Goal: Task Accomplishment & Management: Manage account settings

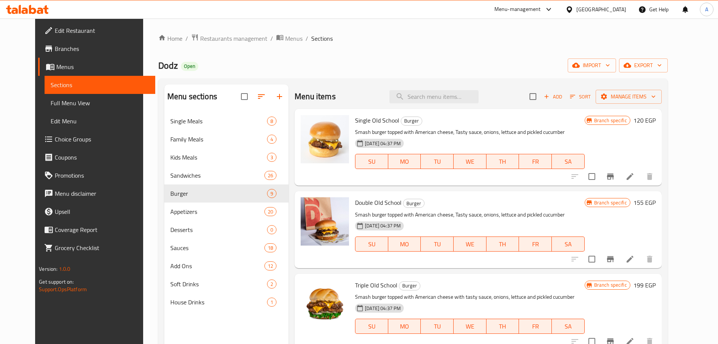
scroll to position [474, 0]
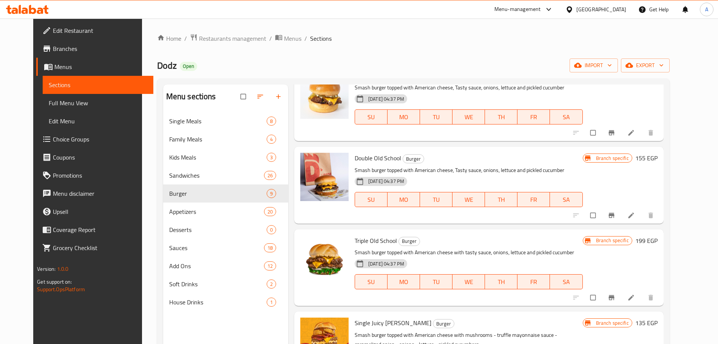
scroll to position [44, 0]
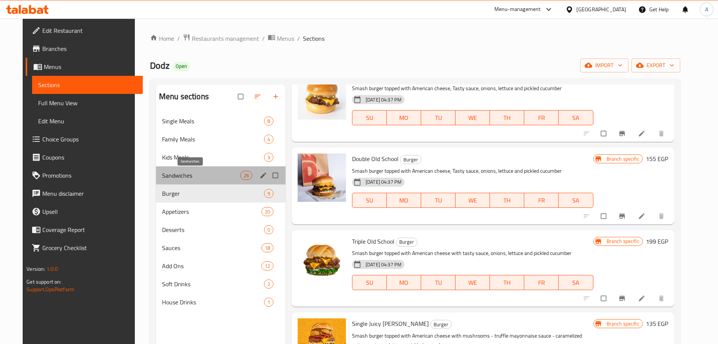
click at [190, 173] on span "Sandwiches" at bounding box center [201, 175] width 78 height 9
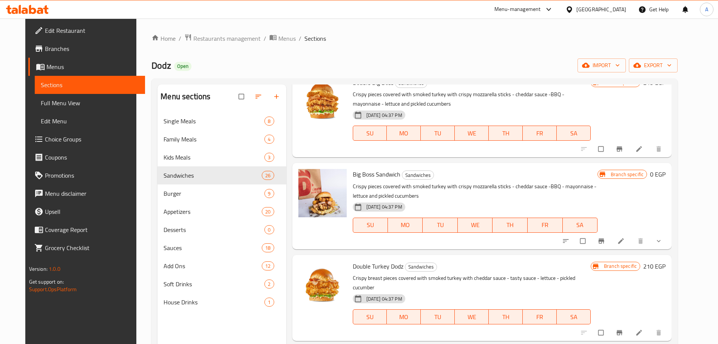
scroll to position [37, 0]
click at [663, 241] on icon "show more" at bounding box center [659, 242] width 8 height 8
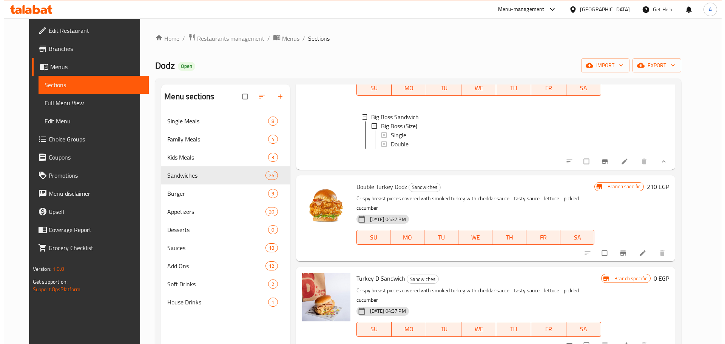
scroll to position [185, 0]
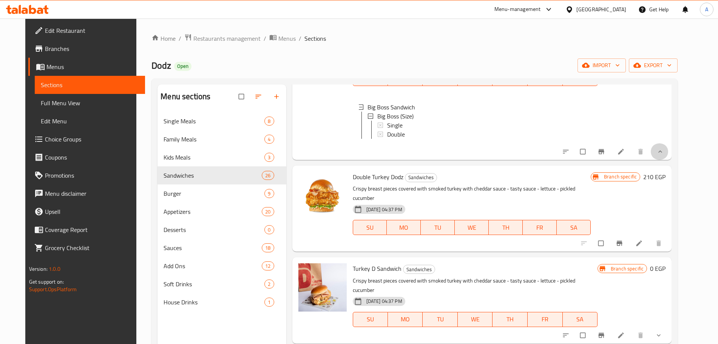
click at [669, 160] on button "show more" at bounding box center [659, 152] width 18 height 17
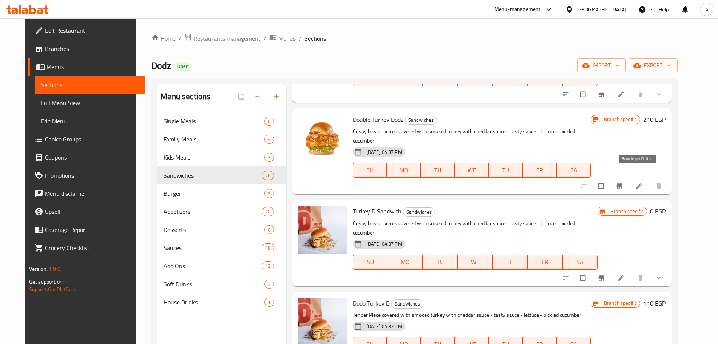
click at [623, 182] on icon "Branch-specific-item" at bounding box center [620, 186] width 8 height 8
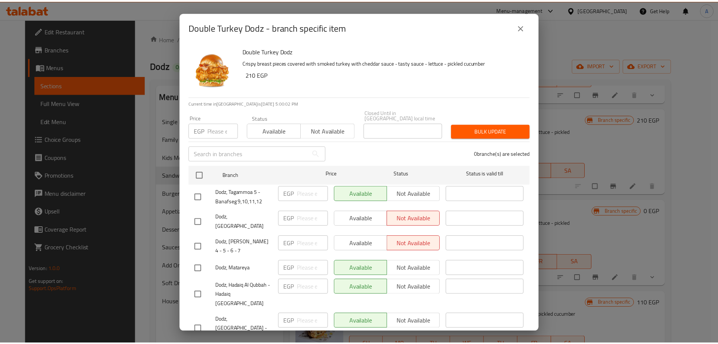
scroll to position [23, 0]
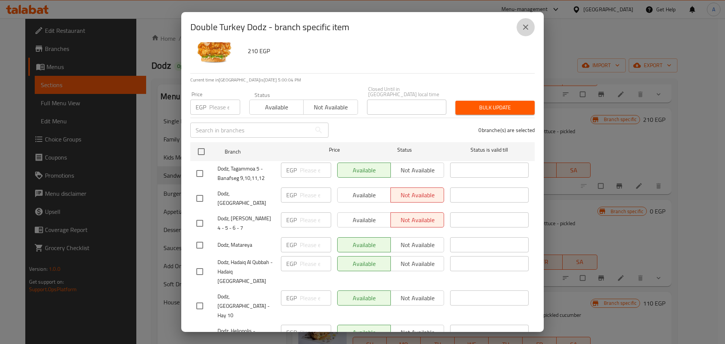
click at [524, 28] on icon "close" at bounding box center [525, 27] width 9 height 9
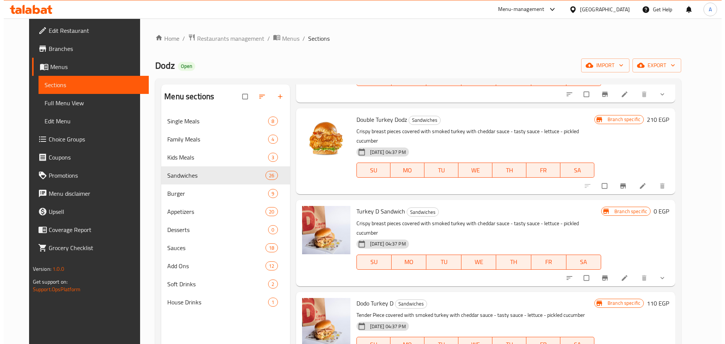
scroll to position [0, 0]
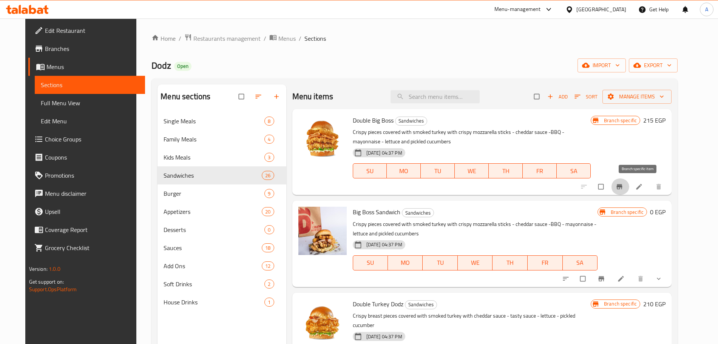
click at [622, 187] on icon "Branch-specific-item" at bounding box center [620, 187] width 6 height 5
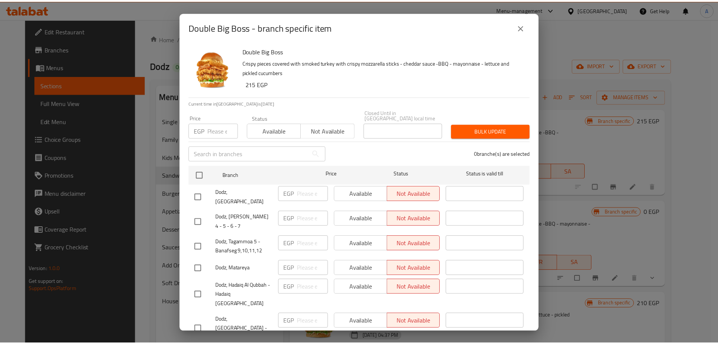
scroll to position [23, 0]
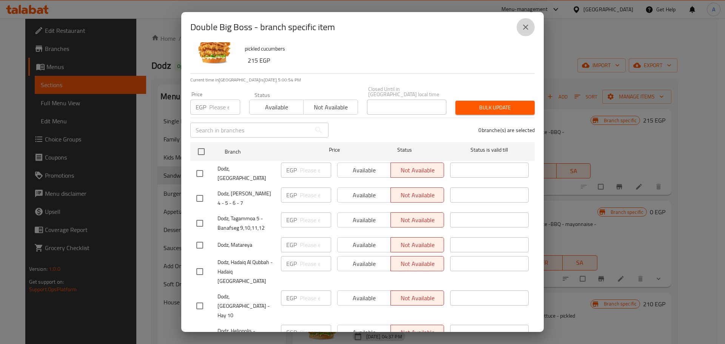
click at [524, 28] on icon "close" at bounding box center [525, 27] width 9 height 9
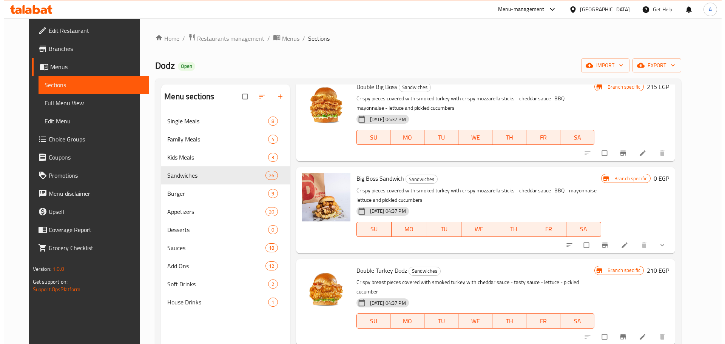
scroll to position [34, 0]
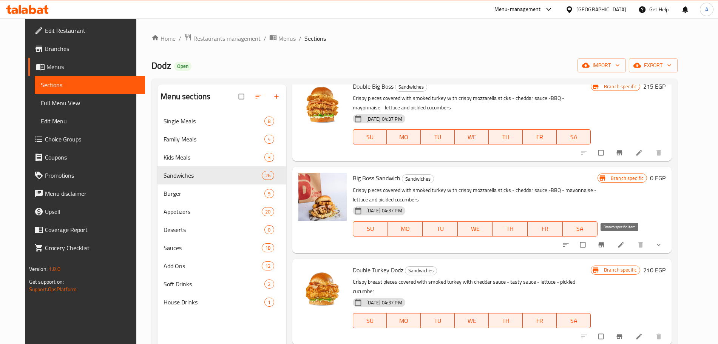
click at [604, 244] on icon "Branch-specific-item" at bounding box center [602, 244] width 6 height 5
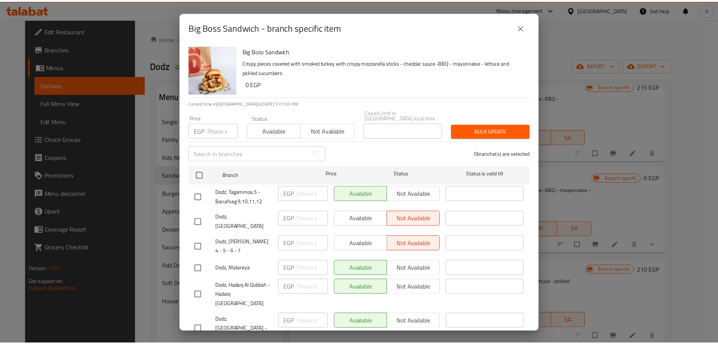
scroll to position [23, 0]
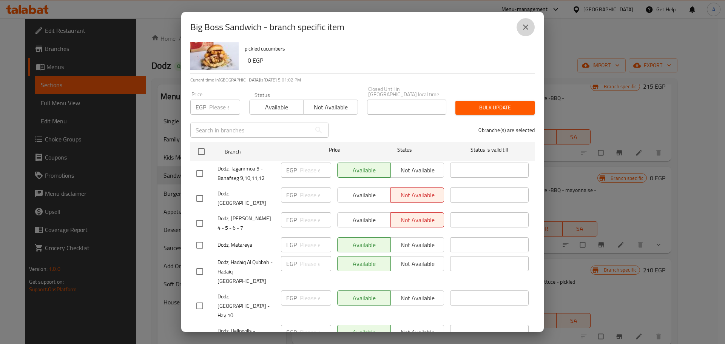
click at [527, 29] on icon "close" at bounding box center [525, 27] width 9 height 9
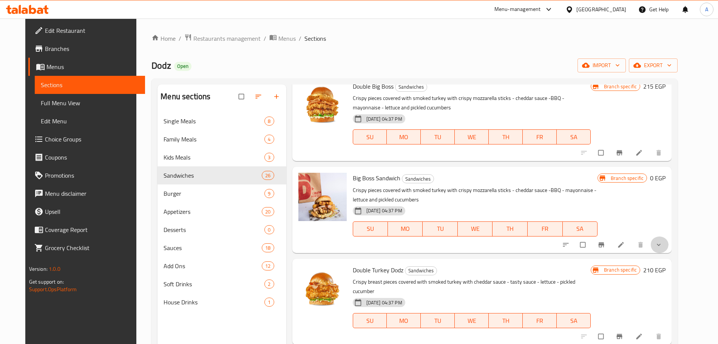
click at [664, 243] on span "show more" at bounding box center [659, 245] width 9 height 8
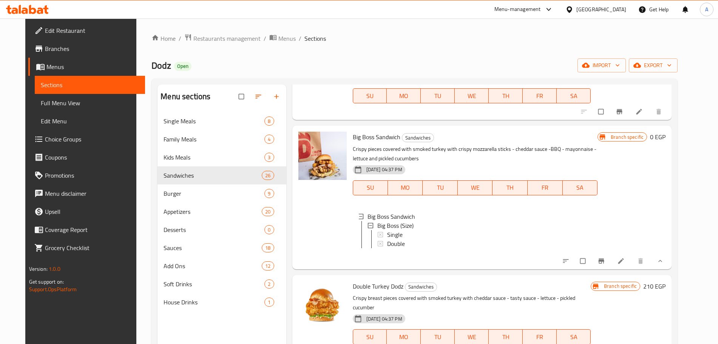
scroll to position [77, 0]
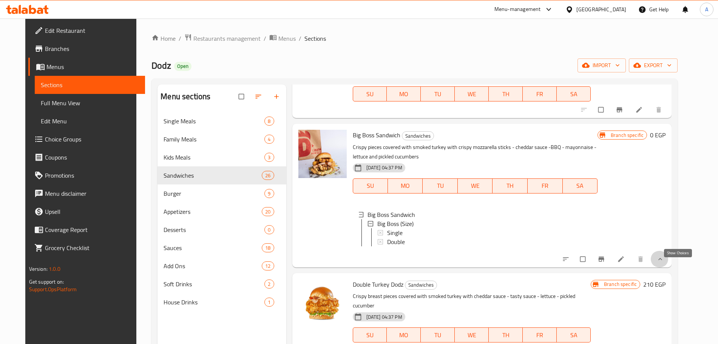
click at [664, 263] on icon "show more" at bounding box center [660, 260] width 8 height 8
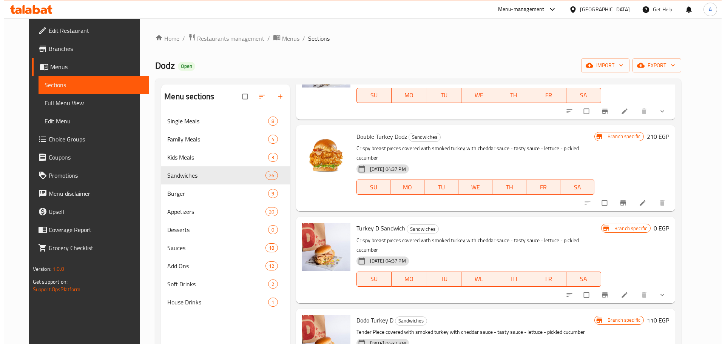
scroll to position [199, 0]
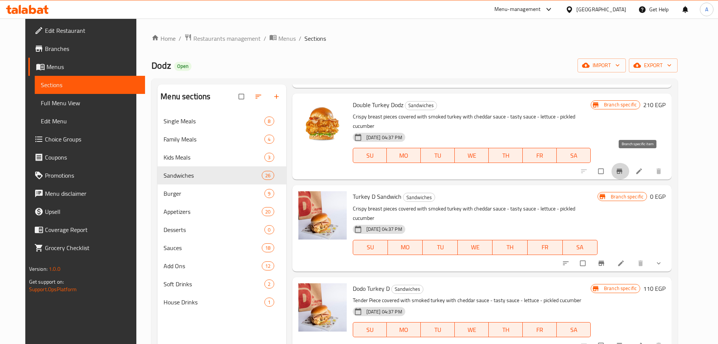
click at [622, 169] on icon "Branch-specific-item" at bounding box center [620, 171] width 6 height 5
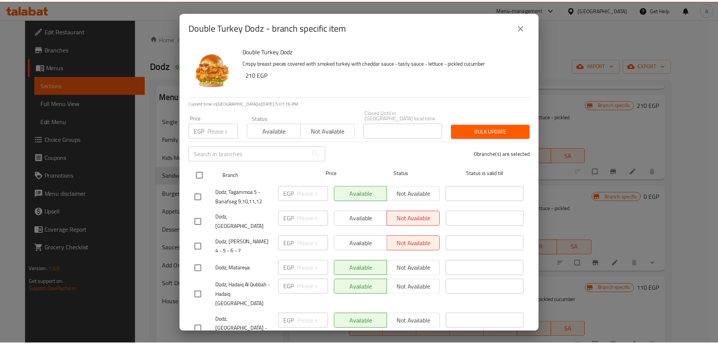
scroll to position [23, 0]
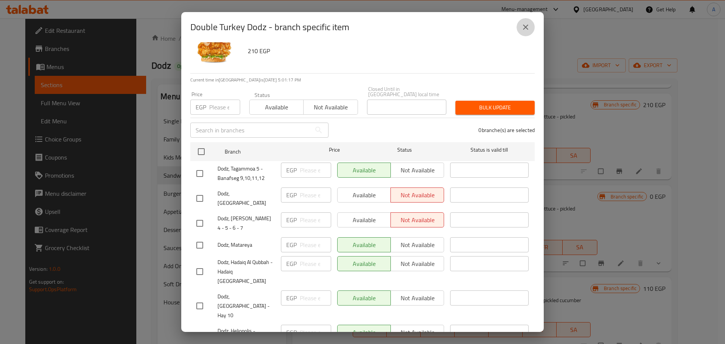
click at [523, 30] on icon "close" at bounding box center [525, 27] width 9 height 9
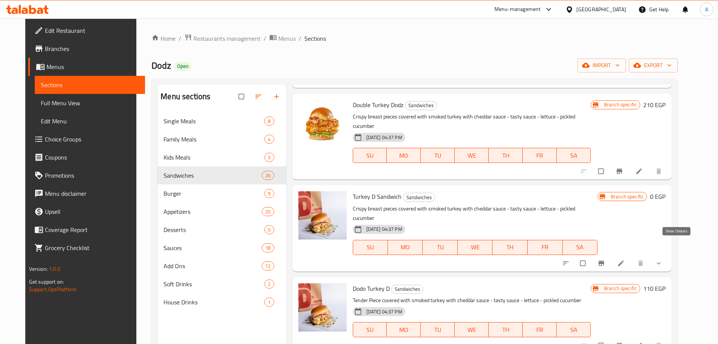
click at [663, 260] on icon "show more" at bounding box center [659, 264] width 8 height 8
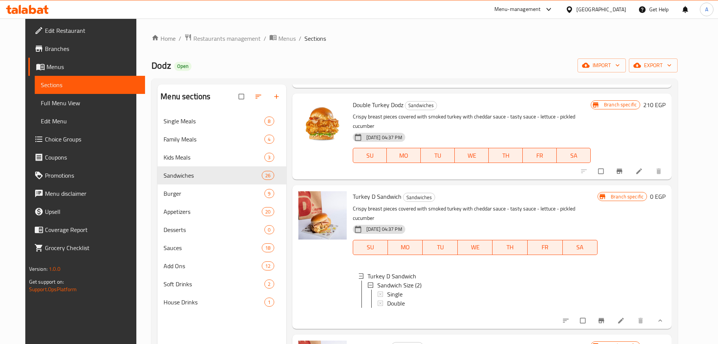
scroll to position [1, 0]
click at [664, 317] on icon "show more" at bounding box center [660, 321] width 8 height 8
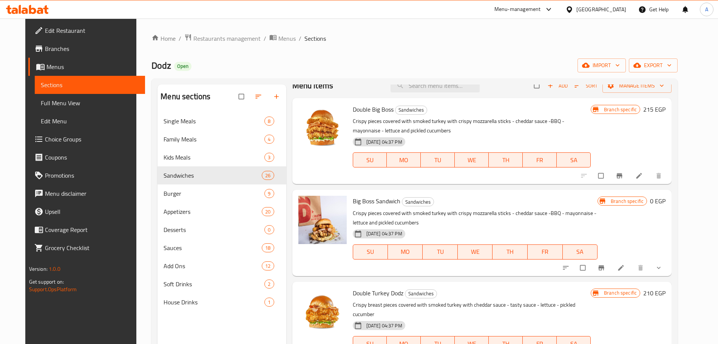
scroll to position [0, 0]
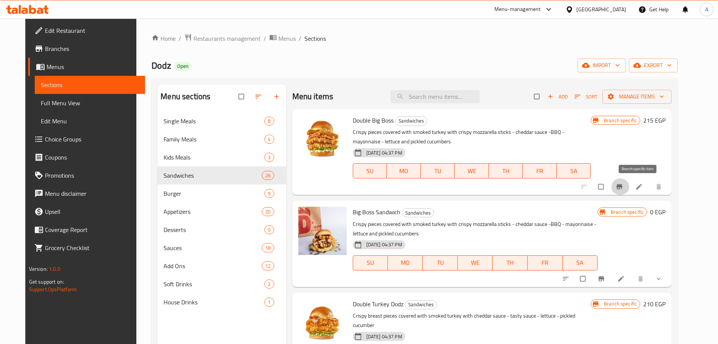
click at [622, 186] on icon "Branch-specific-item" at bounding box center [620, 187] width 6 height 5
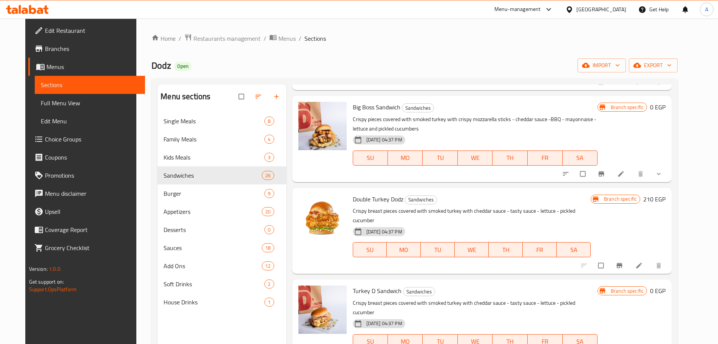
scroll to position [111, 0]
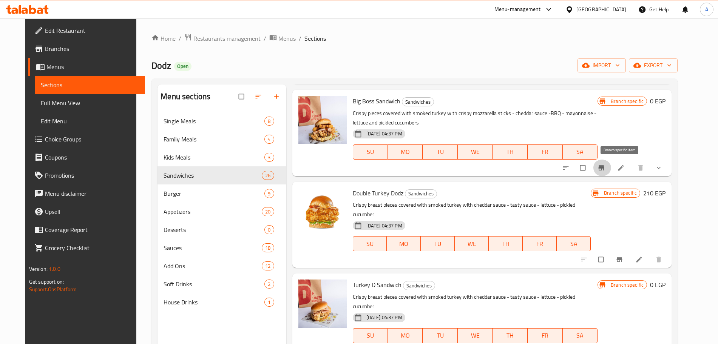
click at [605, 171] on icon "Branch-specific-item" at bounding box center [602, 168] width 8 height 8
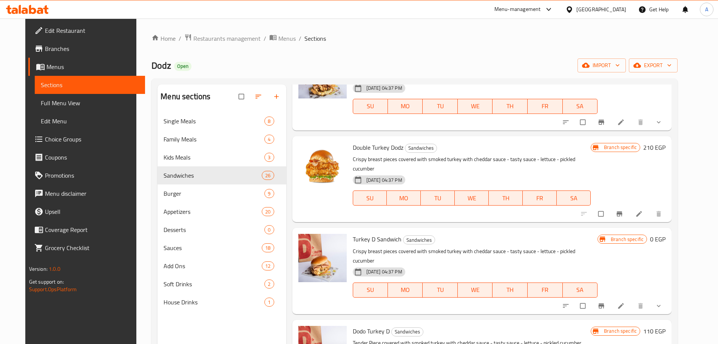
scroll to position [0, 0]
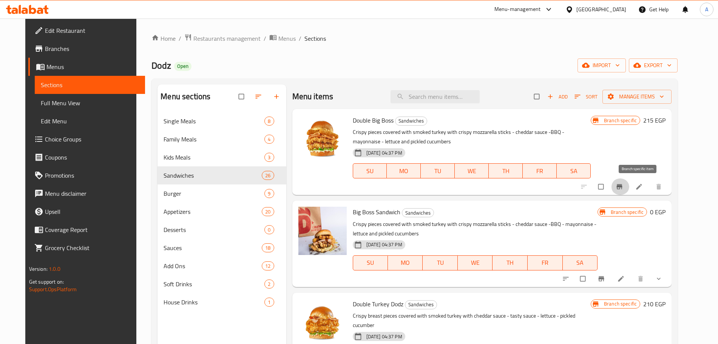
click at [623, 189] on icon "Branch-specific-item" at bounding box center [620, 187] width 8 height 8
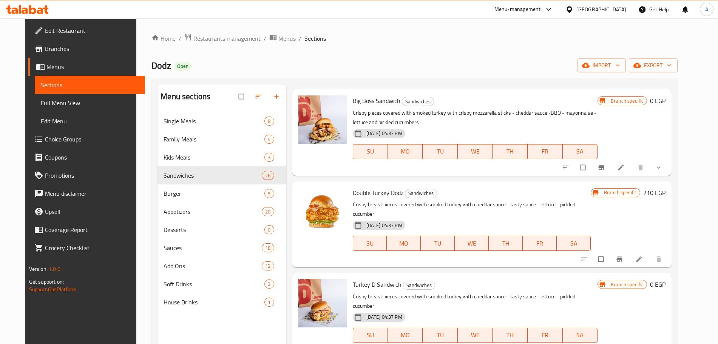
scroll to position [140, 0]
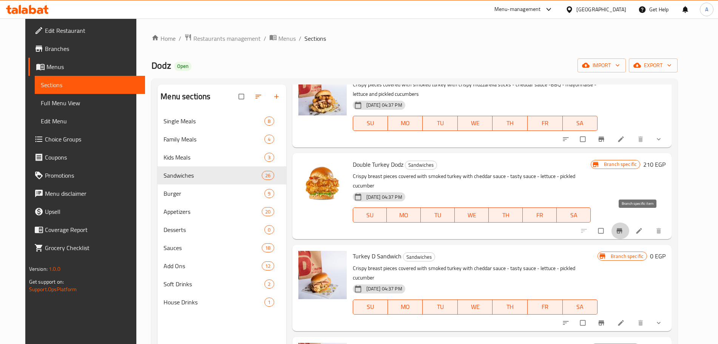
click at [623, 227] on icon "Branch-specific-item" at bounding box center [620, 231] width 8 height 8
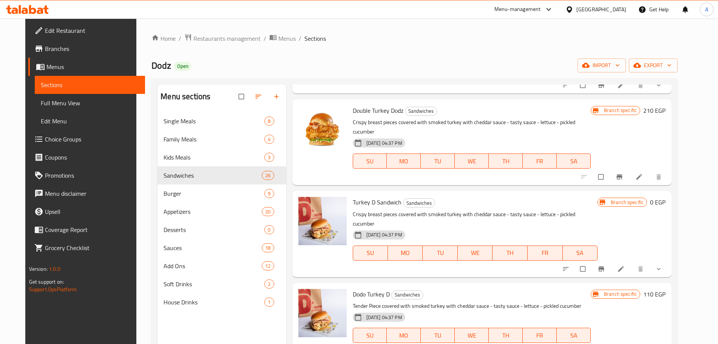
scroll to position [239, 0]
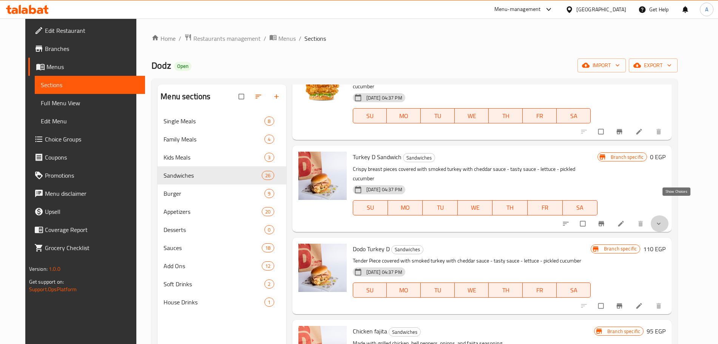
click at [663, 220] on icon "show more" at bounding box center [659, 224] width 8 height 8
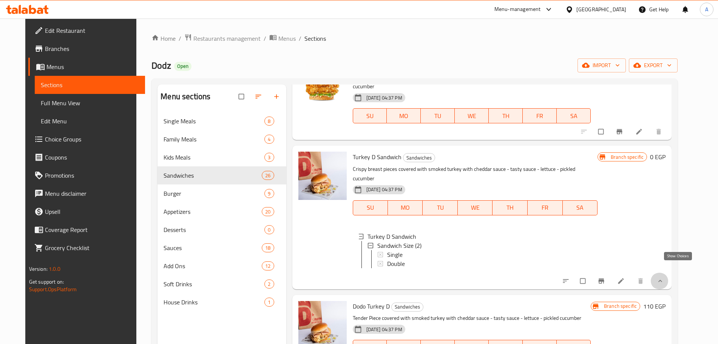
click at [664, 278] on icon "show more" at bounding box center [660, 282] width 8 height 8
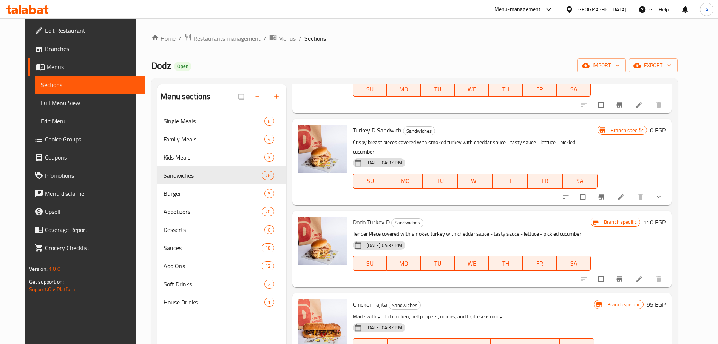
scroll to position [266, 0]
click at [622, 277] on icon "Branch-specific-item" at bounding box center [620, 279] width 6 height 5
click at [663, 194] on icon "show more" at bounding box center [659, 198] width 8 height 8
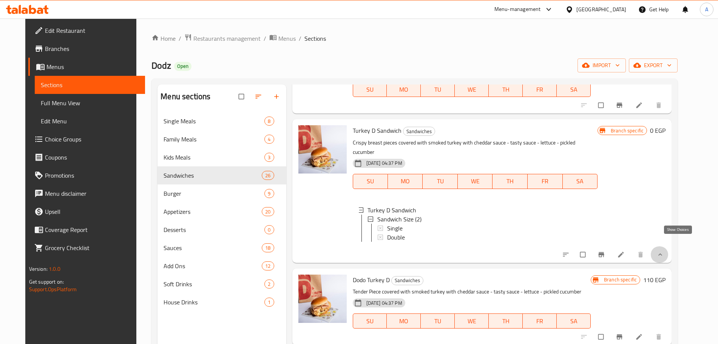
click at [664, 251] on icon "show more" at bounding box center [660, 255] width 8 height 8
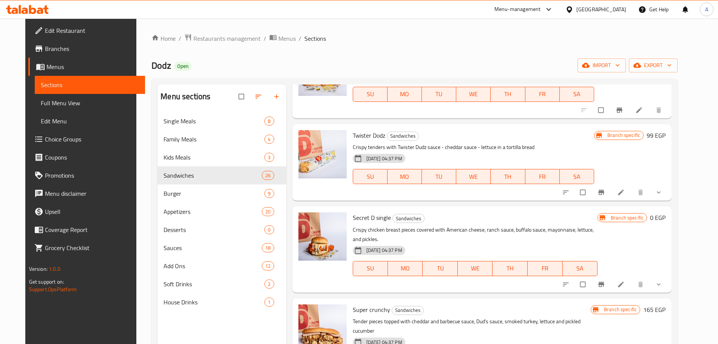
scroll to position [557, 0]
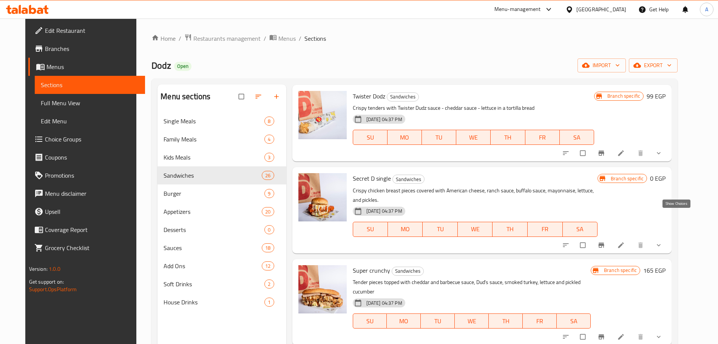
click at [663, 242] on icon "show more" at bounding box center [659, 246] width 8 height 8
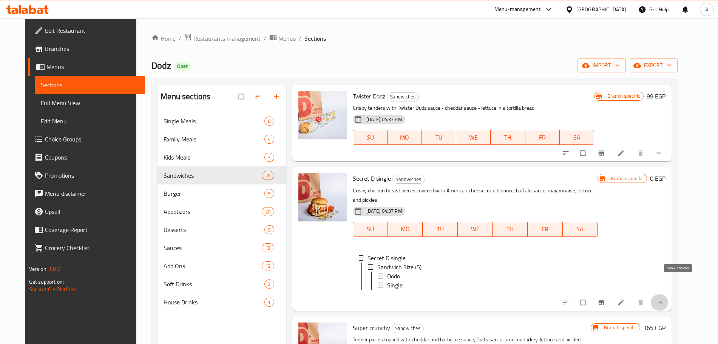
click at [664, 299] on icon "show more" at bounding box center [660, 303] width 8 height 8
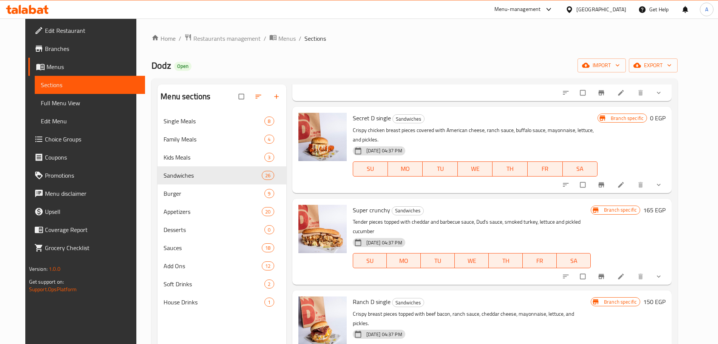
scroll to position [619, 0]
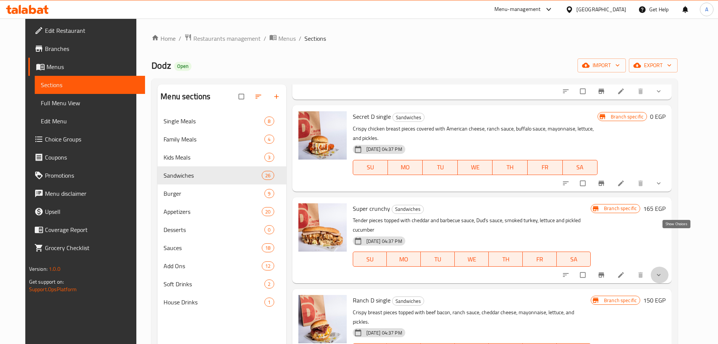
click at [663, 272] on icon "show more" at bounding box center [659, 276] width 8 height 8
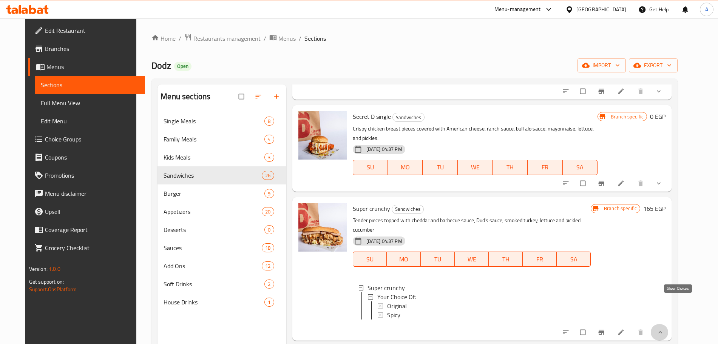
click at [664, 329] on icon "show more" at bounding box center [660, 333] width 8 height 8
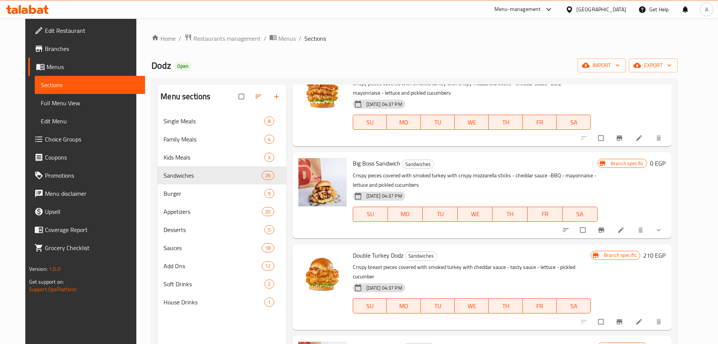
scroll to position [0, 0]
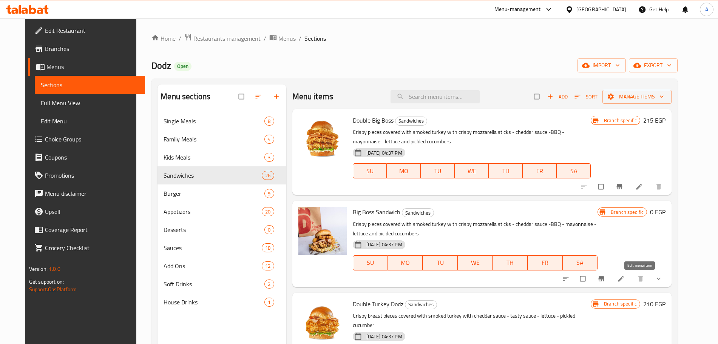
click at [625, 280] on icon at bounding box center [621, 279] width 8 height 8
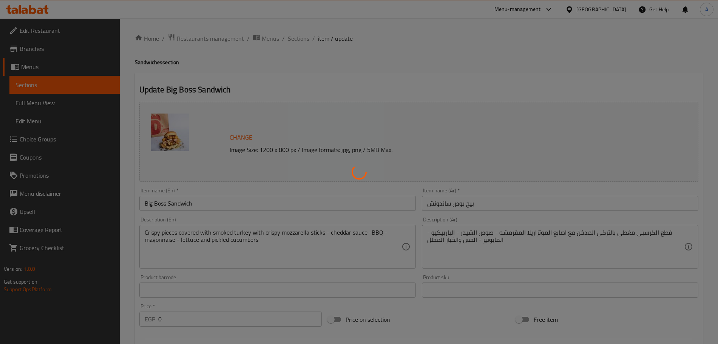
type input "بيج بوس (حجم)"
type input "1"
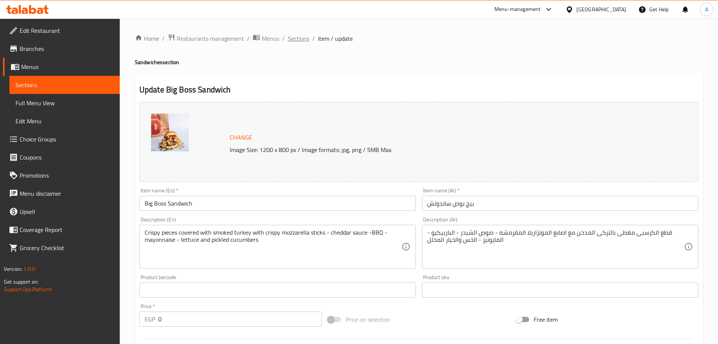
click at [303, 39] on span "Sections" at bounding box center [299, 38] width 22 height 9
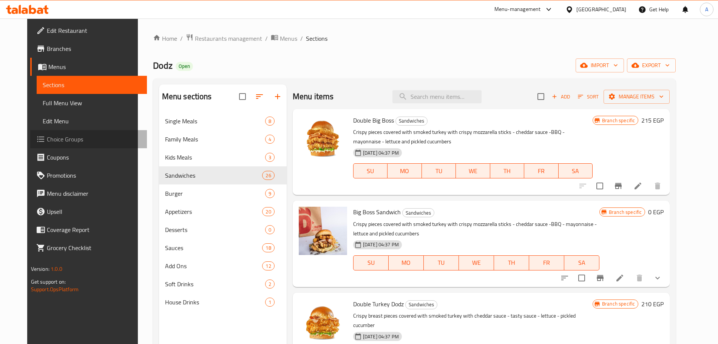
click at [76, 139] on span "Choice Groups" at bounding box center [94, 139] width 94 height 9
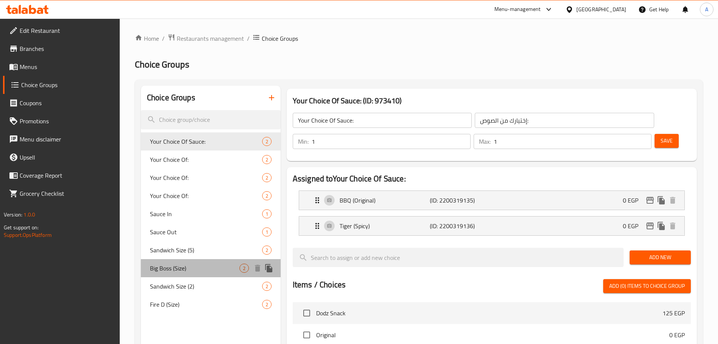
click at [191, 266] on span "Big Boss (Size)" at bounding box center [195, 268] width 90 height 9
type input "Big Boss (Size)"
type input "بيج بوس (حجم)"
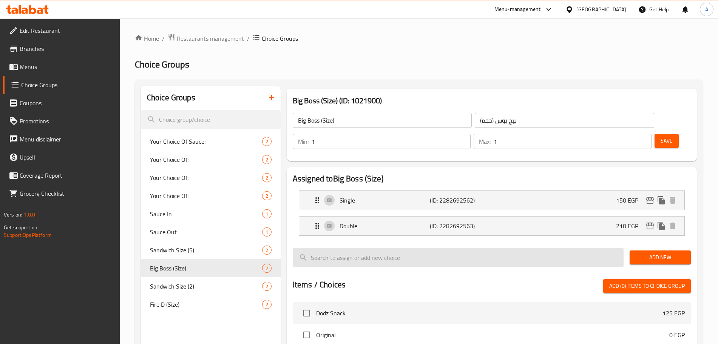
click at [558, 248] on input "search" at bounding box center [458, 257] width 331 height 19
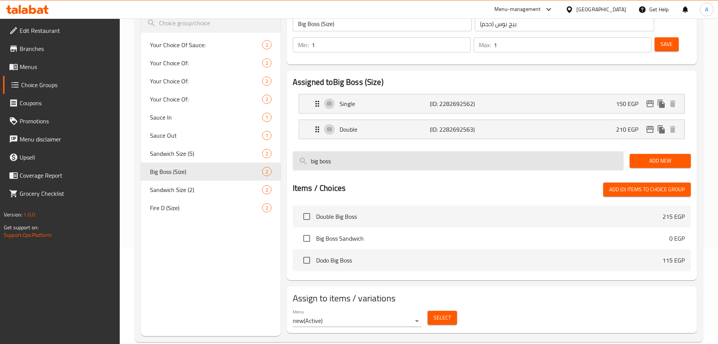
scroll to position [96, 0]
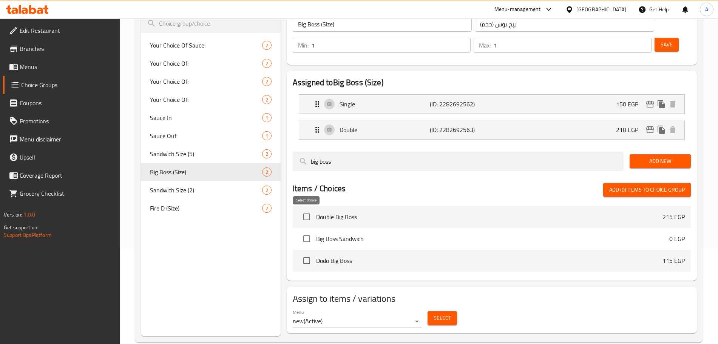
type input "big boss"
click at [309, 231] on input "checkbox" at bounding box center [307, 239] width 16 height 16
click at [633, 185] on span "Add (1) items to choice group" at bounding box center [647, 189] width 76 height 9
checkbox input "false"
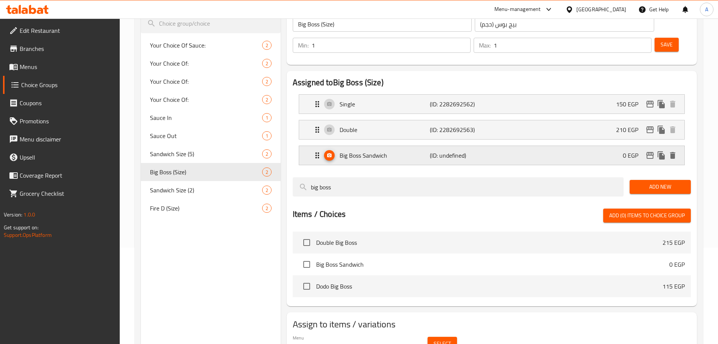
click at [568, 146] on div "Big Boss Sandwich (ID: undefined) 0 EGP" at bounding box center [494, 155] width 363 height 19
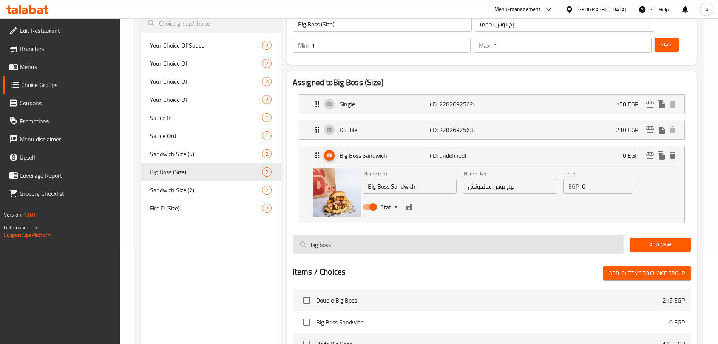
scroll to position [0, 0]
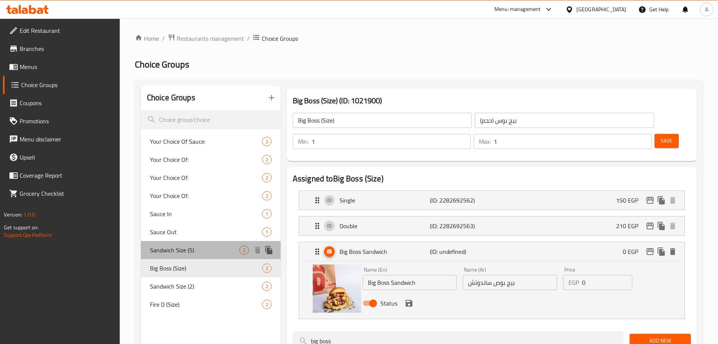
click at [186, 251] on span "Sandwich Size (5)" at bounding box center [195, 250] width 90 height 9
type input "Sandwich Size (5)"
type input "حجم الساندوتش (5)"
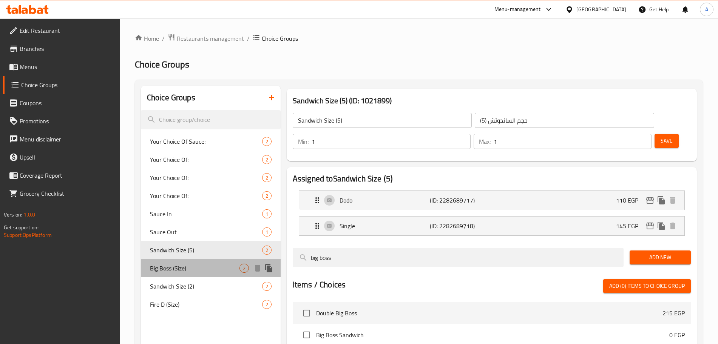
click at [195, 264] on span "Big Boss (Size)" at bounding box center [195, 268] width 90 height 9
type input "Big Boss (Size)"
type input "بيج بوس (حجم)"
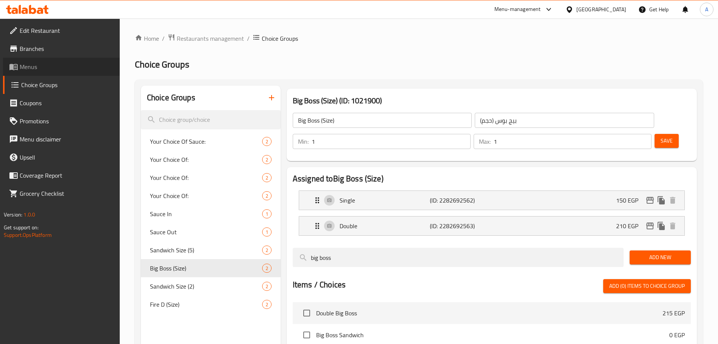
click at [64, 68] on span "Menus" at bounding box center [67, 66] width 94 height 9
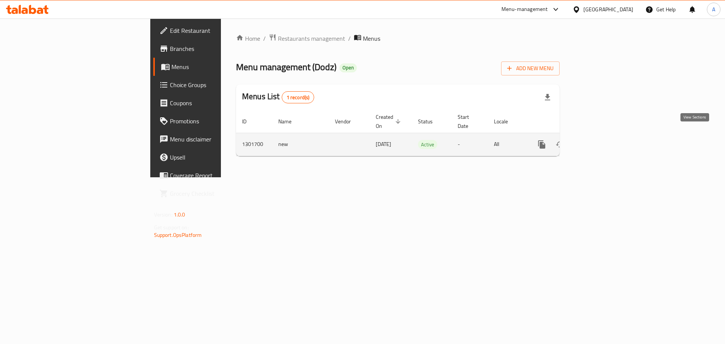
click at [601, 140] on icon "enhanced table" at bounding box center [596, 144] width 9 height 9
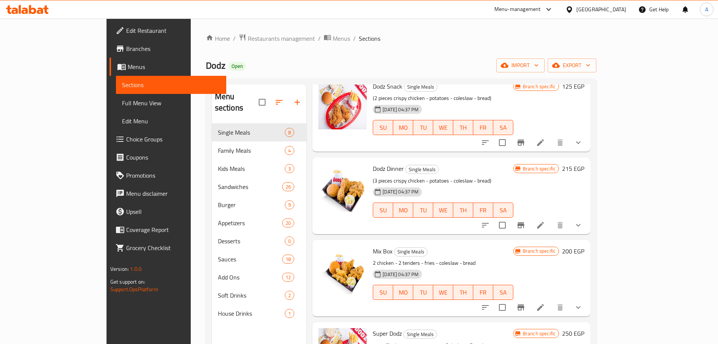
scroll to position [36, 0]
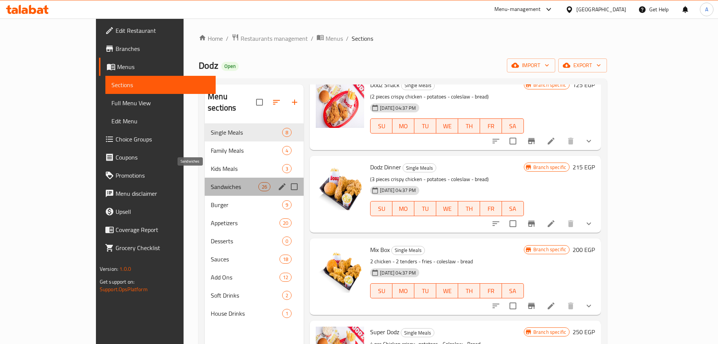
click at [211, 182] on span "Sandwiches" at bounding box center [235, 186] width 48 height 9
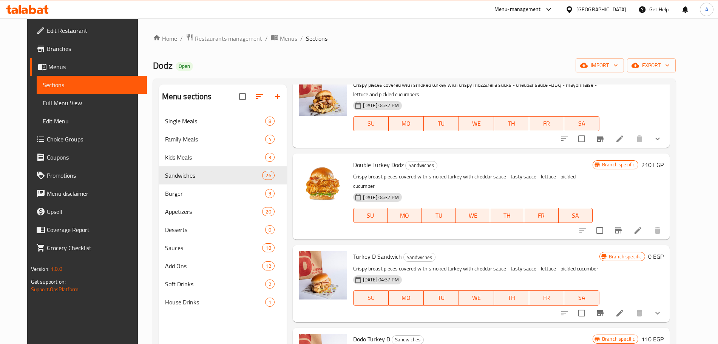
scroll to position [139, 0]
click at [604, 140] on icon "Branch-specific-item" at bounding box center [600, 139] width 7 height 6
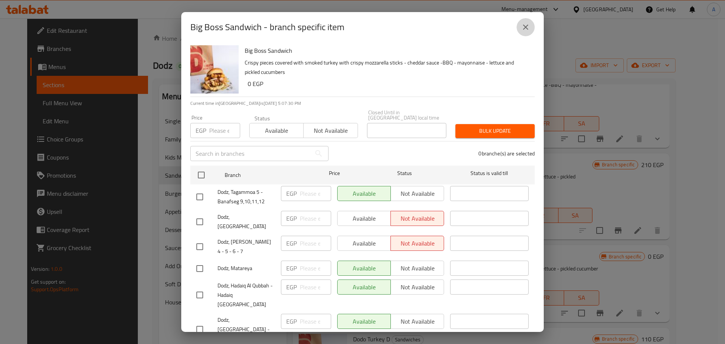
click at [527, 26] on icon "close" at bounding box center [525, 27] width 5 height 5
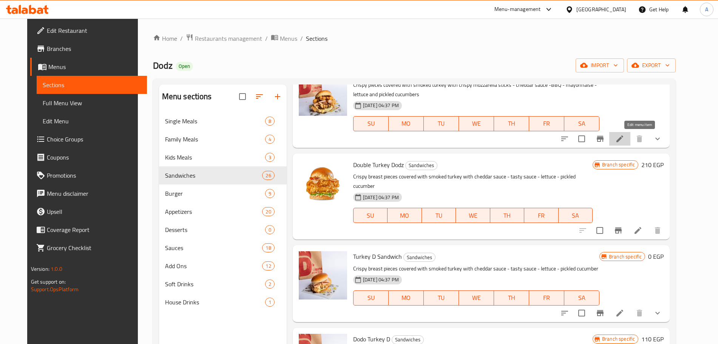
click at [624, 141] on icon at bounding box center [619, 138] width 9 height 9
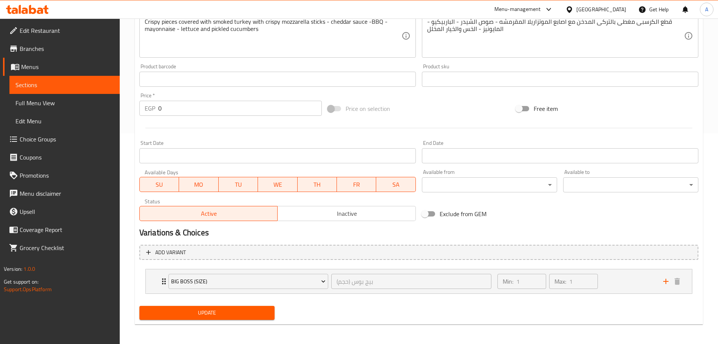
scroll to position [211, 0]
click at [285, 105] on input "0" at bounding box center [240, 108] width 164 height 15
type input "0"
type input "112"
click at [338, 111] on span at bounding box center [334, 109] width 13 height 5
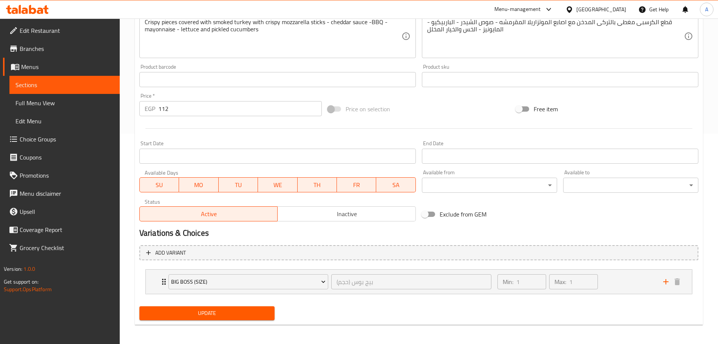
click at [338, 111] on span at bounding box center [334, 109] width 13 height 5
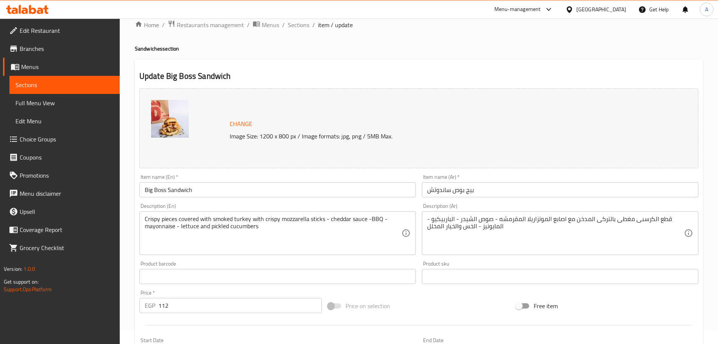
scroll to position [0, 0]
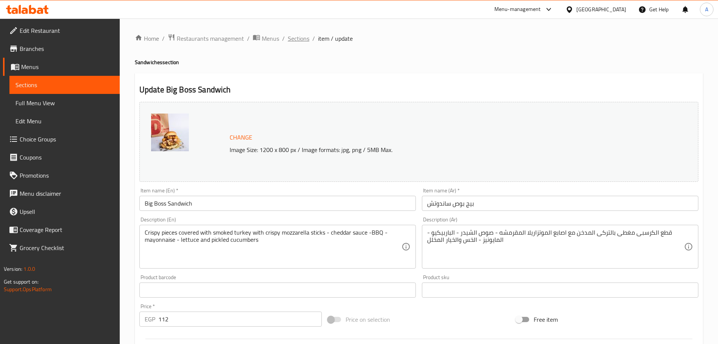
click at [297, 38] on span "Sections" at bounding box center [299, 38] width 22 height 9
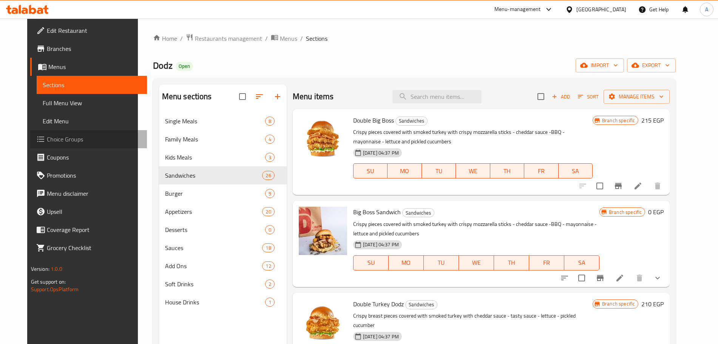
click at [54, 141] on span "Choice Groups" at bounding box center [94, 139] width 94 height 9
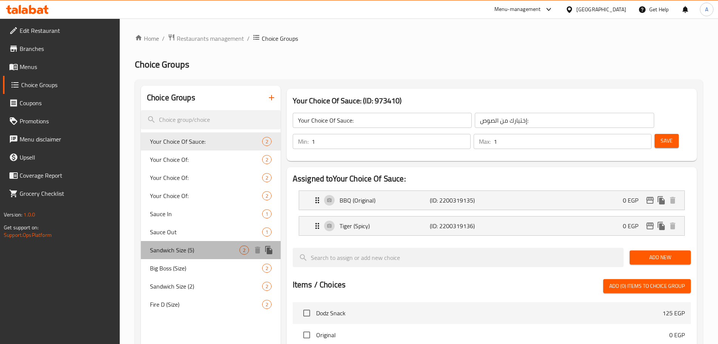
click at [206, 249] on span "Sandwich Size (5)" at bounding box center [195, 250] width 90 height 9
type input "Sandwich Size (5)"
type input "حجم الساندوتش (5)"
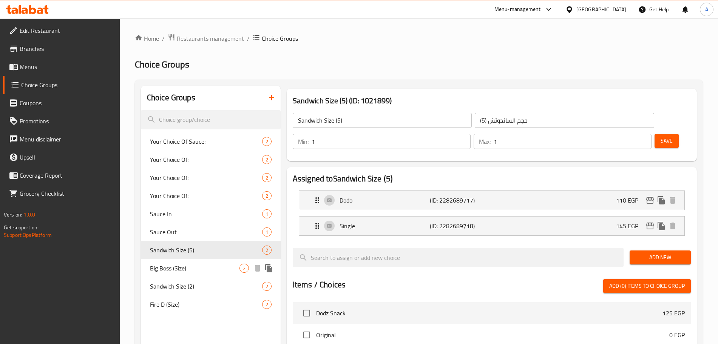
click at [214, 267] on span "Big Boss (Size)" at bounding box center [195, 268] width 90 height 9
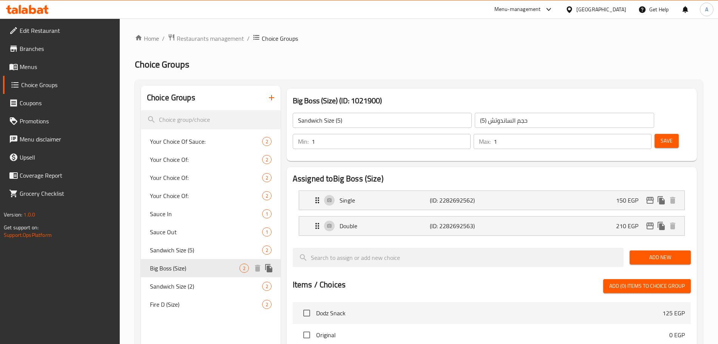
type input "Big Boss (Size)"
type input "بيج بوس (حجم)"
click at [218, 288] on span "Sandwich Size (2)" at bounding box center [195, 286] width 90 height 9
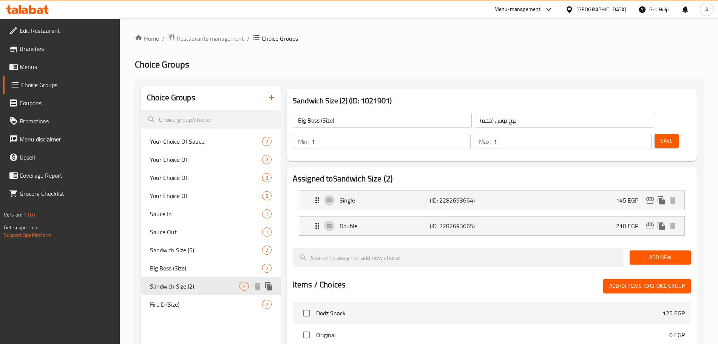
type input "Sandwich Size (2)"
type input "حجم الساندوتش (2)"
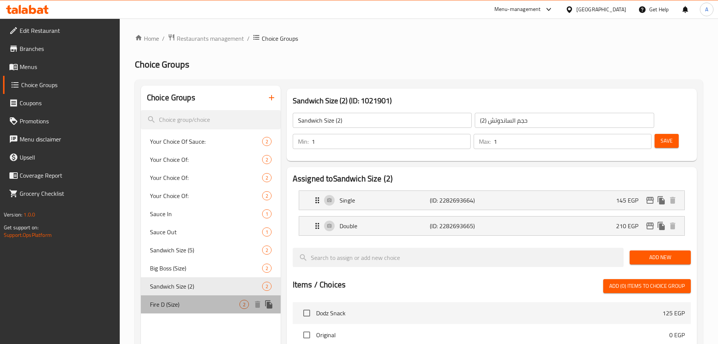
click at [212, 299] on div "Fire D (Size) 2" at bounding box center [211, 305] width 140 height 18
type input "Fire D (Size)"
type input "فاير دي (حجم)"
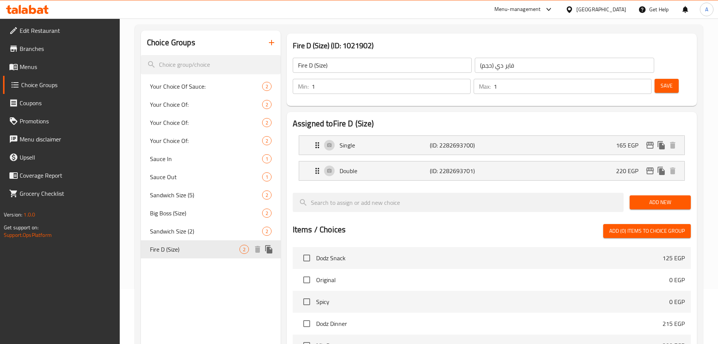
scroll to position [56, 0]
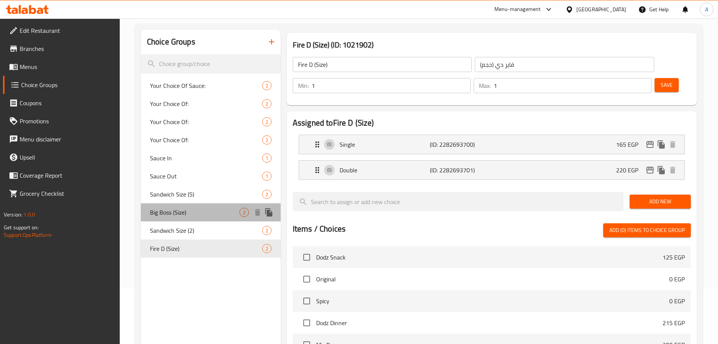
click at [200, 215] on span "Big Boss (Size)" at bounding box center [195, 212] width 90 height 9
type input "Big Boss (Size)"
type input "بيج بوس (حجم)"
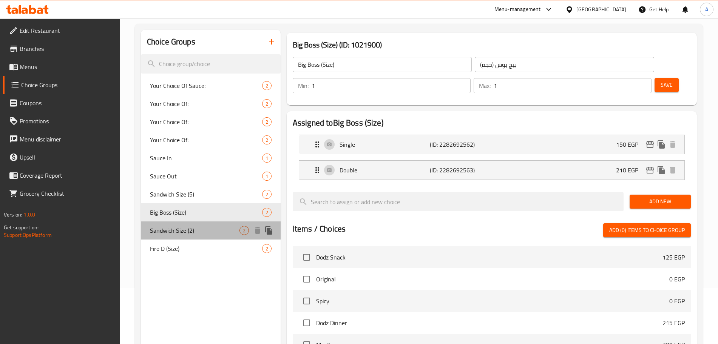
click at [205, 229] on span "Sandwich Size (2)" at bounding box center [195, 230] width 90 height 9
type input "Sandwich Size (2)"
type input "حجم الساندوتش (2)"
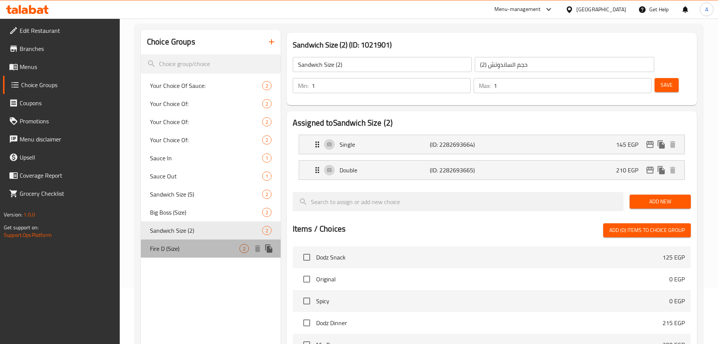
click at [201, 242] on div "Fire D (Size) 2" at bounding box center [211, 249] width 140 height 18
type input "Fire D (Size)"
type input "فاير دي (حجم)"
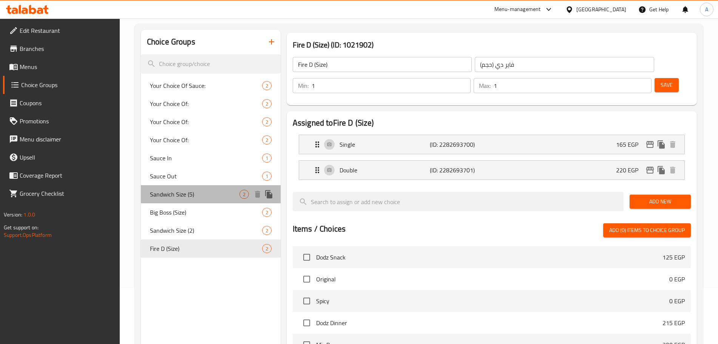
click at [209, 195] on span "Sandwich Size (5)" at bounding box center [195, 194] width 90 height 9
type input "Sandwich Size (5)"
type input "حجم الساندوتش (5)"
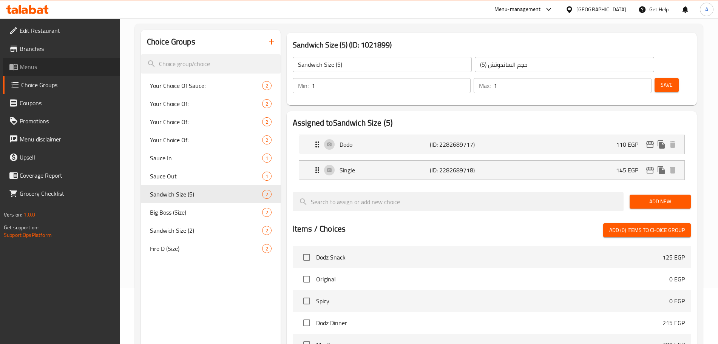
click at [72, 64] on span "Menus" at bounding box center [67, 66] width 94 height 9
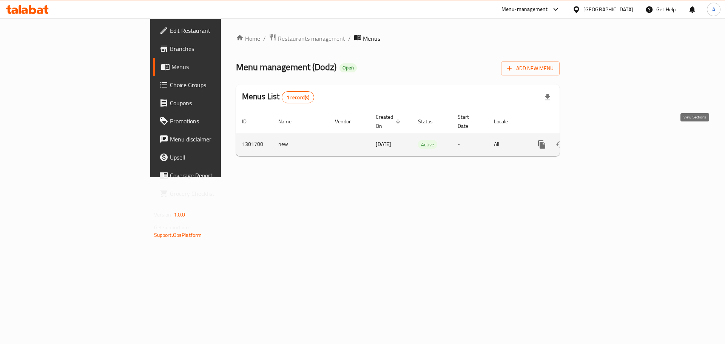
click at [601, 140] on icon "enhanced table" at bounding box center [596, 144] width 9 height 9
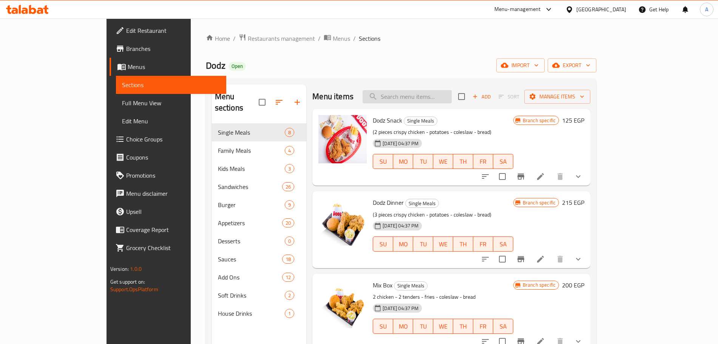
click at [452, 99] on input "search" at bounding box center [407, 96] width 89 height 13
type input "t"
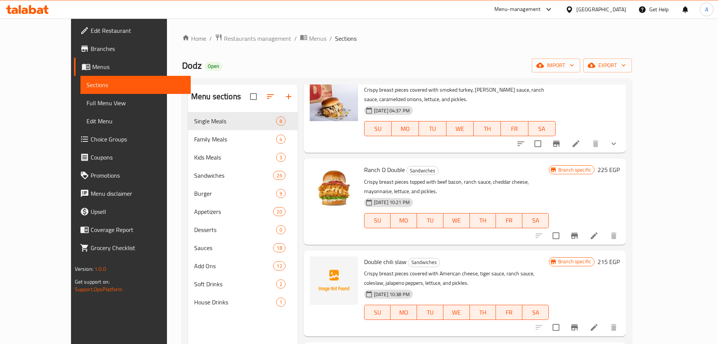
scroll to position [411, 0]
type input "ranch"
click at [578, 232] on icon "Branch-specific-item" at bounding box center [574, 235] width 7 height 6
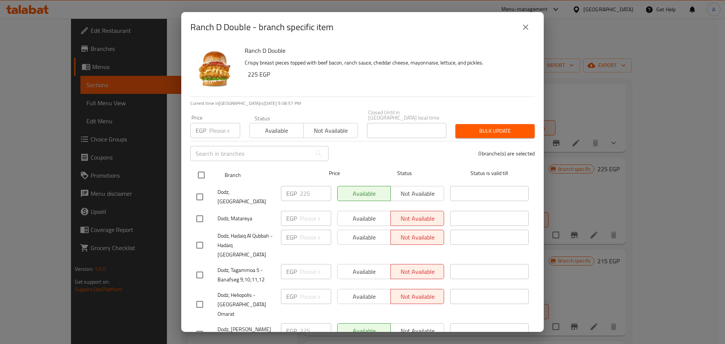
click at [196, 167] on input "checkbox" at bounding box center [201, 175] width 16 height 16
checkbox input "true"
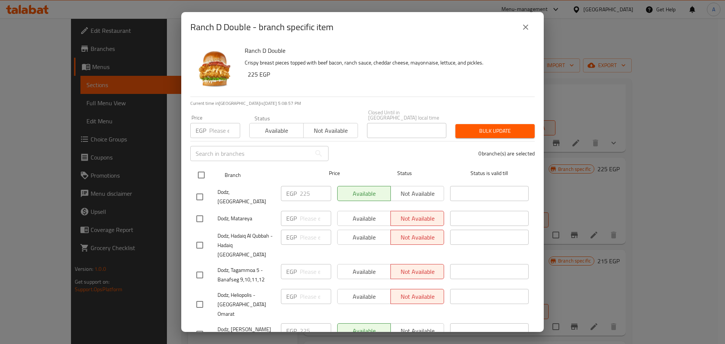
checkbox input "true"
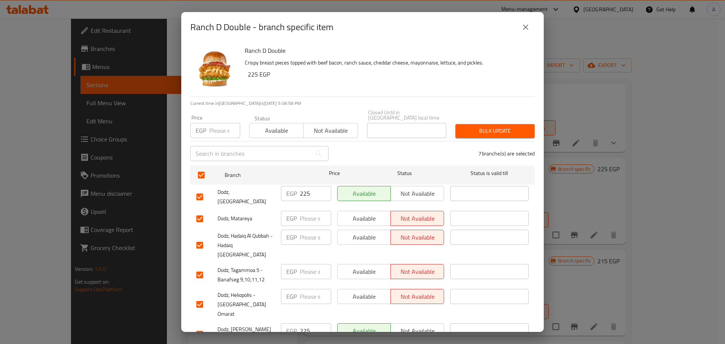
click at [334, 131] on button "Not available" at bounding box center [330, 130] width 54 height 15
click at [468, 131] on button "Bulk update" at bounding box center [495, 131] width 79 height 14
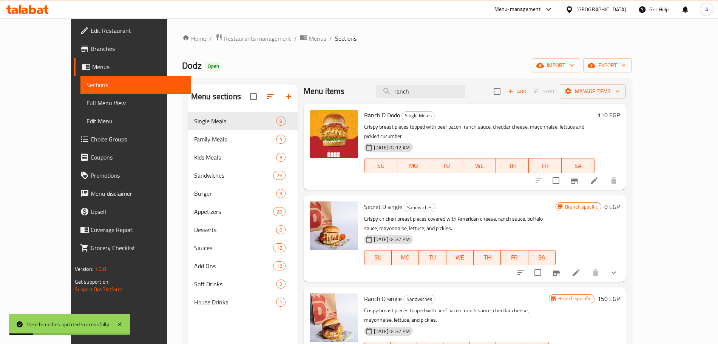
scroll to position [0, 0]
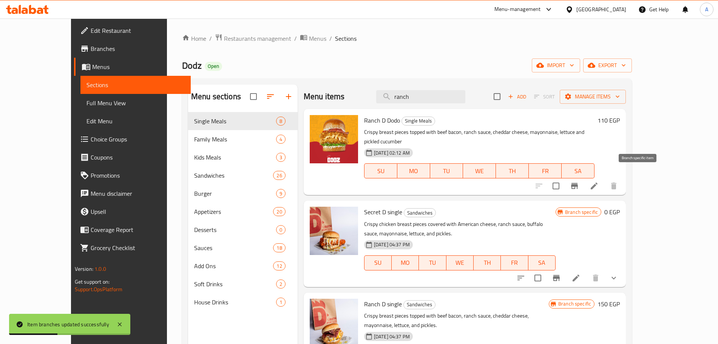
click at [579, 182] on icon "Branch-specific-item" at bounding box center [574, 186] width 9 height 9
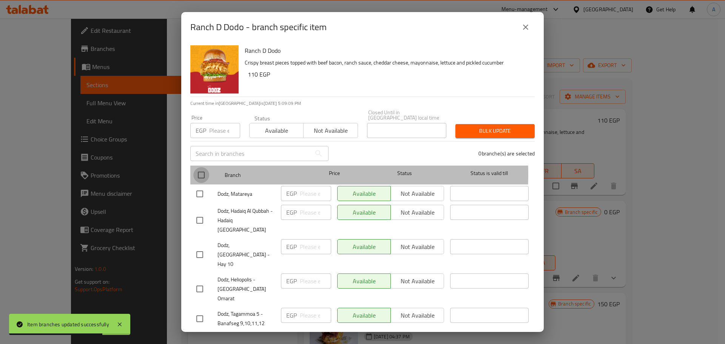
click at [203, 168] on input "checkbox" at bounding box center [201, 175] width 16 height 16
checkbox input "true"
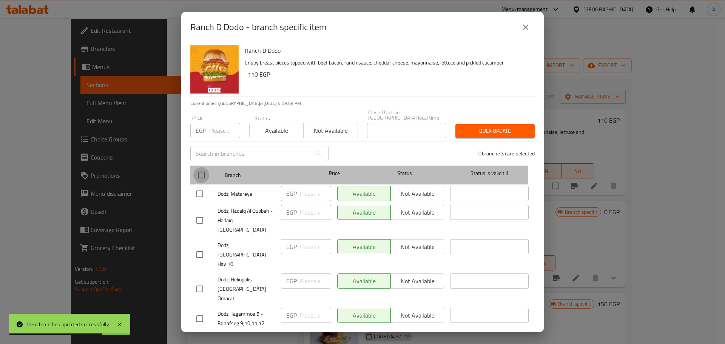
checkbox input "true"
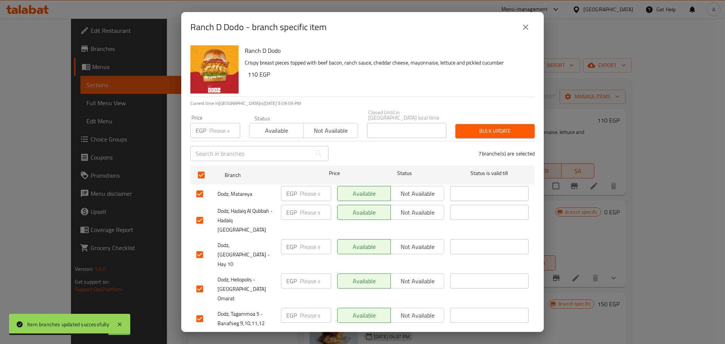
click at [334, 126] on span "Not available" at bounding box center [331, 130] width 48 height 11
click at [491, 131] on button "Bulk update" at bounding box center [495, 131] width 79 height 14
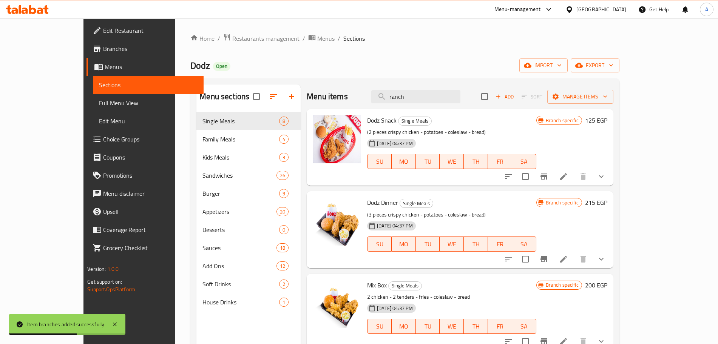
scroll to position [0, 0]
click at [449, 95] on input "ranch" at bounding box center [415, 96] width 89 height 13
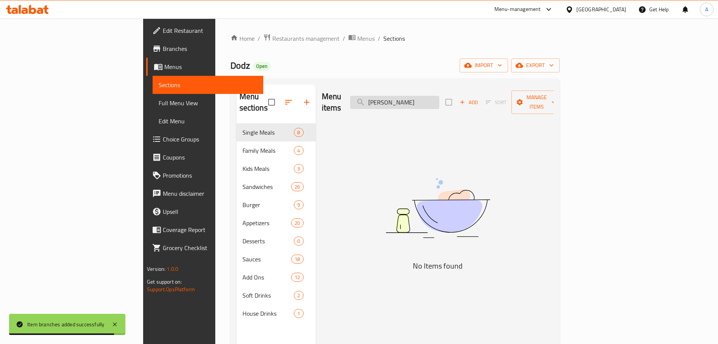
scroll to position [0, 0]
type input "ranch"
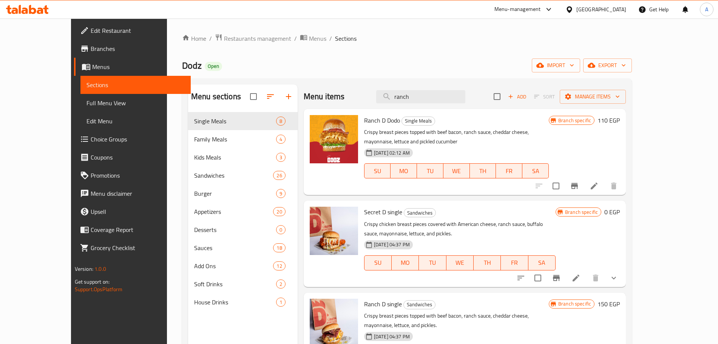
click at [74, 146] on link "Choice Groups" at bounding box center [132, 139] width 117 height 18
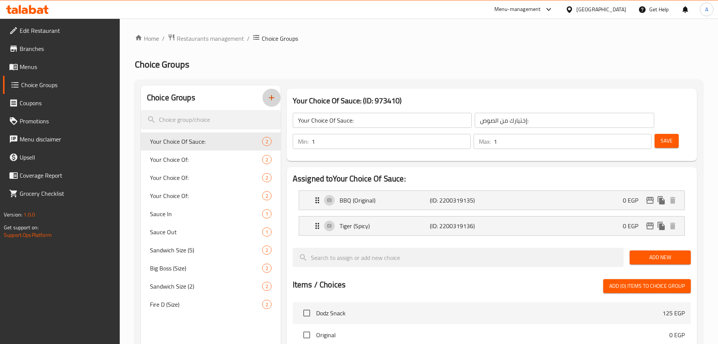
click at [271, 94] on icon "button" at bounding box center [271, 97] width 9 height 9
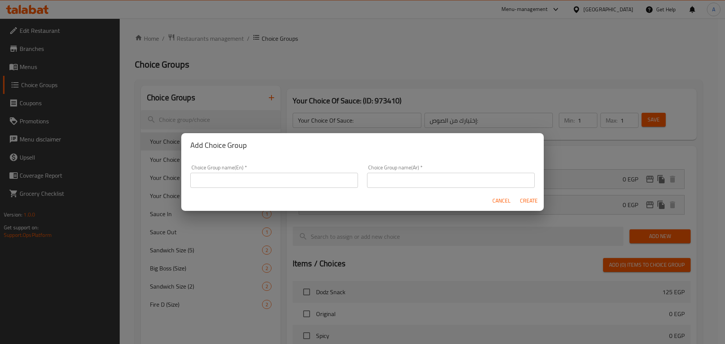
click at [246, 179] on input "text" at bounding box center [274, 180] width 168 height 15
type input "Ranch S (Size)"
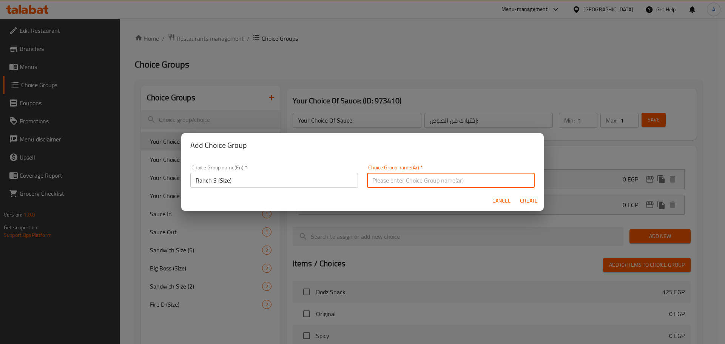
click at [391, 179] on input "text" at bounding box center [451, 180] width 168 height 15
type input "R"
type input "رانش دي (حجم)"
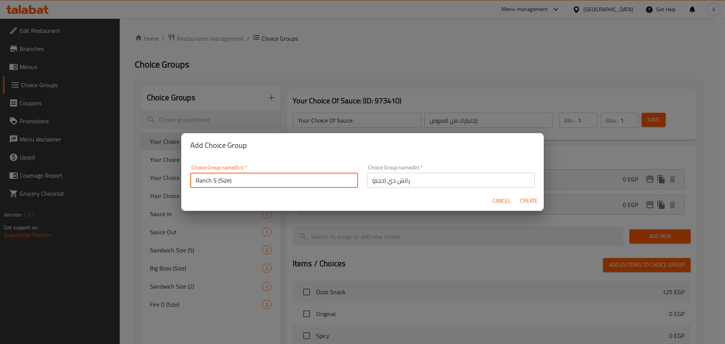
click at [215, 182] on input "Ranch S (Size)" at bounding box center [274, 180] width 168 height 15
type input "Ranch D (Size)"
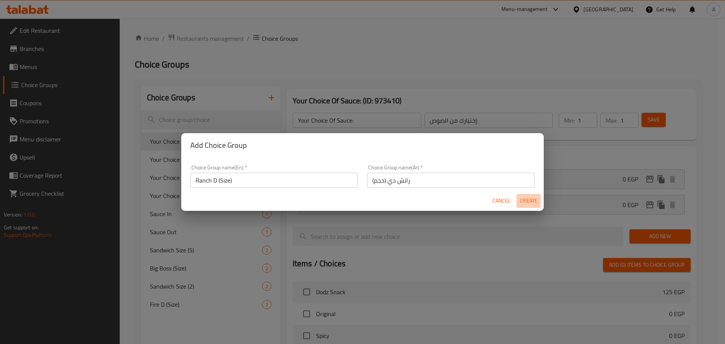
click at [534, 202] on span "Create" at bounding box center [529, 200] width 18 height 9
type input "Ranch D (Size)"
type input "رانش دي (حجم)"
type input "0"
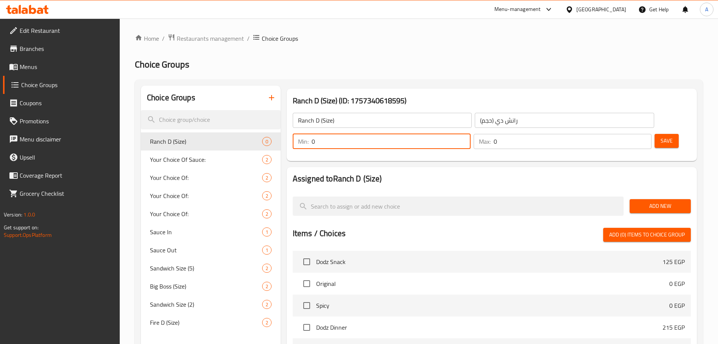
click at [471, 134] on input "0" at bounding box center [391, 141] width 159 height 15
type input "1"
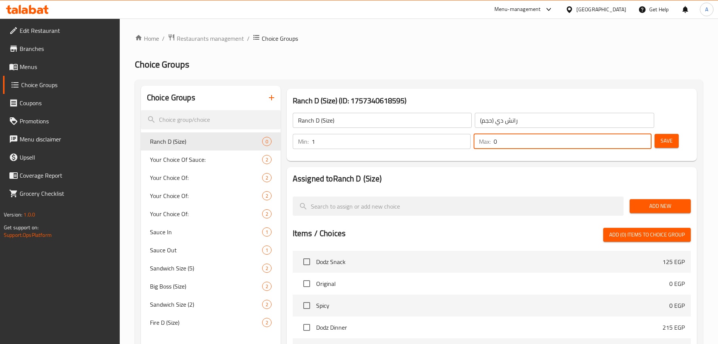
click at [625, 134] on input "0" at bounding box center [573, 141] width 158 height 15
type input "1"
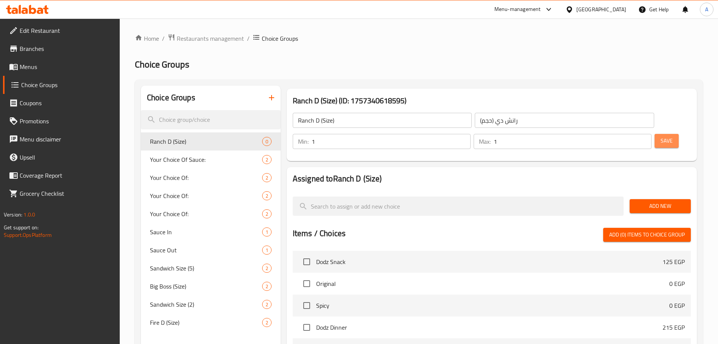
click at [661, 136] on span "Save" at bounding box center [667, 140] width 12 height 9
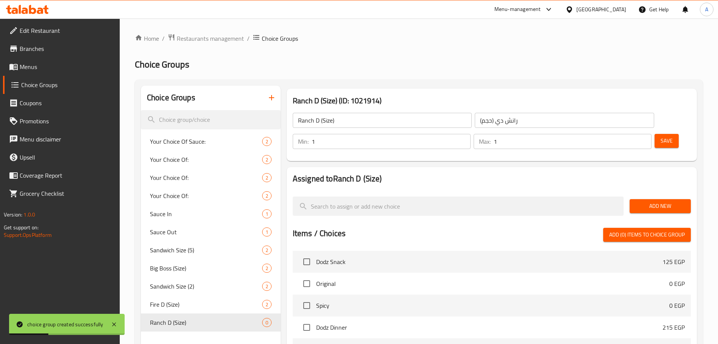
click at [666, 202] on span "Add New" at bounding box center [660, 206] width 49 height 9
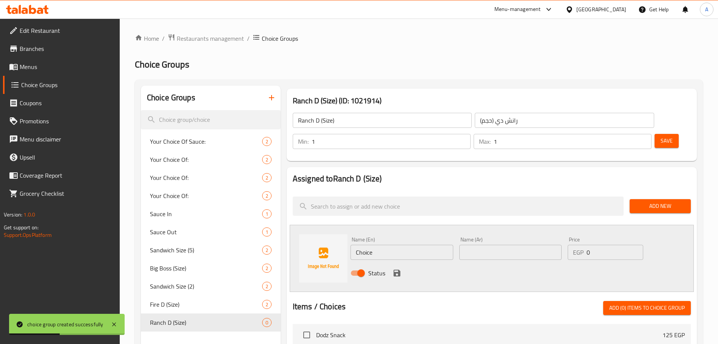
click at [422, 245] on input "Choice" at bounding box center [402, 252] width 103 height 15
type input "Dodo"
click at [482, 245] on input "text" at bounding box center [510, 252] width 103 height 15
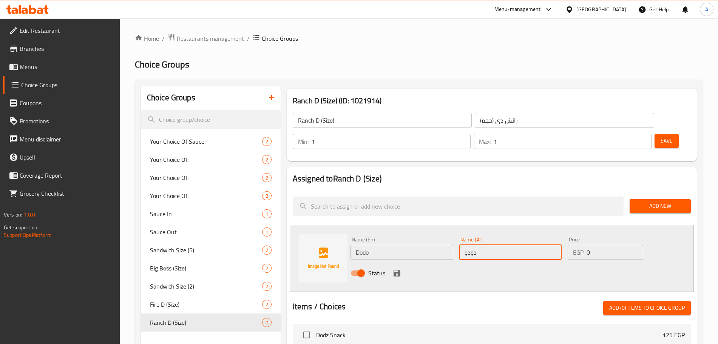
type input "دودو"
click at [598, 245] on input "0" at bounding box center [615, 252] width 57 height 15
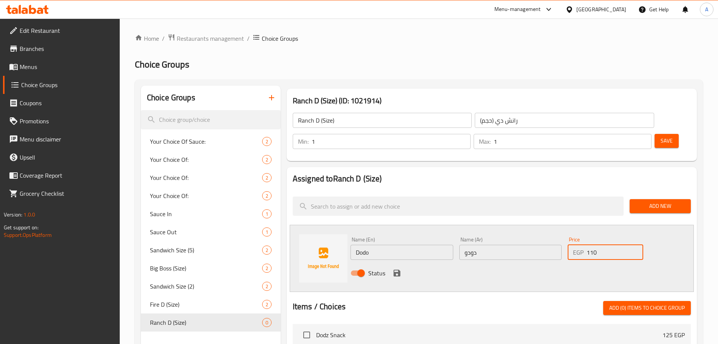
type input "110"
click at [395, 270] on icon "save" at bounding box center [397, 273] width 7 height 7
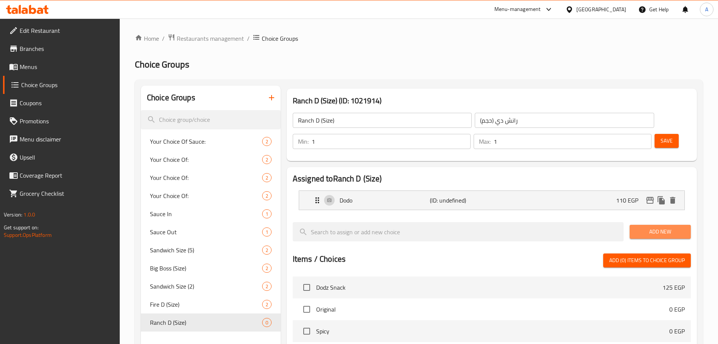
click at [651, 227] on span "Add New" at bounding box center [660, 231] width 49 height 9
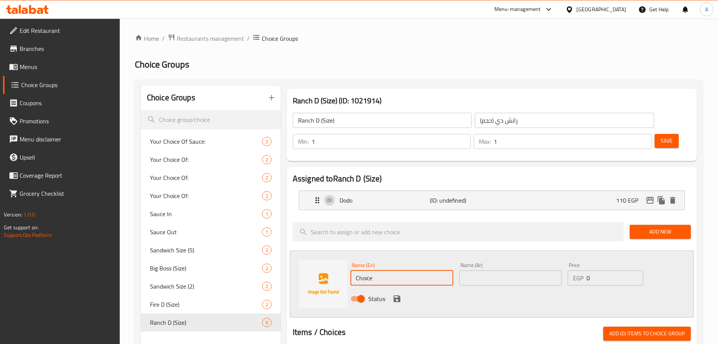
click at [389, 271] on input "Choice" at bounding box center [402, 278] width 103 height 15
type input "ٍ"
type input "Single"
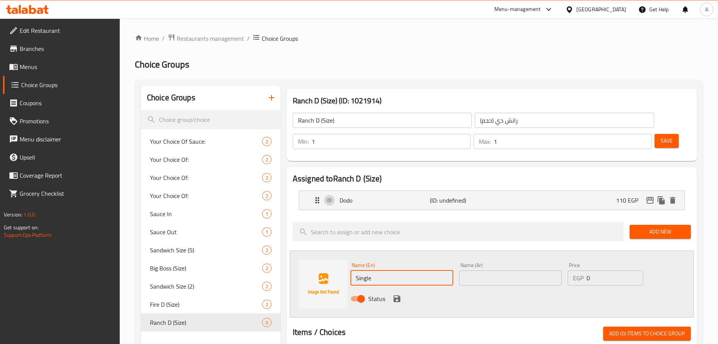
click at [491, 271] on input "text" at bounding box center [510, 278] width 103 height 15
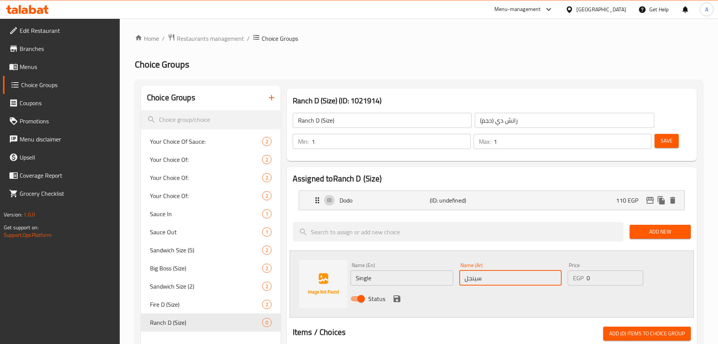
type input "سينجل"
click at [597, 271] on input "0" at bounding box center [615, 278] width 57 height 15
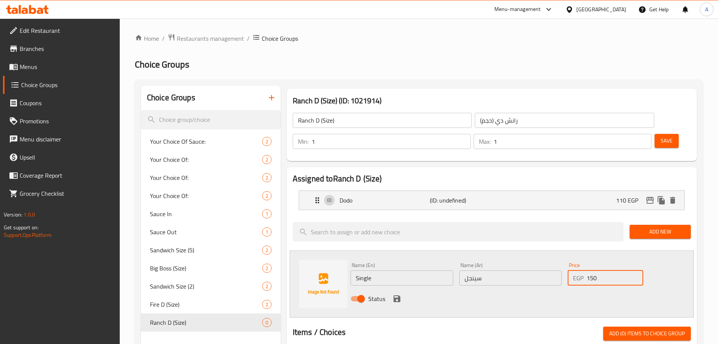
type input "150"
click at [396, 295] on icon "save" at bounding box center [396, 299] width 9 height 9
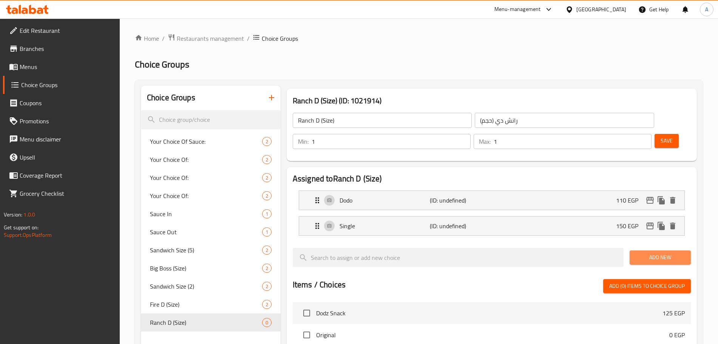
click at [647, 251] on button "Add New" at bounding box center [660, 258] width 61 height 14
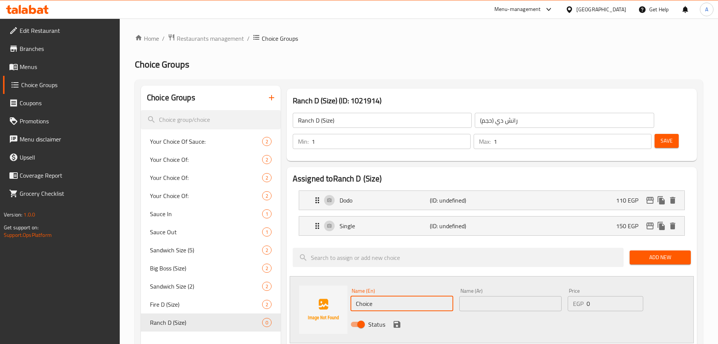
click at [405, 297] on input "Choice" at bounding box center [402, 304] width 103 height 15
type input "Double"
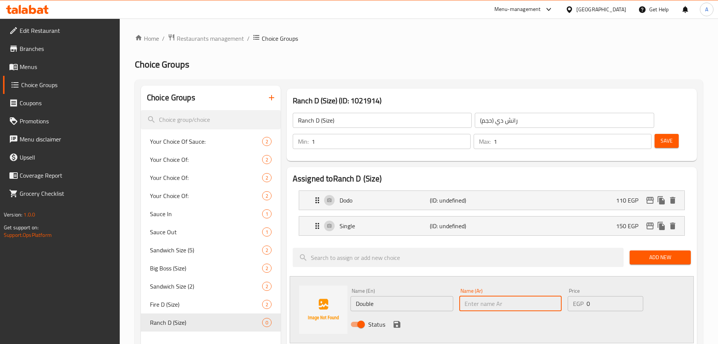
click at [503, 297] on input "text" at bounding box center [510, 304] width 103 height 15
type input "دوبل"
click at [600, 297] on input "0" at bounding box center [615, 304] width 57 height 15
type input "225"
click at [398, 321] on icon "save" at bounding box center [397, 324] width 7 height 7
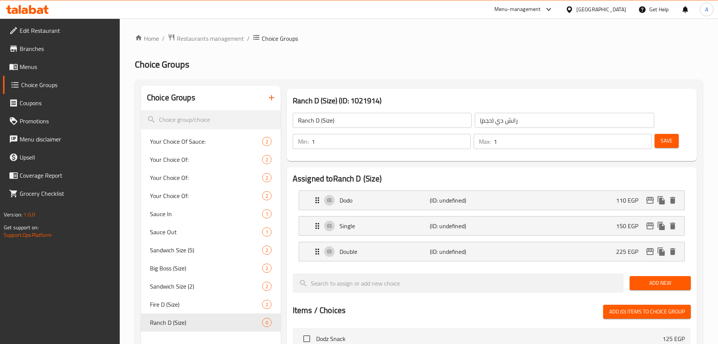
click at [663, 134] on button "Save" at bounding box center [667, 141] width 24 height 14
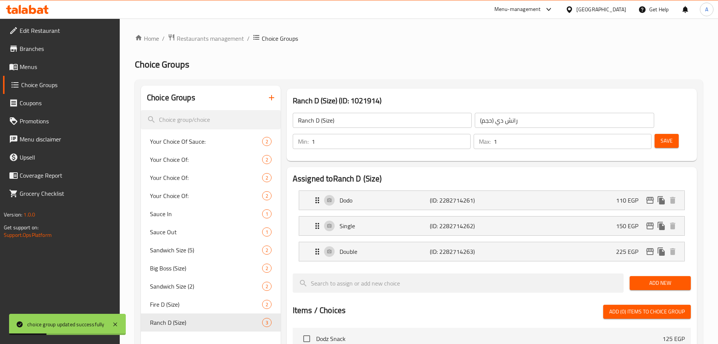
click at [39, 66] on span "Menus" at bounding box center [67, 66] width 94 height 9
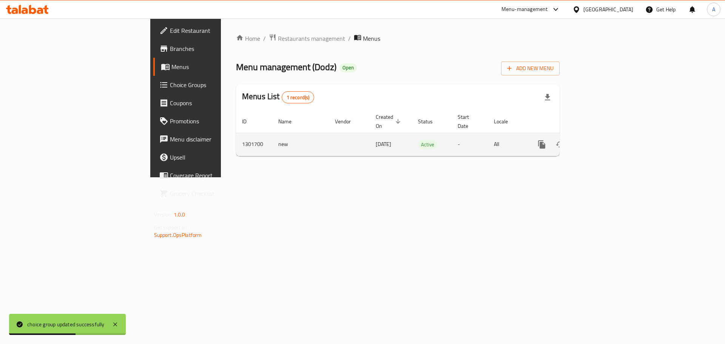
click at [605, 143] on link "enhanced table" at bounding box center [596, 145] width 18 height 18
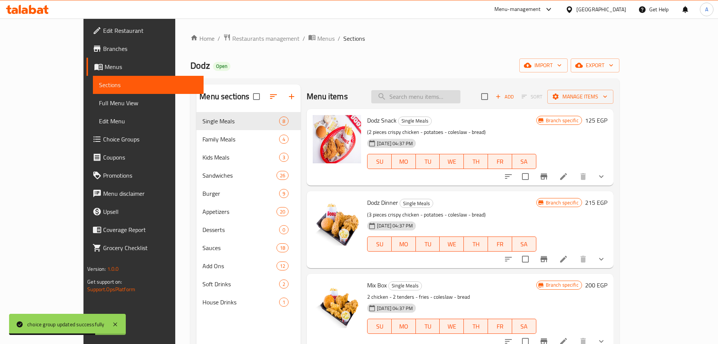
click at [432, 95] on input "search" at bounding box center [415, 96] width 89 height 13
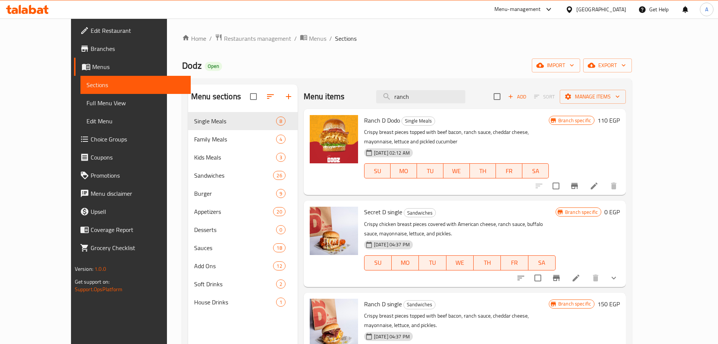
type input "ranch"
click at [579, 275] on icon at bounding box center [576, 278] width 7 height 7
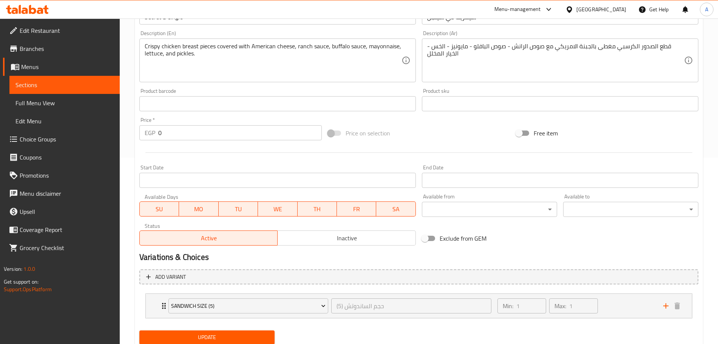
scroll to position [189, 0]
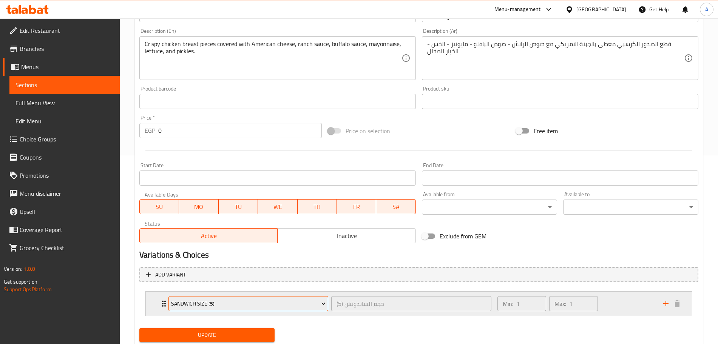
click at [316, 309] on button "Sandwich Size (5)" at bounding box center [248, 304] width 160 height 15
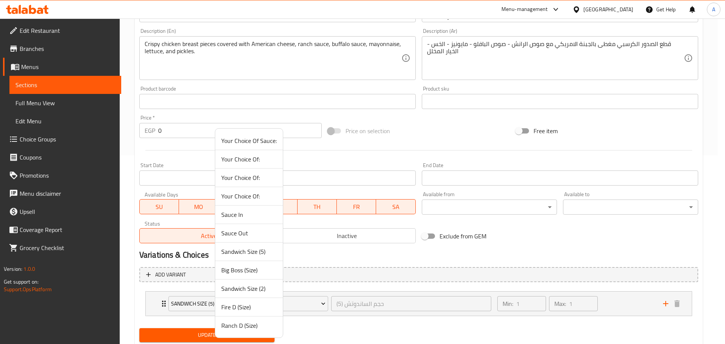
click at [249, 328] on span "Ranch D (Size)" at bounding box center [249, 325] width 56 height 9
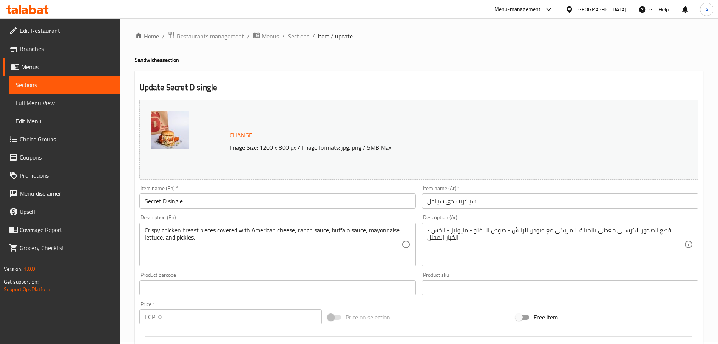
scroll to position [2, 0]
click at [298, 38] on span "Sections" at bounding box center [299, 36] width 22 height 9
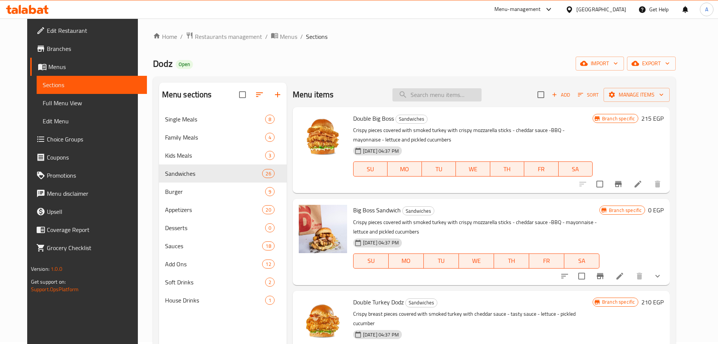
click at [458, 99] on input "search" at bounding box center [436, 94] width 89 height 13
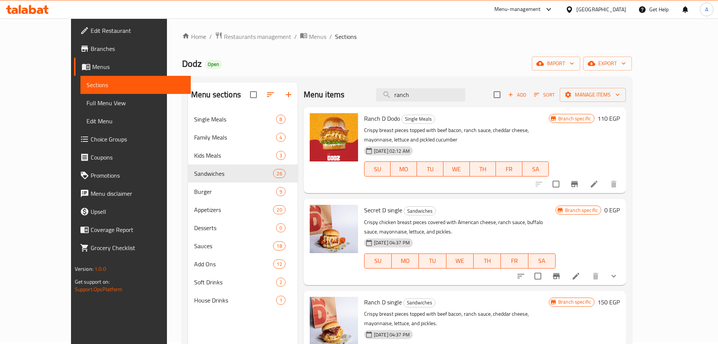
scroll to position [9, 0]
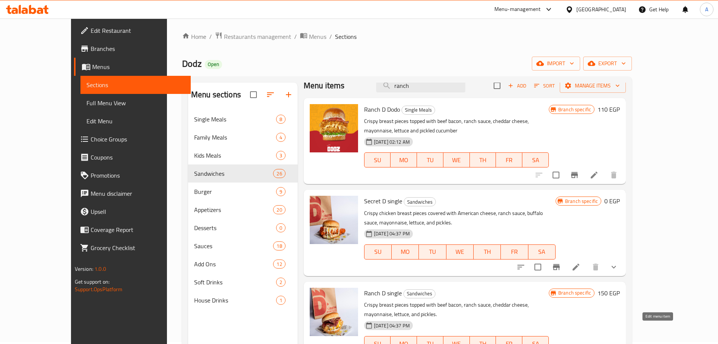
type input "ranch"
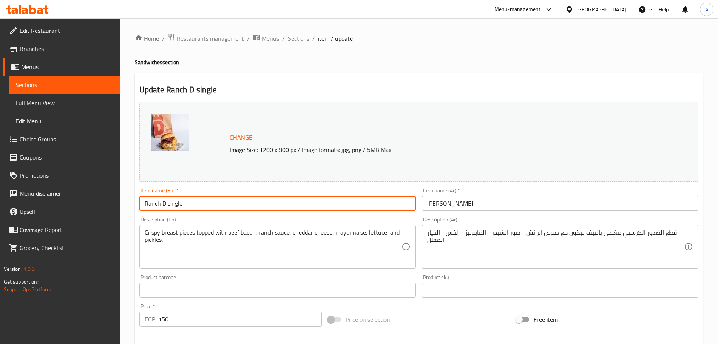
click at [212, 209] on input "Ranch D single" at bounding box center [277, 203] width 276 height 15
type input "Ranch D Sandwich"
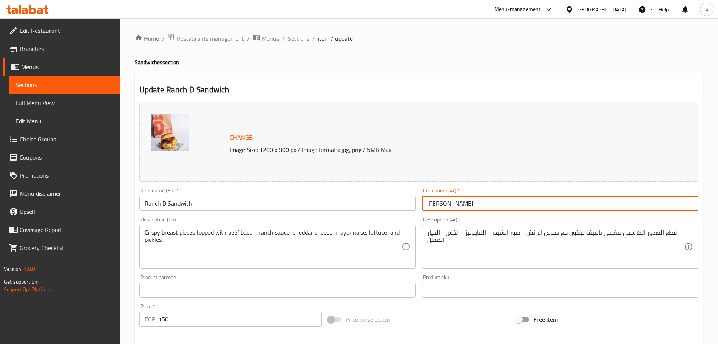
drag, startPoint x: 429, startPoint y: 205, endPoint x: 440, endPoint y: 205, distance: 11.3
click at [440, 205] on input "رانش دي سينجل" at bounding box center [560, 203] width 276 height 15
type input "رانش دي ساندوتش"
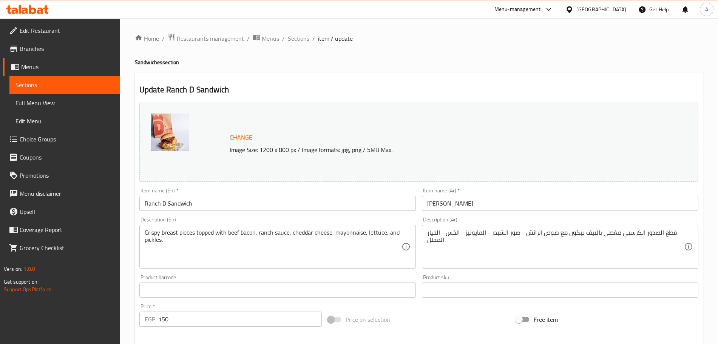
click at [389, 215] on div "Description (En) Crispy breast pieces topped with beef bacon, ranch sauce, ched…" at bounding box center [277, 243] width 283 height 58
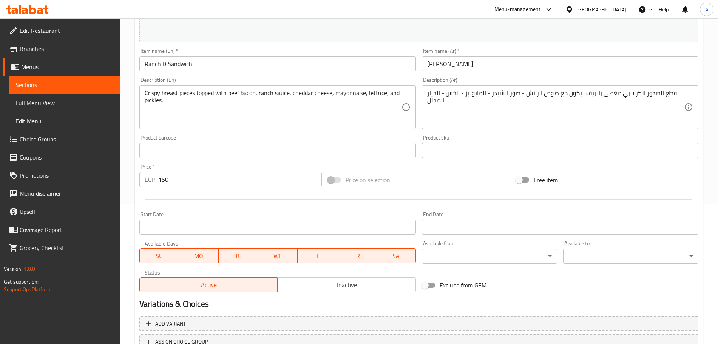
scroll to position [140, 0]
click at [228, 189] on div "Price   * EGP 150 Price *" at bounding box center [230, 175] width 188 height 29
click at [219, 187] on input "150" at bounding box center [240, 179] width 164 height 15
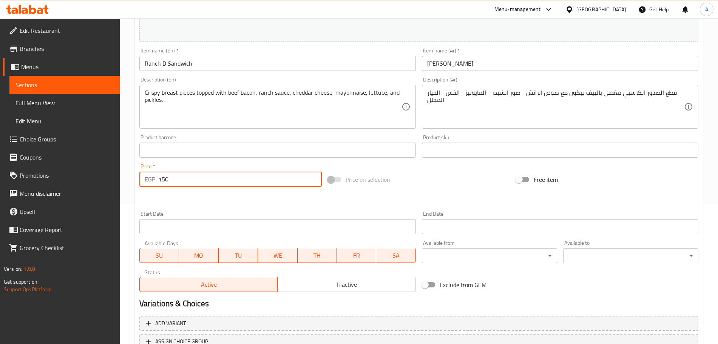
click at [219, 187] on input "150" at bounding box center [240, 179] width 164 height 15
type input "0"
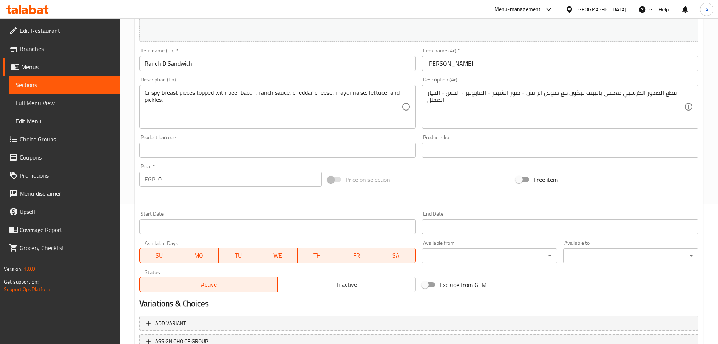
click at [269, 215] on div "Start Date Start Date" at bounding box center [277, 223] width 276 height 23
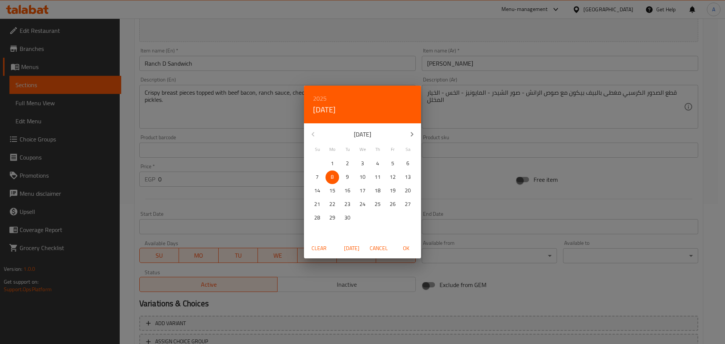
click at [231, 197] on div "2025 Mon, Sep 8 September 2025 Su Mo Tu We Th Fr Sa 31 1 2 3 4 5 6 7 8 9 10 11 …" at bounding box center [362, 172] width 725 height 344
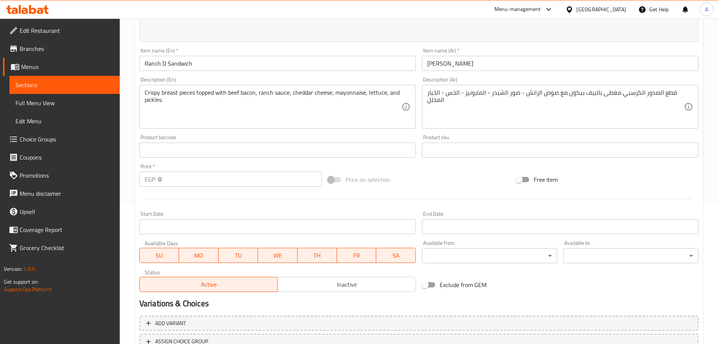
click at [247, 165] on div "Price   * EGP 0 Price *" at bounding box center [230, 175] width 182 height 23
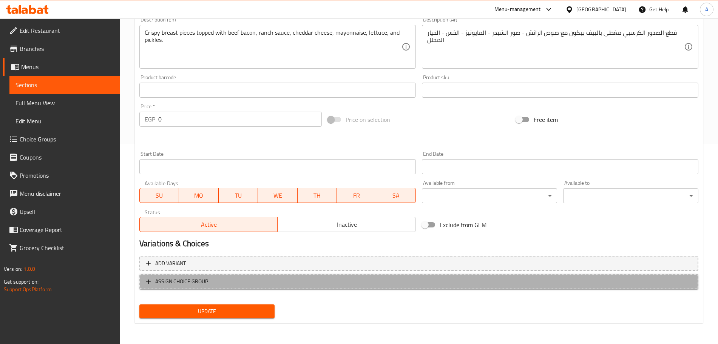
click at [207, 281] on span "ASSIGN CHOICE GROUP" at bounding box center [181, 281] width 53 height 9
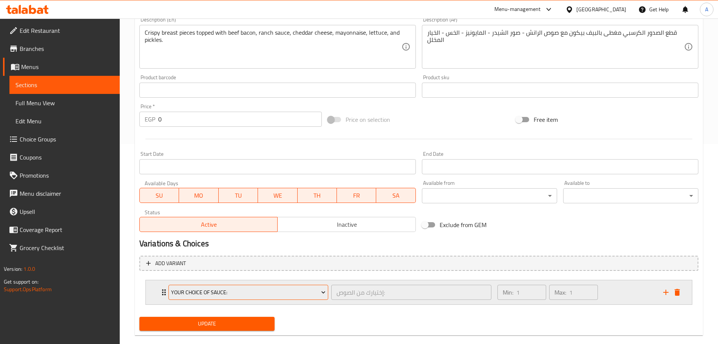
click at [227, 293] on span "Your Choice Of Sauce:" at bounding box center [248, 292] width 154 height 9
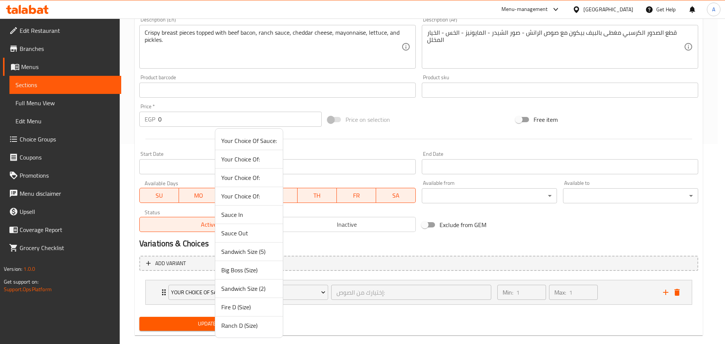
click at [242, 326] on span "Ranch D (Size)" at bounding box center [249, 325] width 56 height 9
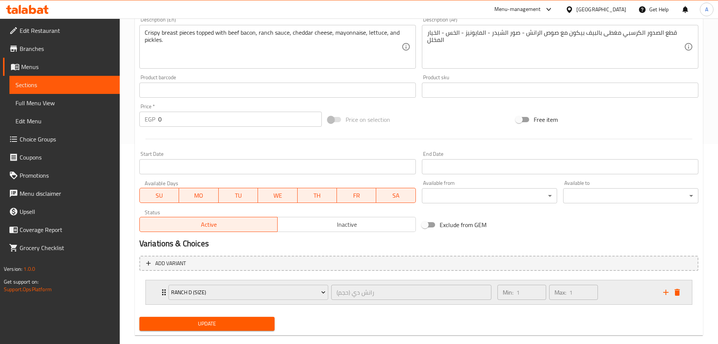
click at [609, 294] on div "Min: 1 ​ Max: 1 ​" at bounding box center [576, 293] width 166 height 24
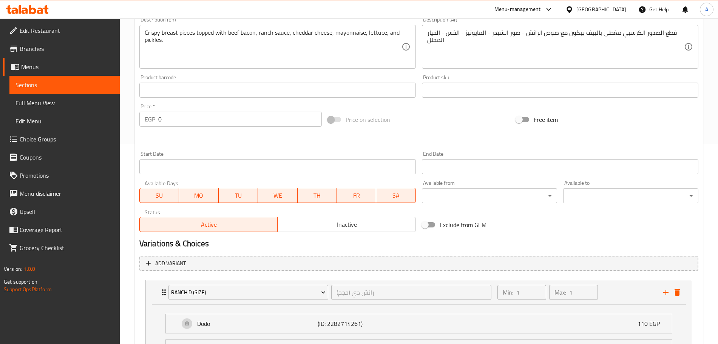
scroll to position [305, 0]
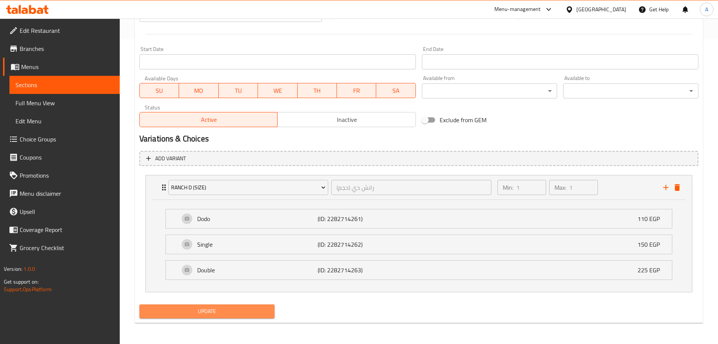
click at [239, 311] on span "Update" at bounding box center [206, 311] width 123 height 9
click at [253, 309] on span "Update" at bounding box center [206, 311] width 123 height 9
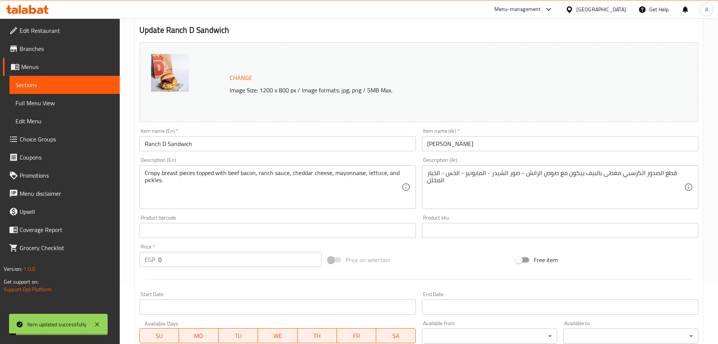
scroll to position [0, 0]
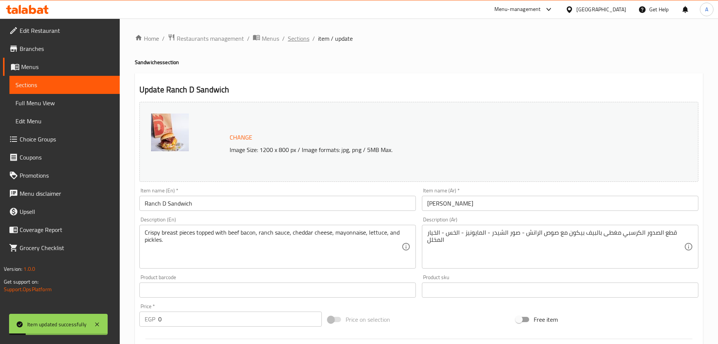
click at [299, 41] on span "Sections" at bounding box center [299, 38] width 22 height 9
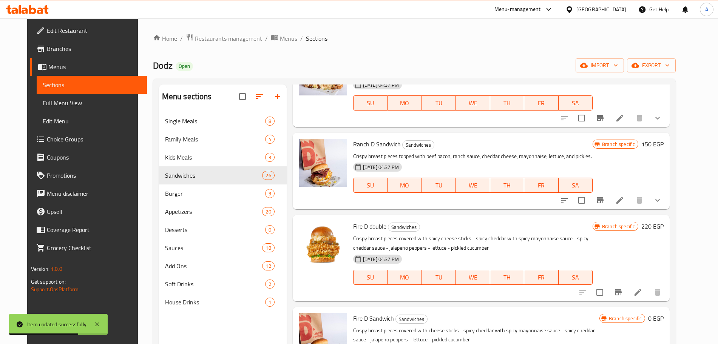
scroll to position [772, 0]
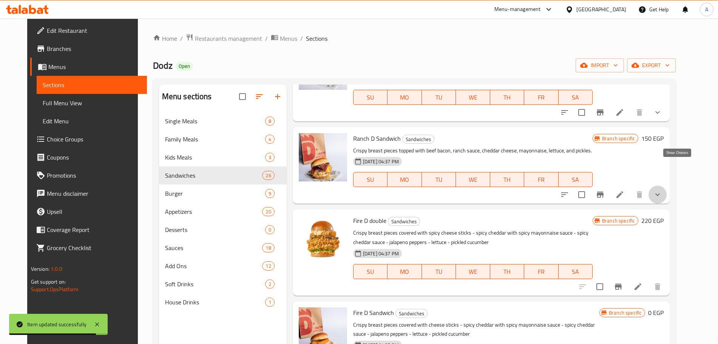
click at [662, 190] on icon "show more" at bounding box center [657, 194] width 9 height 9
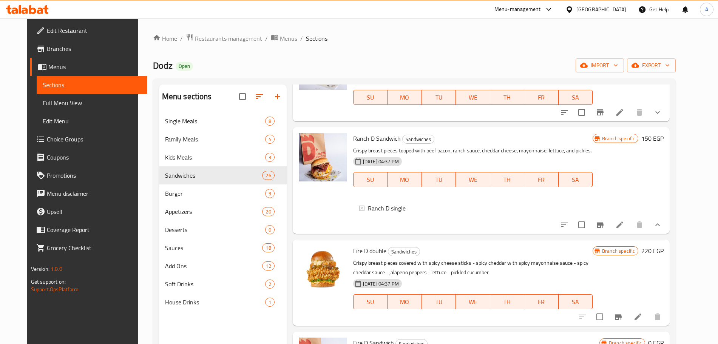
scroll to position [1, 0]
click at [624, 221] on icon at bounding box center [619, 225] width 9 height 9
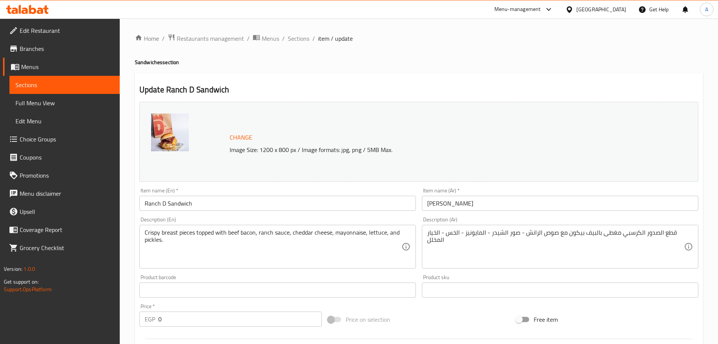
scroll to position [213, 0]
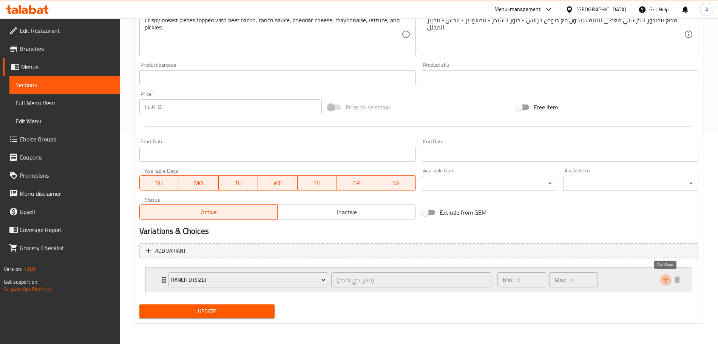
click at [665, 280] on icon "add" at bounding box center [665, 280] width 9 height 9
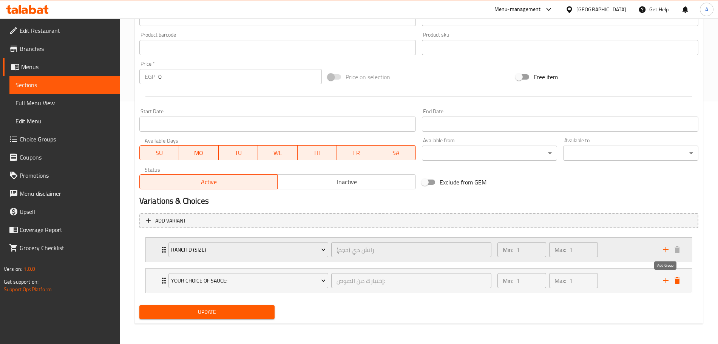
scroll to position [242, 0]
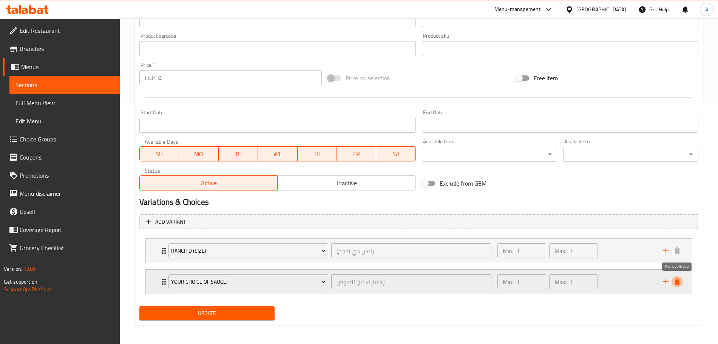
click at [675, 280] on icon "delete" at bounding box center [677, 282] width 5 height 7
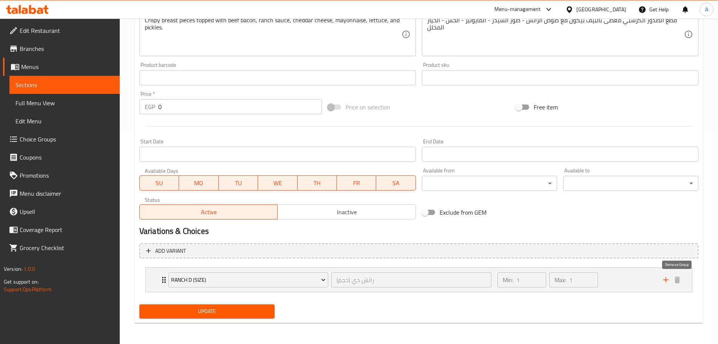
scroll to position [213, 0]
click at [603, 278] on div "Min: 1 ​ Max: 1 ​" at bounding box center [576, 280] width 166 height 24
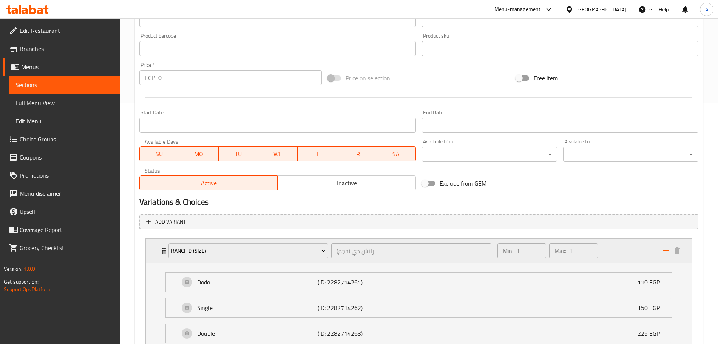
scroll to position [305, 0]
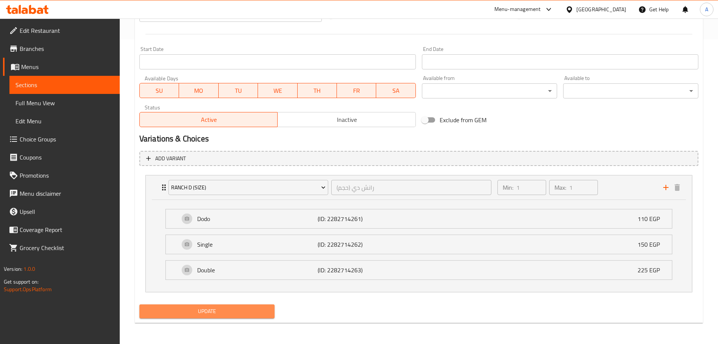
click at [259, 308] on span "Update" at bounding box center [206, 311] width 123 height 9
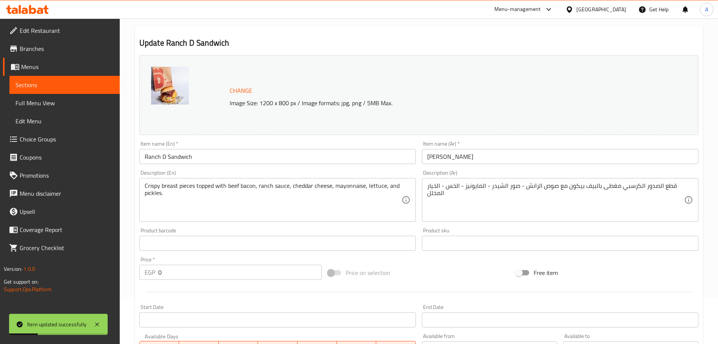
scroll to position [34, 0]
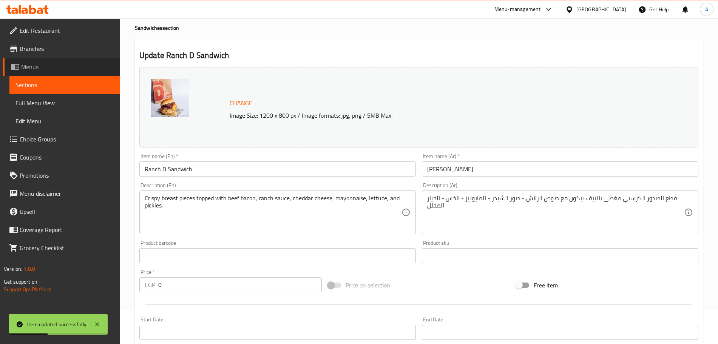
click at [78, 61] on link "Menus" at bounding box center [61, 67] width 117 height 18
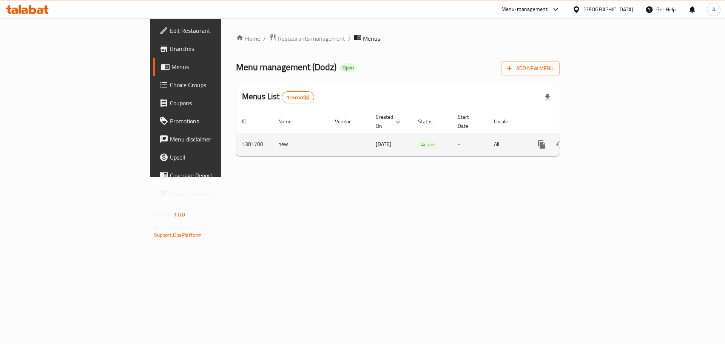
click at [600, 141] on icon "enhanced table" at bounding box center [596, 144] width 7 height 7
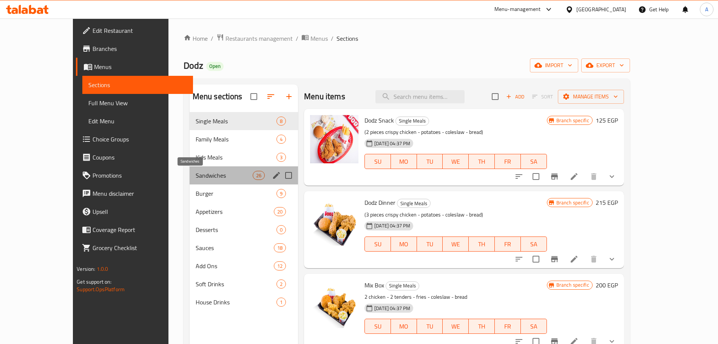
click at [196, 176] on span "Sandwiches" at bounding box center [224, 175] width 57 height 9
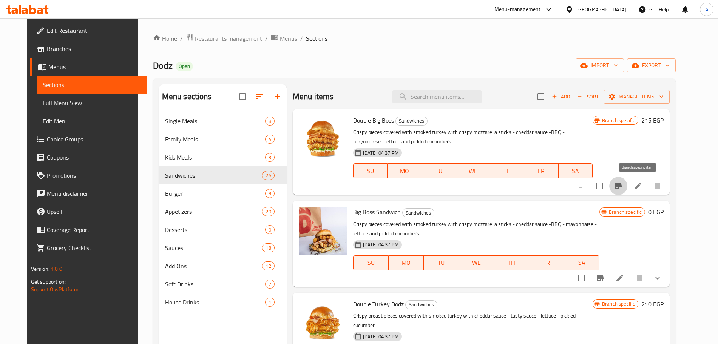
click at [622, 185] on icon "Branch-specific-item" at bounding box center [618, 186] width 7 height 6
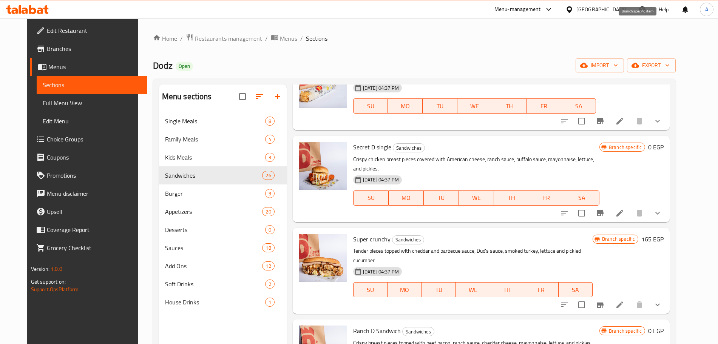
scroll to position [578, 0]
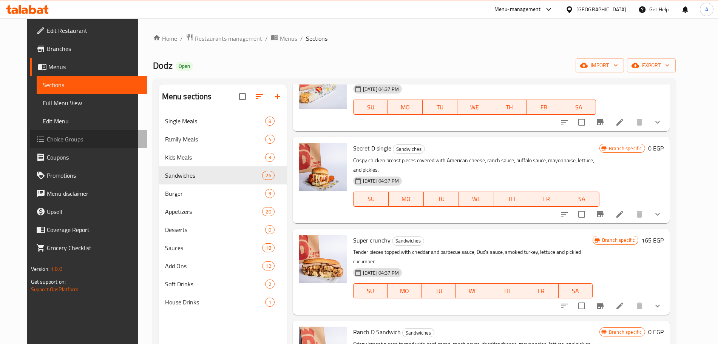
click at [60, 142] on span "Choice Groups" at bounding box center [94, 139] width 94 height 9
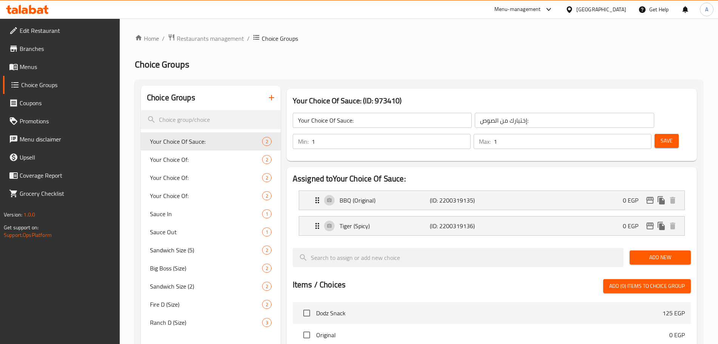
scroll to position [75, 0]
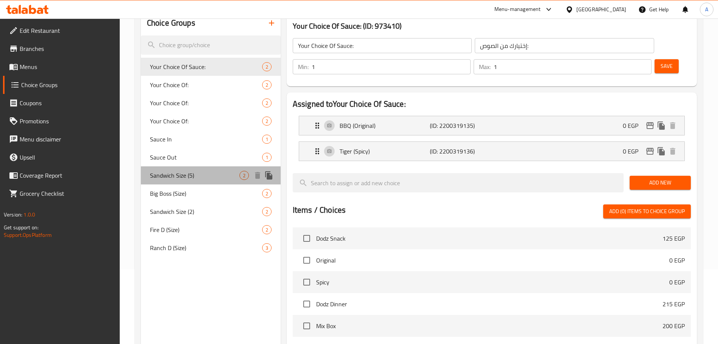
click at [199, 181] on div "Sandwich Size (5) 2" at bounding box center [211, 176] width 140 height 18
type input "Sandwich Size (5)"
type input "حجم الساندوتش (5)"
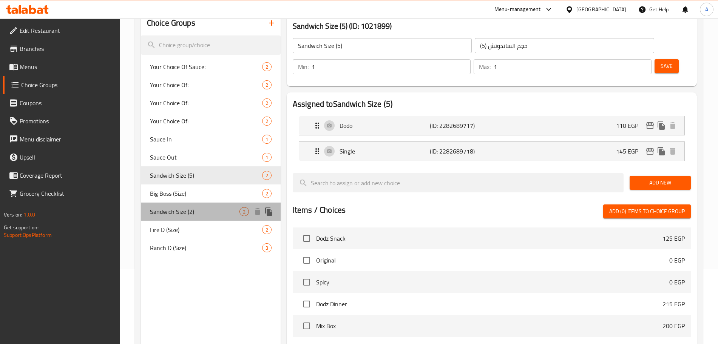
click at [205, 215] on span "Sandwich Size (2)" at bounding box center [195, 211] width 90 height 9
type input "Sandwich Size (2)"
type input "حجم الساندوتش (2)"
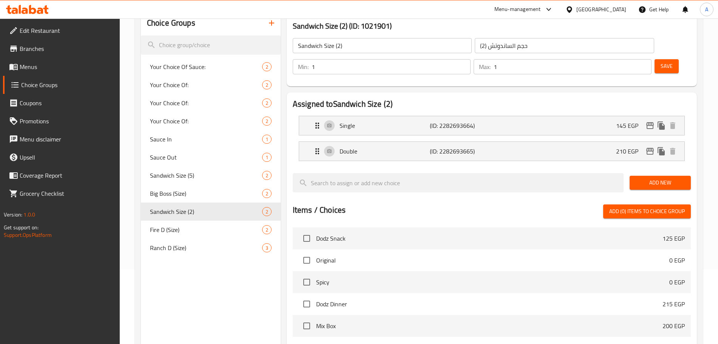
click at [646, 178] on span "Add New" at bounding box center [660, 182] width 49 height 9
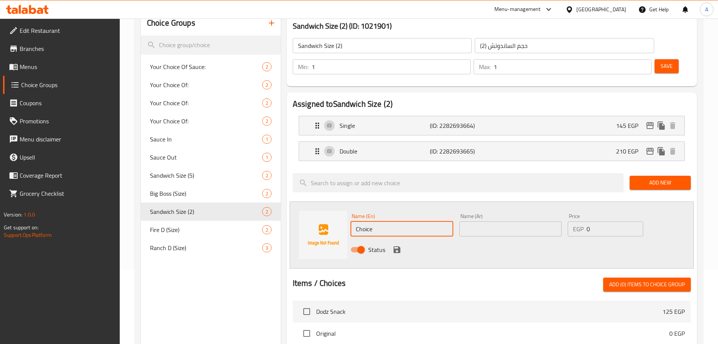
click at [382, 222] on input "Choice" at bounding box center [402, 229] width 103 height 15
type input "Dodo"
click at [466, 222] on input "text" at bounding box center [510, 229] width 103 height 15
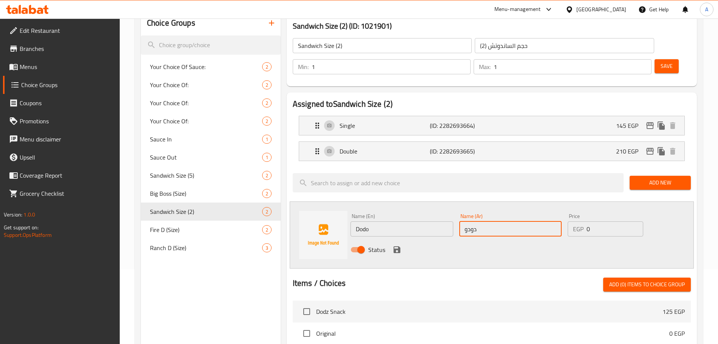
type input "دودو"
click at [595, 222] on input "0" at bounding box center [615, 229] width 57 height 15
type input "110"
drag, startPoint x: 682, startPoint y: 204, endPoint x: 664, endPoint y: 204, distance: 17.8
click at [682, 204] on div "Name (En) Dodo Name (En) Name (Ar) دودو Name (Ar) Price EGP 110 Price Status" at bounding box center [492, 235] width 404 height 67
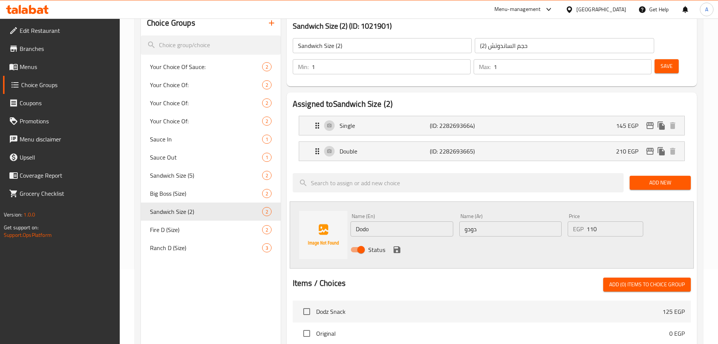
click at [399, 247] on icon "save" at bounding box center [397, 250] width 7 height 7
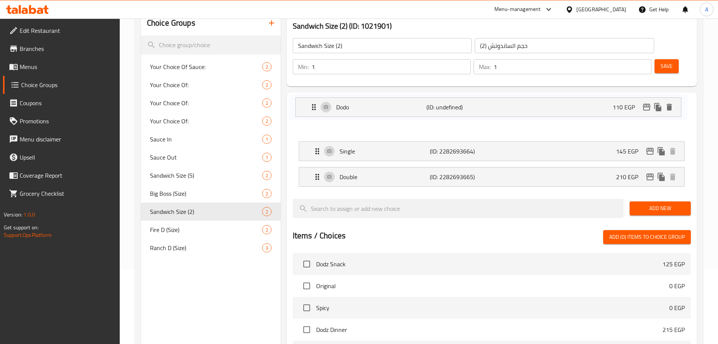
drag, startPoint x: 519, startPoint y: 158, endPoint x: 515, endPoint y: 106, distance: 51.9
click at [515, 110] on nav "Single (ID: 2282693664) 145 EGP Name (En) Single Name (En) Name (Ar) سينجل Name…" at bounding box center [492, 151] width 398 height 83
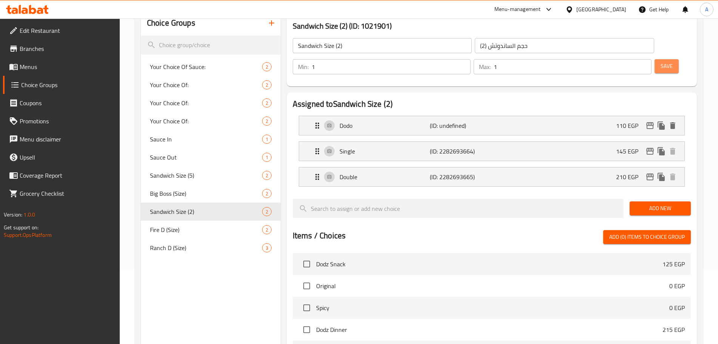
click at [661, 62] on span "Save" at bounding box center [667, 66] width 12 height 9
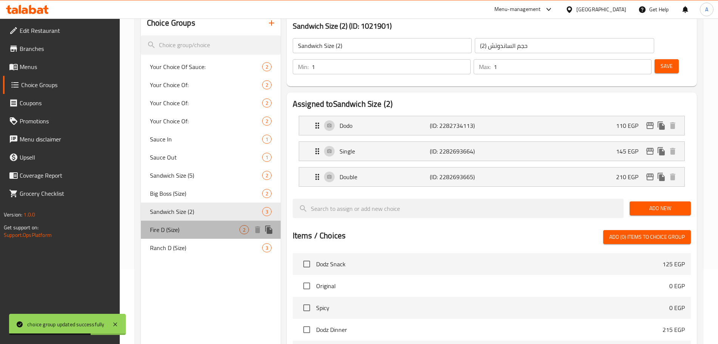
click at [196, 235] on div "Fire D (Size) 2" at bounding box center [211, 230] width 140 height 18
type input "Fire D (Size)"
type input "فاير دي (حجم)"
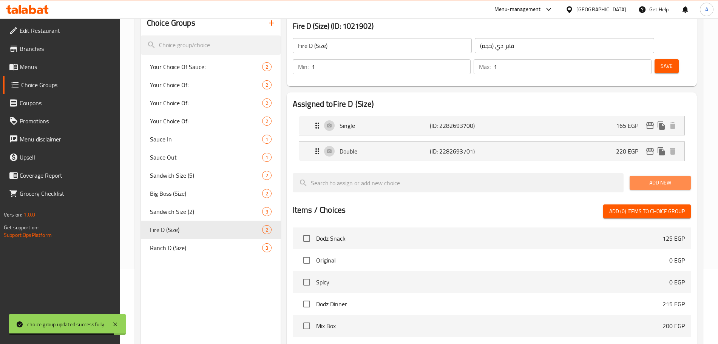
click at [667, 178] on span "Add New" at bounding box center [660, 182] width 49 height 9
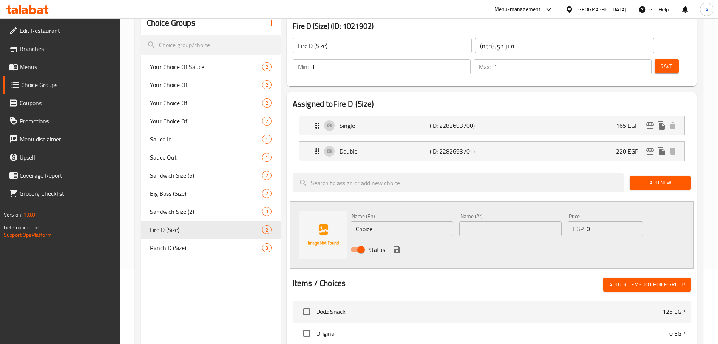
click at [383, 222] on input "Choice" at bounding box center [402, 229] width 103 height 15
type input "]"
type input "Dodo"
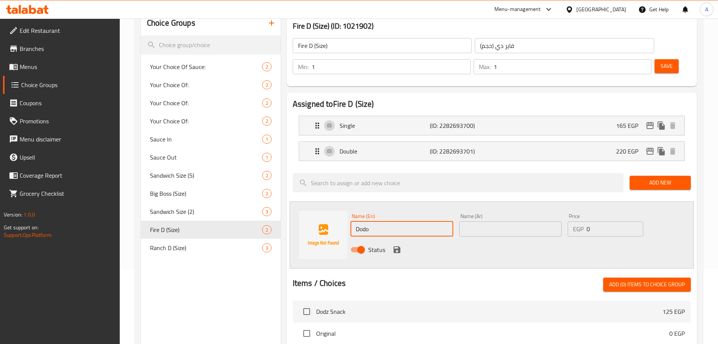
click at [477, 222] on input "text" at bounding box center [510, 229] width 103 height 15
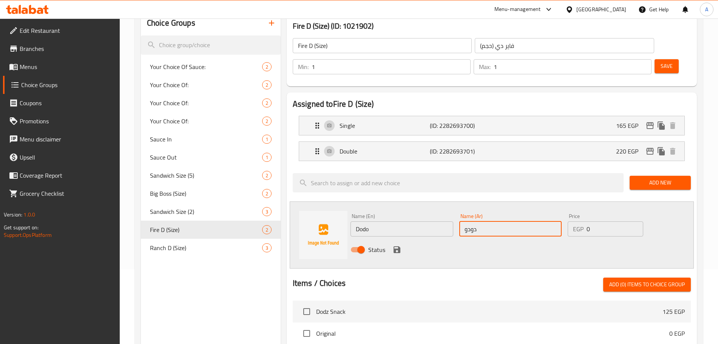
type input "دودو"
click at [595, 222] on input "0" at bounding box center [615, 229] width 57 height 15
type input "110"
click at [399, 247] on icon "save" at bounding box center [397, 250] width 7 height 7
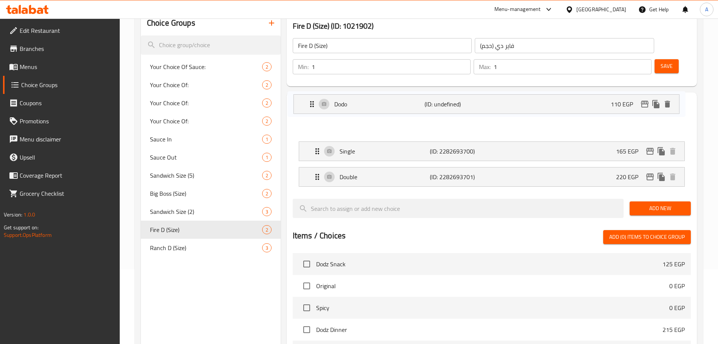
drag, startPoint x: 515, startPoint y: 156, endPoint x: 510, endPoint y: 103, distance: 53.1
click at [510, 110] on nav "Single (ID: 2282693700) 165 EGP Name (En) Single Name (En) Name (Ar) سينجل Name…" at bounding box center [492, 151] width 398 height 83
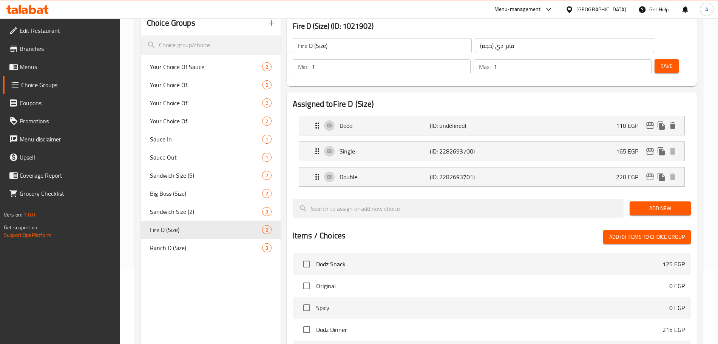
click at [661, 62] on span "Save" at bounding box center [667, 66] width 12 height 9
click at [181, 178] on span "Sandwich Size (5)" at bounding box center [195, 175] width 90 height 9
type input "Sandwich Size (5)"
type input "حجم الساندوتش (5)"
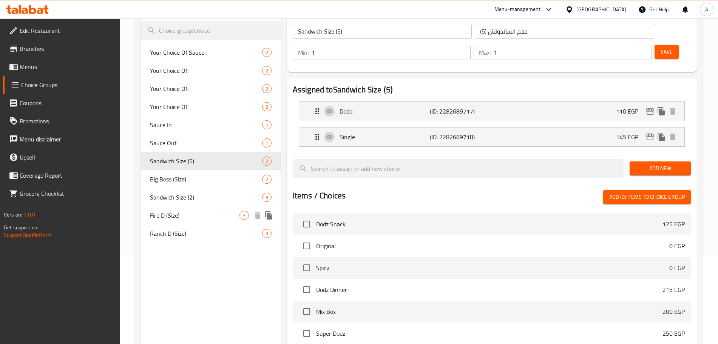
scroll to position [0, 0]
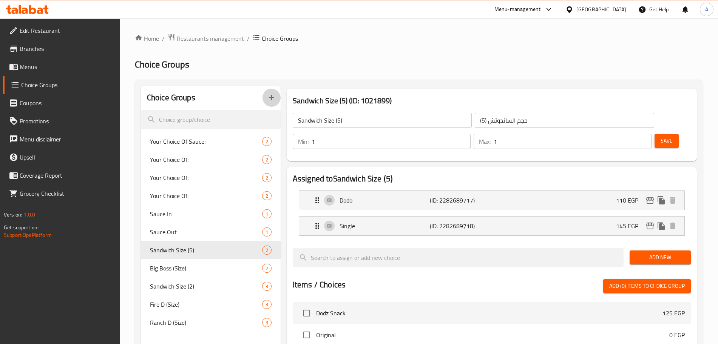
click at [269, 103] on button "button" at bounding box center [272, 98] width 18 height 18
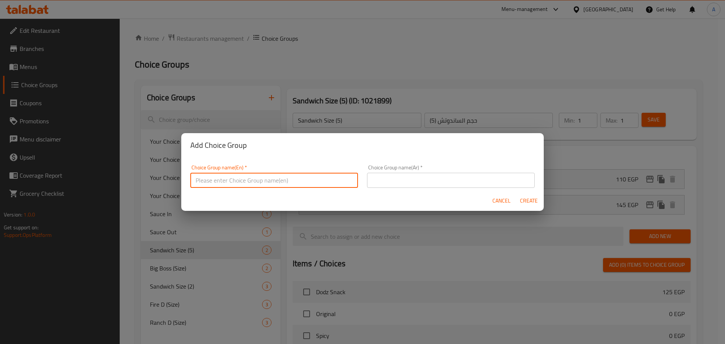
click at [256, 180] on input "text" at bounding box center [274, 180] width 168 height 15
type input "}"
type input "Chili Slaw Size"
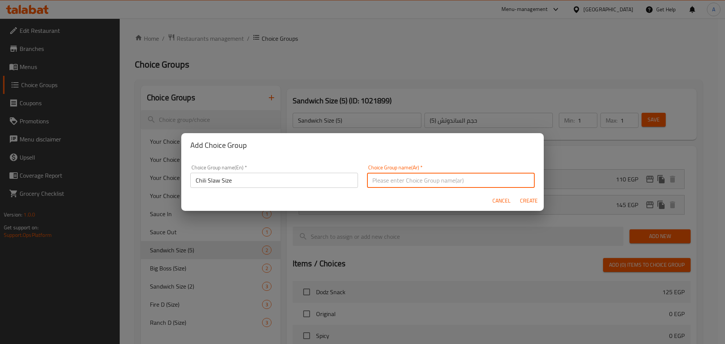
click at [392, 176] on input "text" at bounding box center [451, 180] width 168 height 15
drag, startPoint x: 417, startPoint y: 181, endPoint x: 358, endPoint y: 180, distance: 59.7
click at [358, 180] on div "Choice Group name(En)   * Chili Slaw Size Choice Group name(En) * Choice Group …" at bounding box center [363, 177] width 354 height 32
type input "حجم تشيلى سلو"
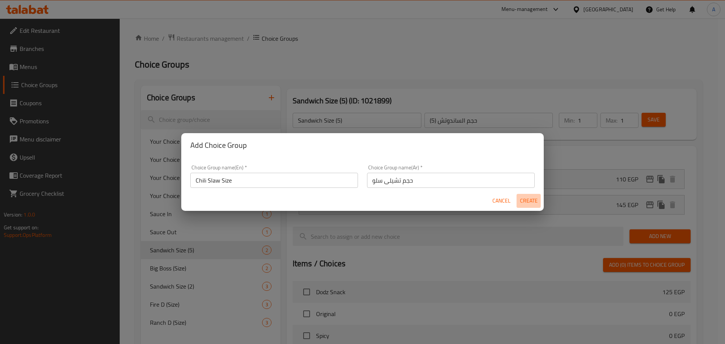
click at [525, 199] on span "Create" at bounding box center [529, 200] width 18 height 9
type input "Chili Slaw Size"
type input "حجم تشيلى سلو"
type input "0"
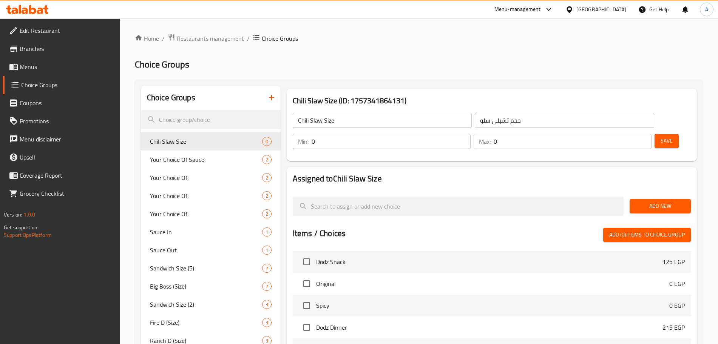
click at [471, 134] on input "0" at bounding box center [391, 141] width 159 height 15
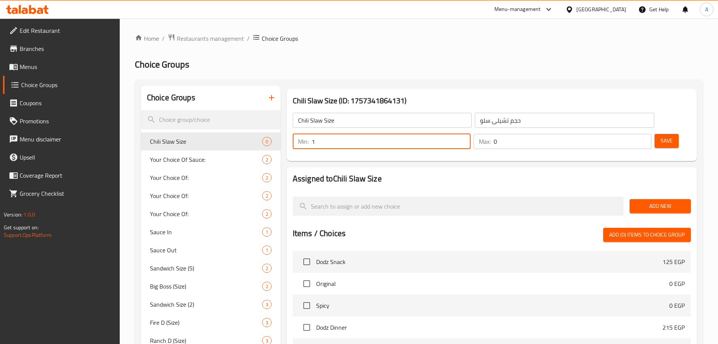
type input "1"
click at [625, 134] on input "0" at bounding box center [573, 141] width 158 height 15
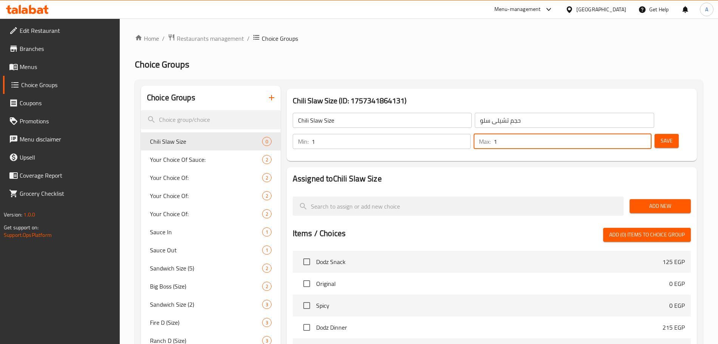
type input "1"
click at [655, 134] on button "Save" at bounding box center [667, 141] width 24 height 14
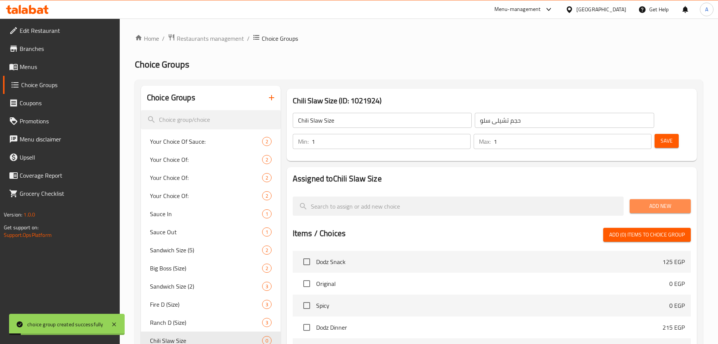
click at [655, 202] on span "Add New" at bounding box center [660, 206] width 49 height 9
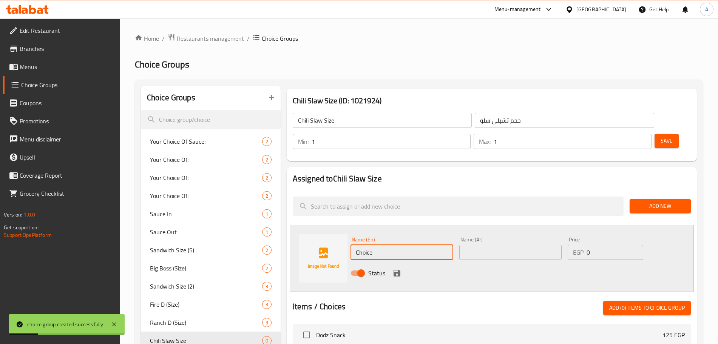
click at [382, 245] on input "Choice" at bounding box center [402, 252] width 103 height 15
type input "]"
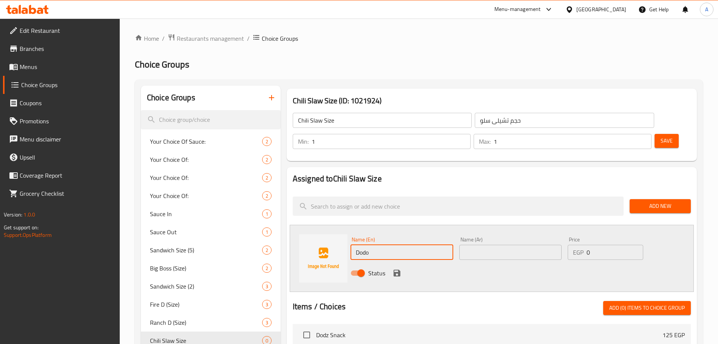
type input "Dodo"
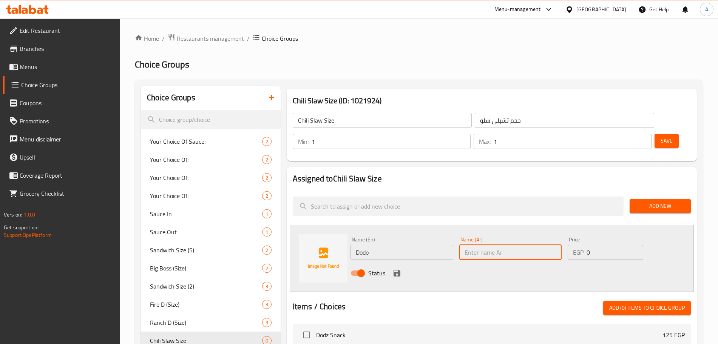
click at [476, 245] on input "text" at bounding box center [510, 252] width 103 height 15
type input "دودو"
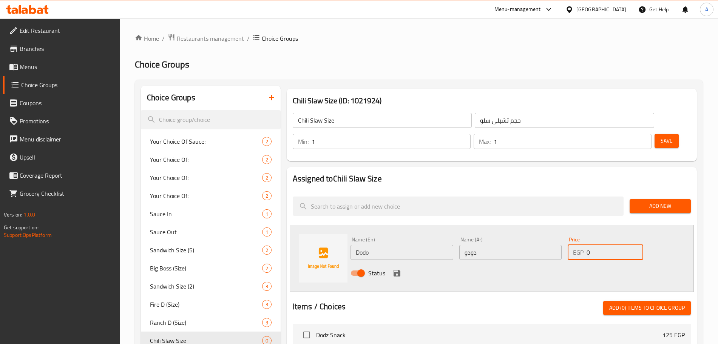
click at [612, 245] on input "0" at bounding box center [615, 252] width 57 height 15
type input "110"
click at [398, 269] on icon "save" at bounding box center [396, 273] width 9 height 9
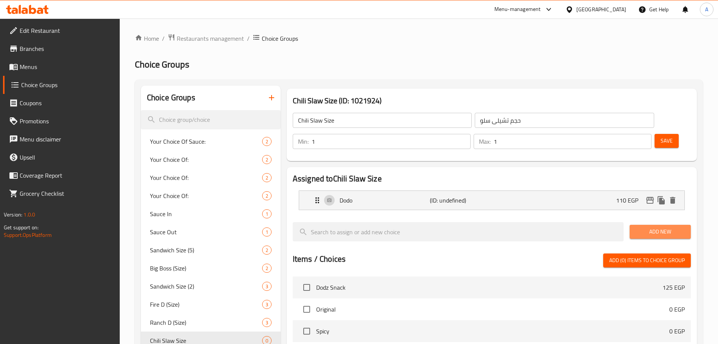
click at [644, 227] on span "Add New" at bounding box center [660, 231] width 49 height 9
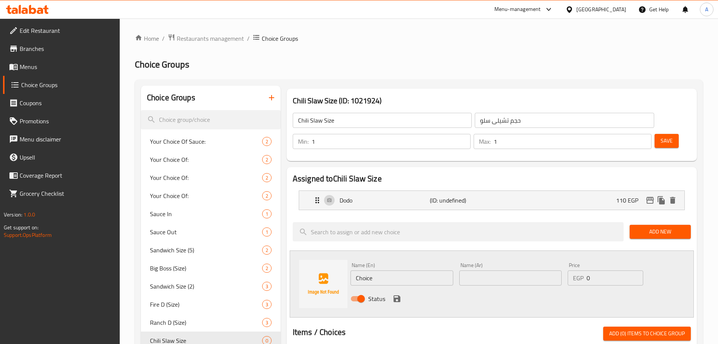
click at [383, 271] on input "Choice" at bounding box center [402, 278] width 103 height 15
type input "ٍ"
type input "Single"
click at [480, 271] on input "text" at bounding box center [510, 278] width 103 height 15
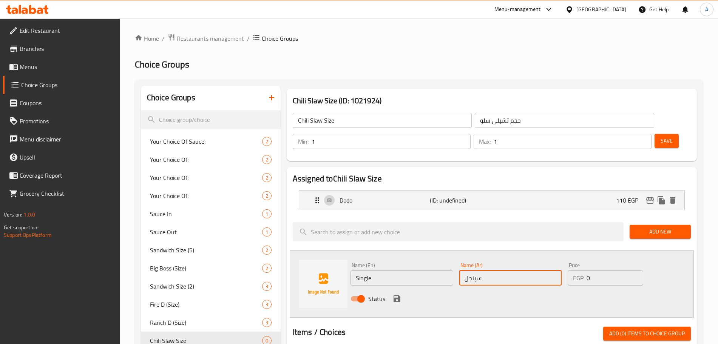
type input "سينجل"
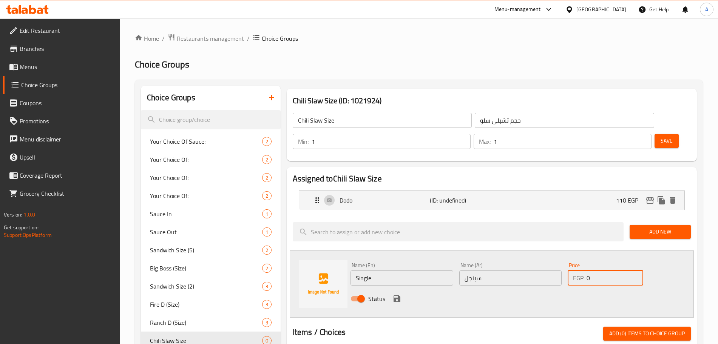
click at [592, 271] on input "0" at bounding box center [615, 278] width 57 height 15
type input "2"
type input "145"
click at [395, 296] on icon "save" at bounding box center [397, 299] width 7 height 7
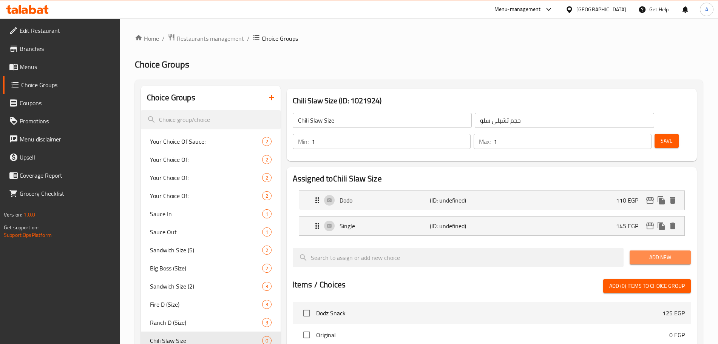
click at [664, 253] on span "Add New" at bounding box center [660, 257] width 49 height 9
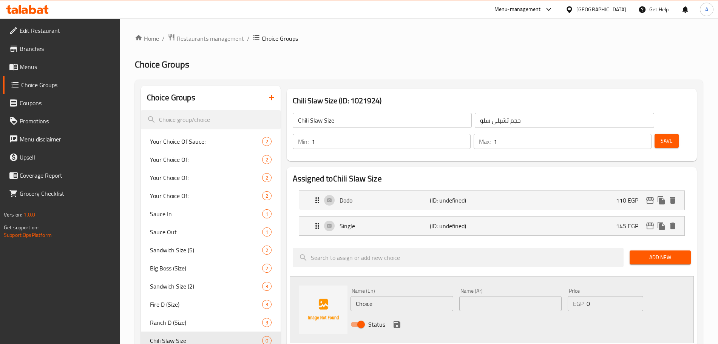
click at [391, 297] on input "Choice" at bounding box center [402, 304] width 103 height 15
type input "Double"
click at [476, 297] on input "text" at bounding box center [510, 304] width 103 height 15
type input "دبل"
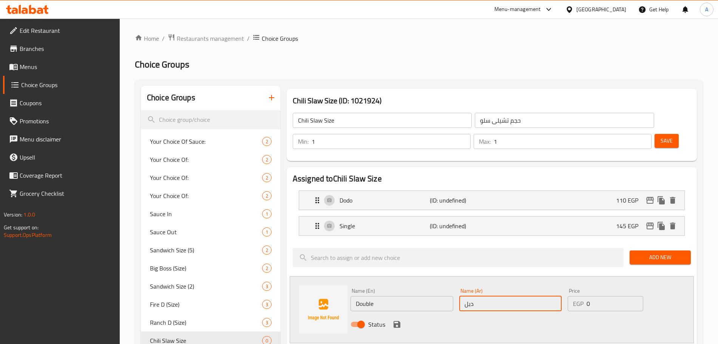
click at [597, 297] on input "0" at bounding box center [615, 304] width 57 height 15
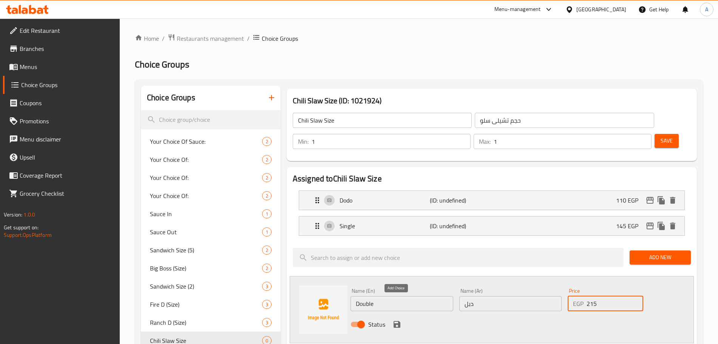
type input "215"
click at [400, 320] on icon "save" at bounding box center [396, 324] width 9 height 9
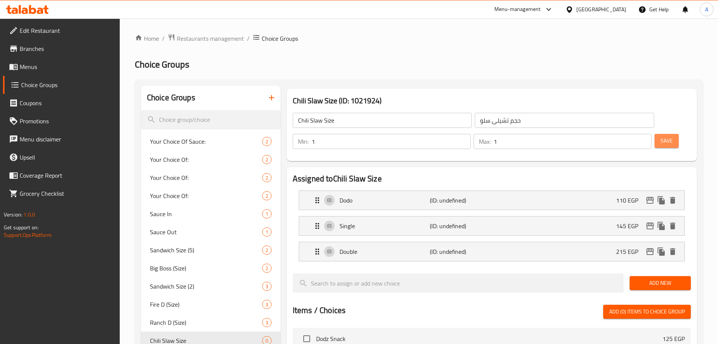
click at [661, 136] on span "Save" at bounding box center [667, 140] width 12 height 9
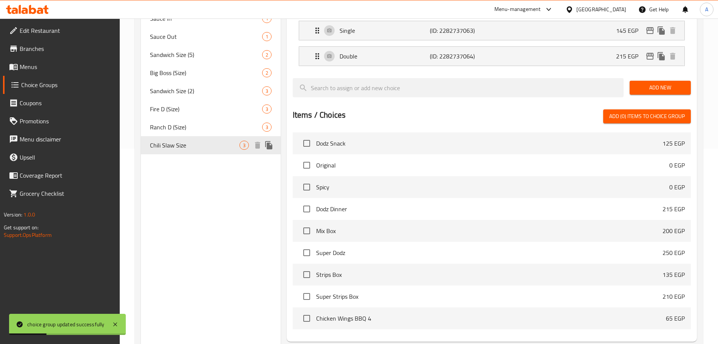
scroll to position [184, 0]
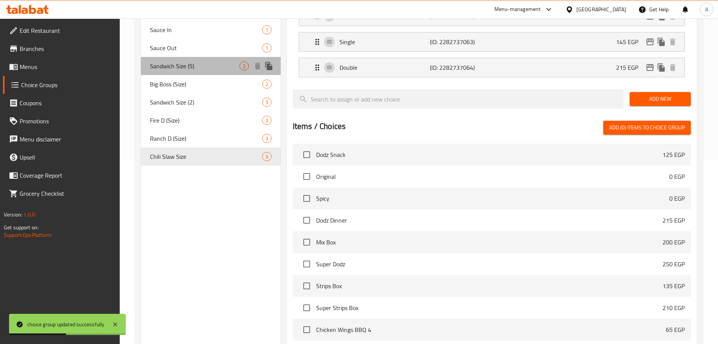
click at [216, 68] on span "Sandwich Size (5)" at bounding box center [195, 66] width 90 height 9
type input "Sandwich Size (5)"
type input "حجم الساندوتش (5)"
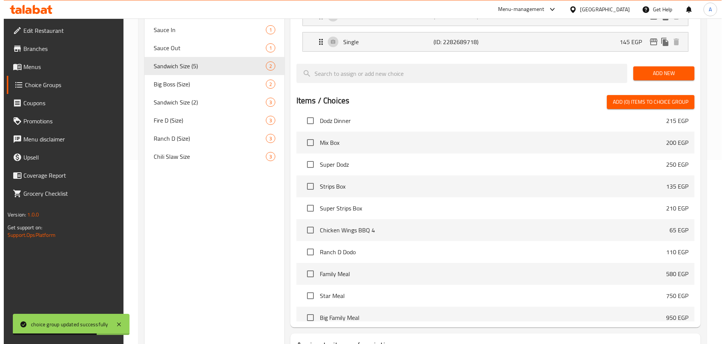
scroll to position [224, 0]
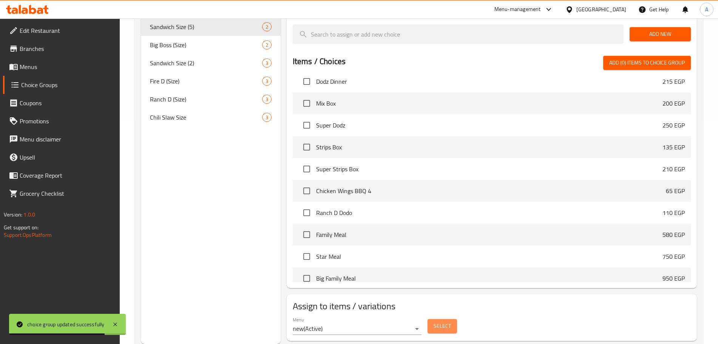
click at [443, 322] on span "Select" at bounding box center [442, 326] width 17 height 9
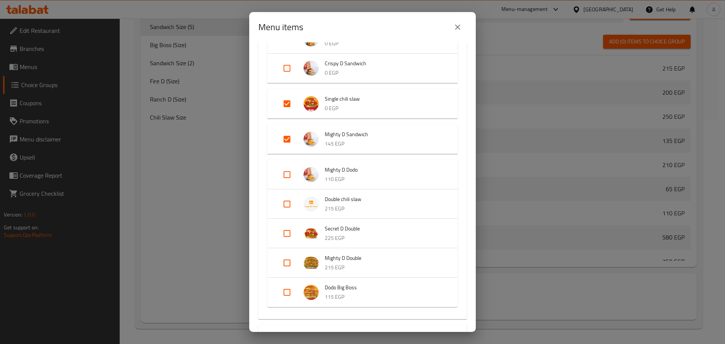
scroll to position [396, 0]
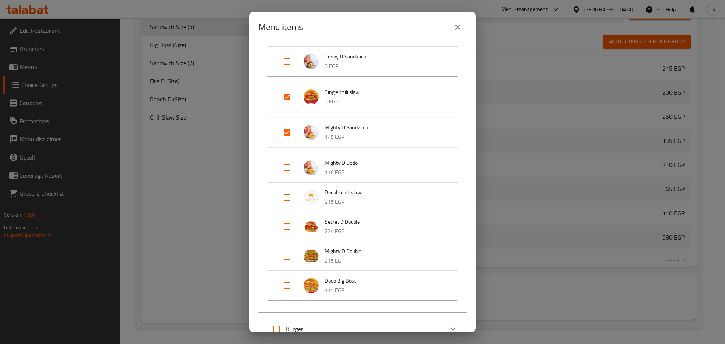
click at [288, 97] on input "Expand" at bounding box center [287, 97] width 18 height 18
checkbox input "false"
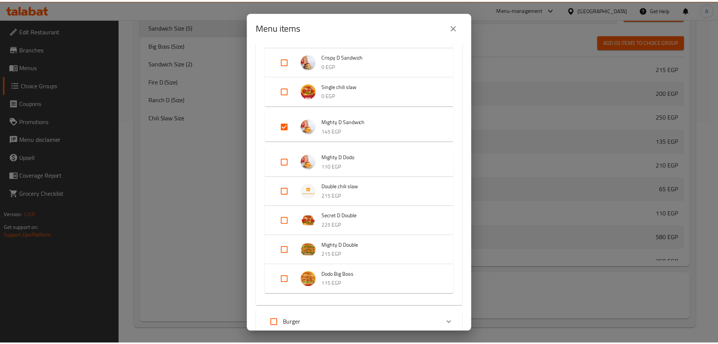
scroll to position [556, 0]
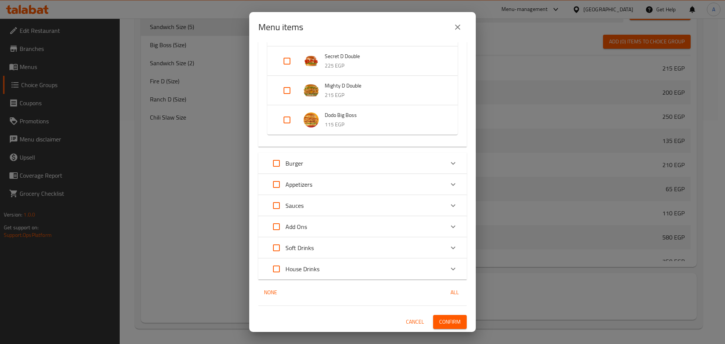
click at [451, 322] on span "Confirm" at bounding box center [450, 322] width 22 height 9
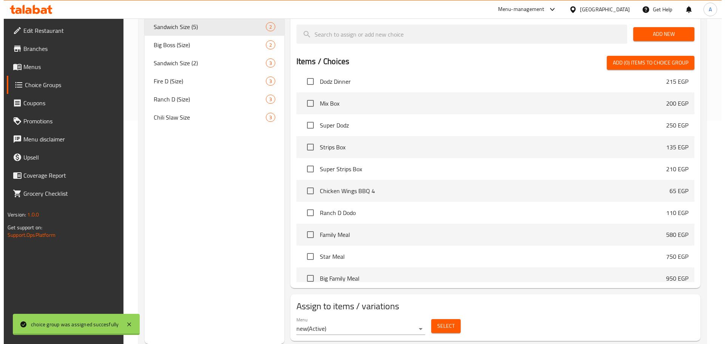
scroll to position [70, 0]
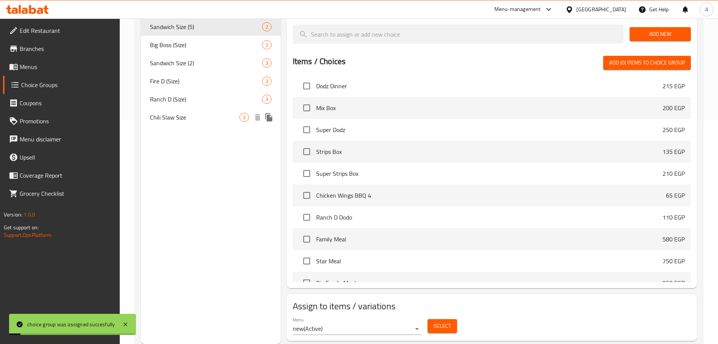
click at [208, 121] on span "Chili Slaw Size" at bounding box center [195, 117] width 90 height 9
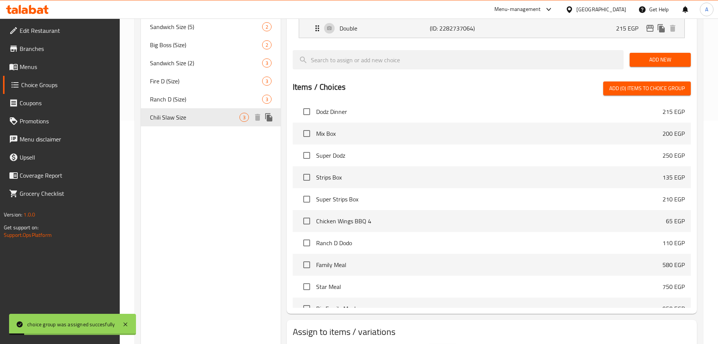
type input "Chili Slaw Size"
type input "حجم تشيلى سلو"
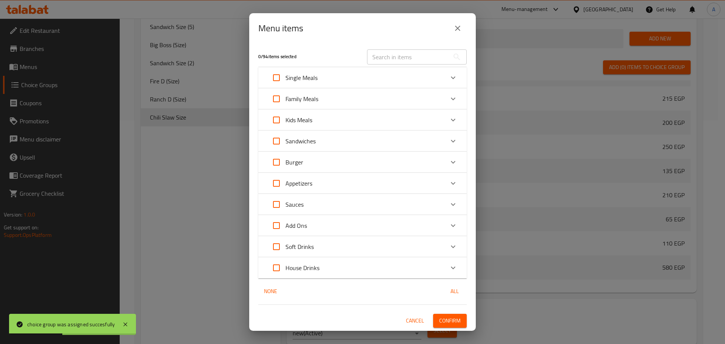
scroll to position [74, 0]
click at [452, 141] on icon "Expand" at bounding box center [453, 141] width 5 height 3
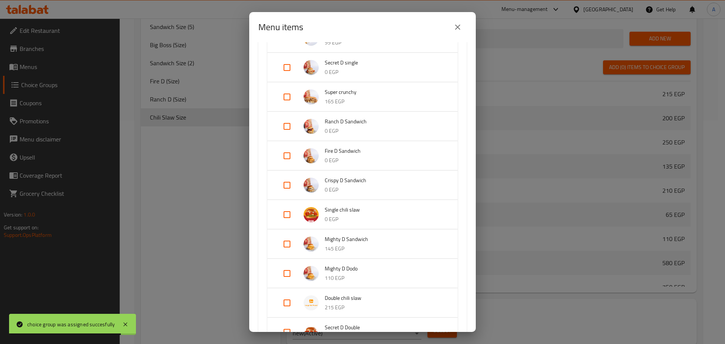
scroll to position [262, 0]
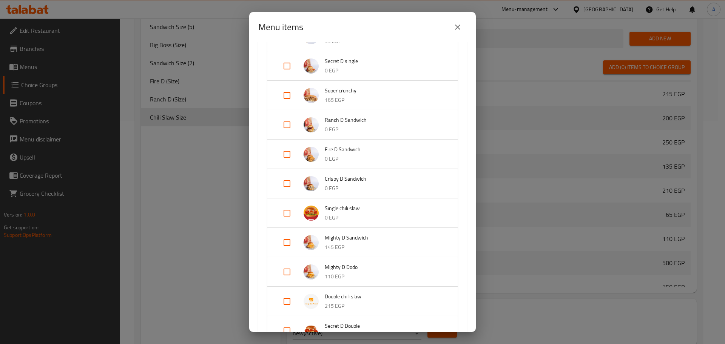
click at [290, 213] on input "Expand" at bounding box center [287, 213] width 18 height 18
checkbox input "true"
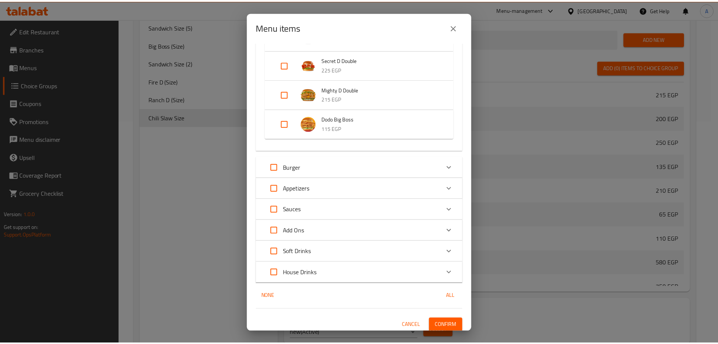
scroll to position [544, 0]
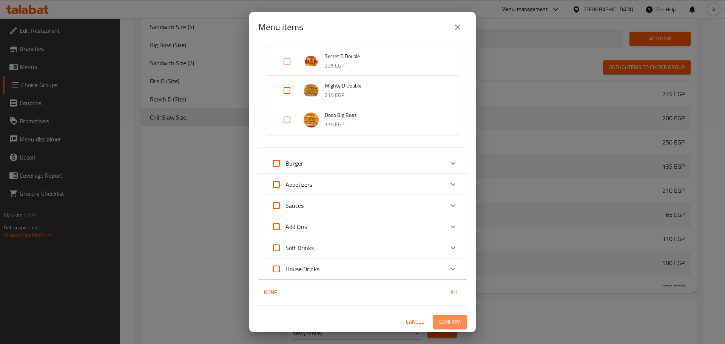
click at [441, 324] on span "Confirm" at bounding box center [450, 322] width 22 height 9
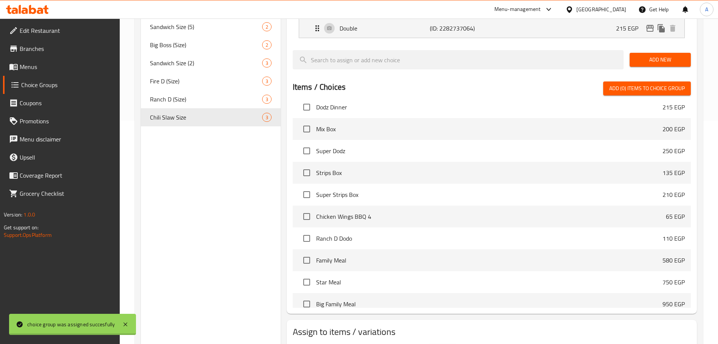
scroll to position [70, 0]
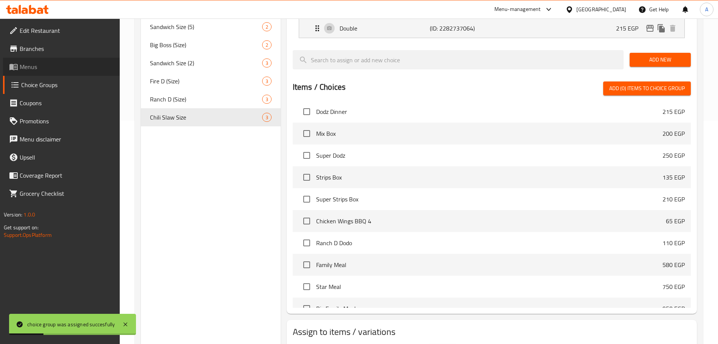
click at [56, 65] on span "Menus" at bounding box center [67, 66] width 94 height 9
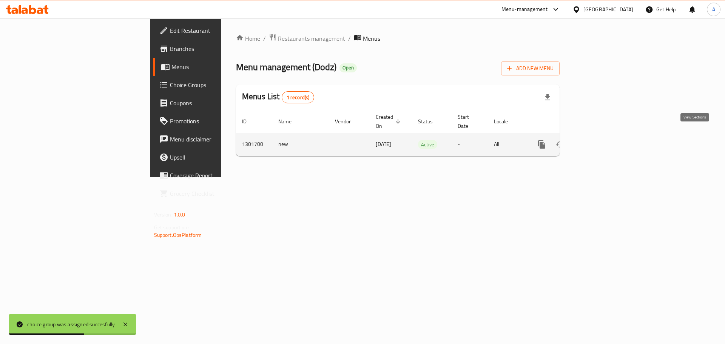
click at [601, 140] on icon "enhanced table" at bounding box center [596, 144] width 9 height 9
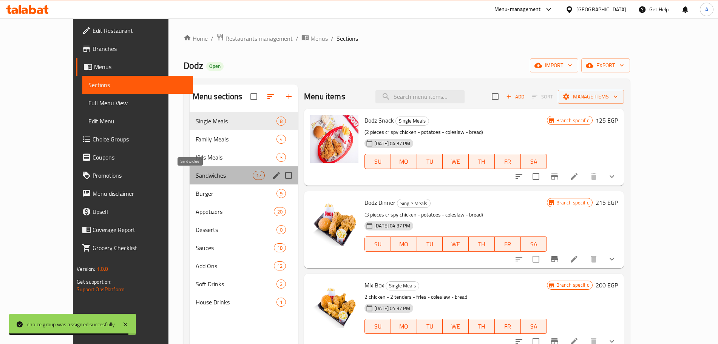
click at [196, 173] on span "Sandwiches" at bounding box center [224, 175] width 57 height 9
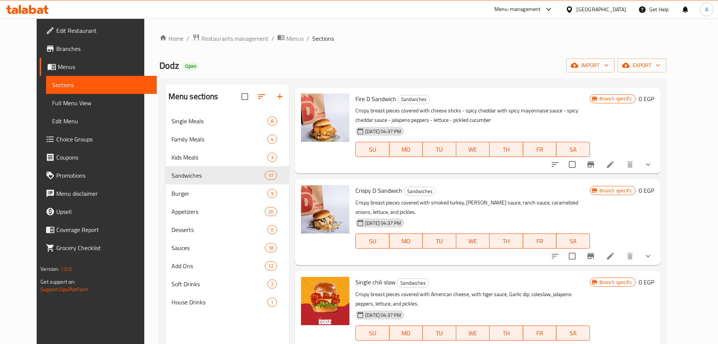
scroll to position [803, 0]
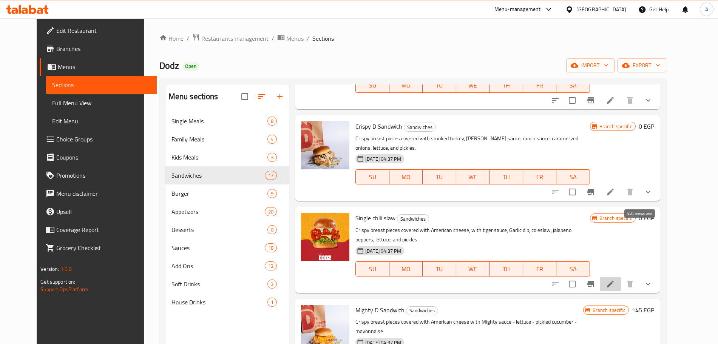
click at [615, 280] on icon at bounding box center [610, 284] width 9 height 9
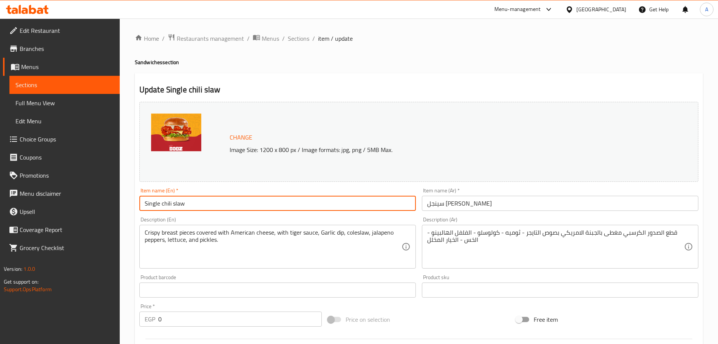
drag, startPoint x: 161, startPoint y: 205, endPoint x: 140, endPoint y: 207, distance: 21.3
click at [140, 207] on input "Single chili slaw" at bounding box center [277, 203] width 276 height 15
click at [159, 204] on input "Chili slaw" at bounding box center [277, 203] width 276 height 15
click at [175, 204] on input "Chili Slaw" at bounding box center [277, 203] width 276 height 15
type input "Chili Slaw Sandwich"
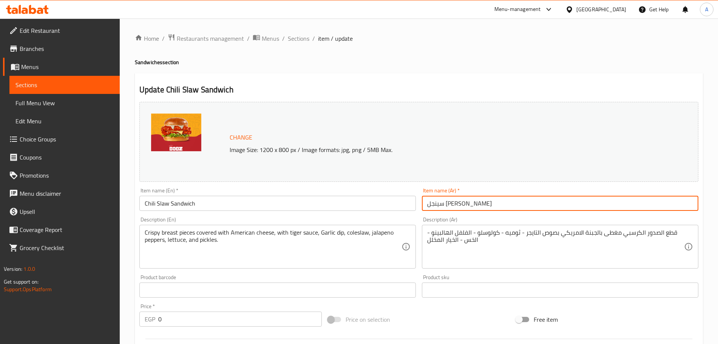
drag, startPoint x: 478, startPoint y: 200, endPoint x: 458, endPoint y: 205, distance: 20.8
click at [458, 205] on input "سينجل تشيلي سلو" at bounding box center [560, 203] width 276 height 15
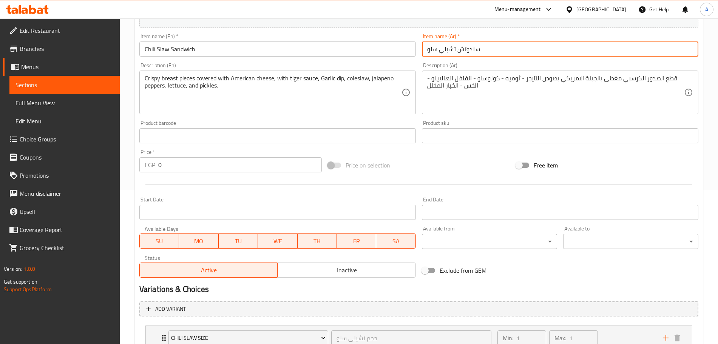
scroll to position [213, 0]
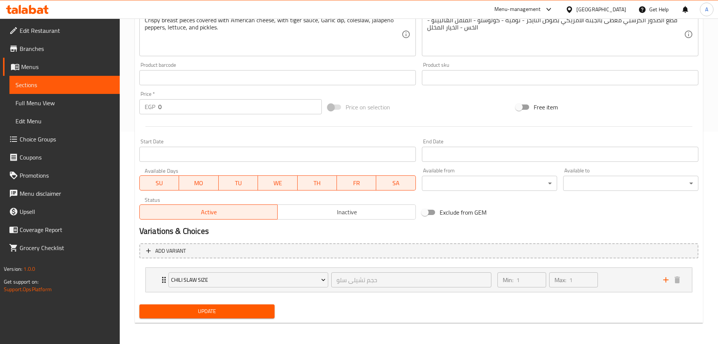
type input "سندوتش تشيلي سلو"
click at [265, 314] on span "Update" at bounding box center [206, 311] width 123 height 9
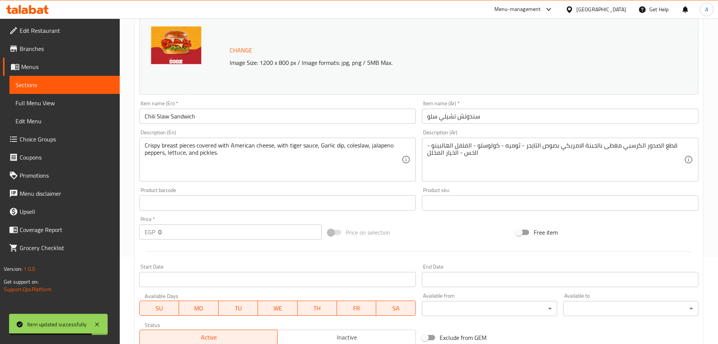
scroll to position [0, 0]
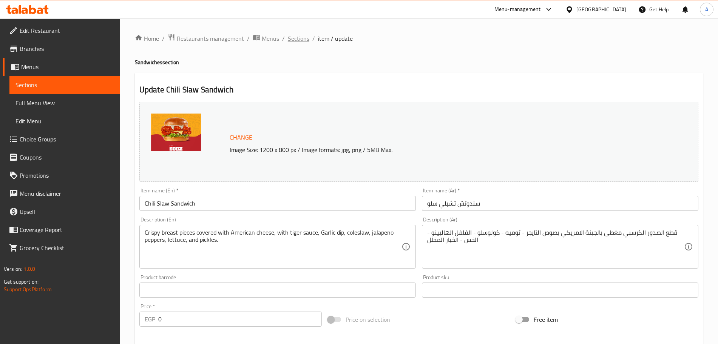
click at [295, 42] on span "Sections" at bounding box center [299, 38] width 22 height 9
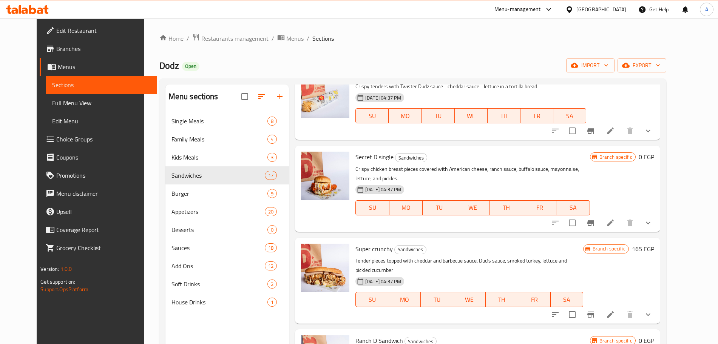
scroll to position [405, 0]
click at [614, 219] on icon at bounding box center [610, 222] width 7 height 7
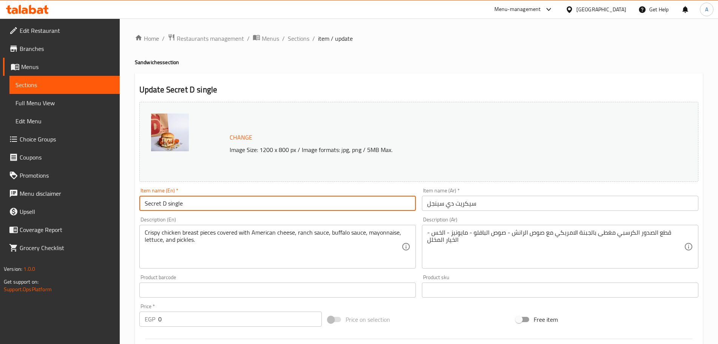
drag, startPoint x: 190, startPoint y: 205, endPoint x: 167, endPoint y: 206, distance: 22.7
click at [167, 206] on input "Secret D single" at bounding box center [277, 203] width 276 height 15
type input "Secret D Sandwich"
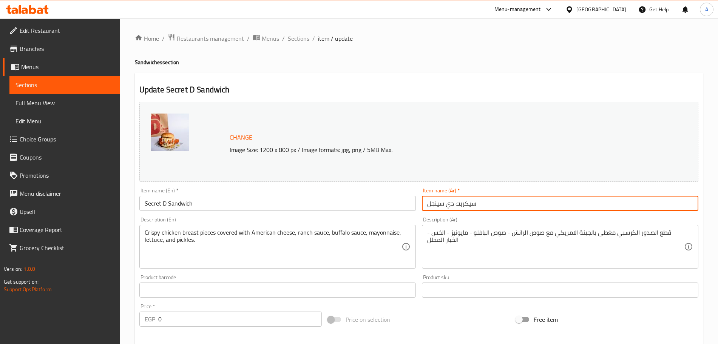
drag, startPoint x: 445, startPoint y: 204, endPoint x: 422, endPoint y: 204, distance: 22.3
click at [422, 204] on input "سيكريت دي سينجل" at bounding box center [560, 203] width 276 height 15
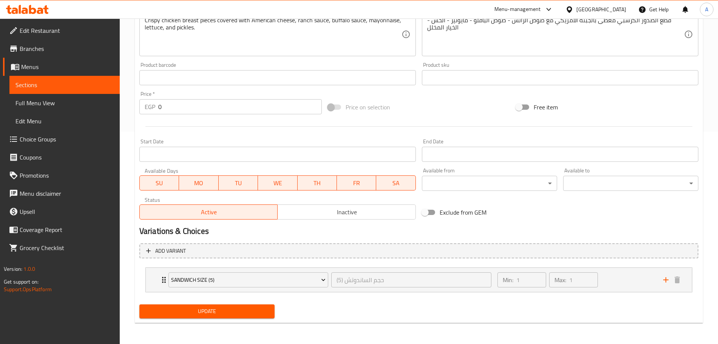
type input "سيكريت دي سندوتش"
click at [267, 308] on span "Update" at bounding box center [206, 311] width 123 height 9
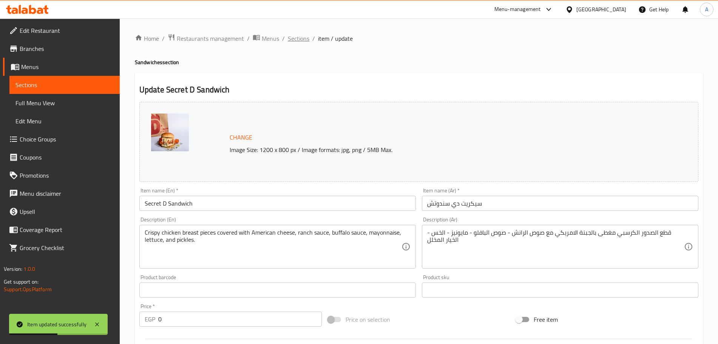
click at [295, 34] on span "Sections" at bounding box center [299, 38] width 22 height 9
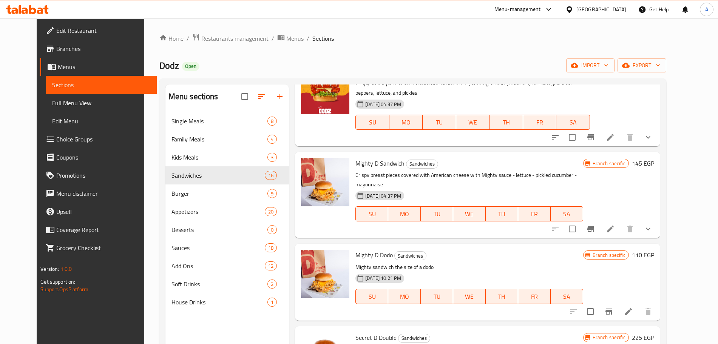
scroll to position [947, 0]
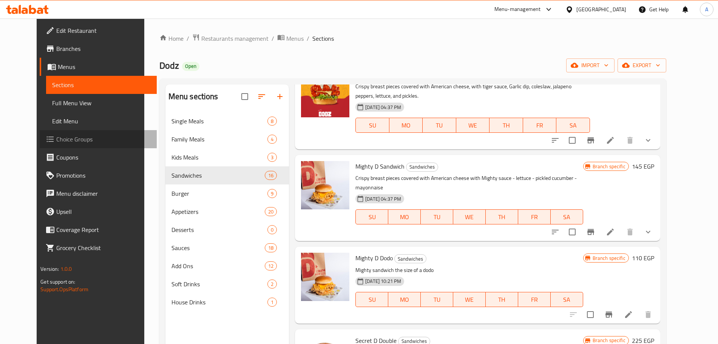
click at [76, 136] on span "Choice Groups" at bounding box center [103, 139] width 94 height 9
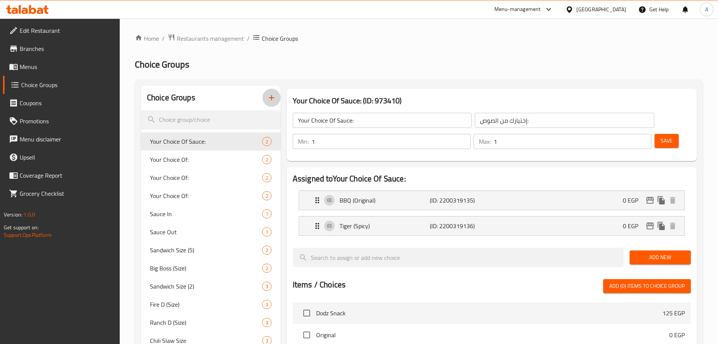
click at [270, 99] on icon "button" at bounding box center [271, 97] width 9 height 9
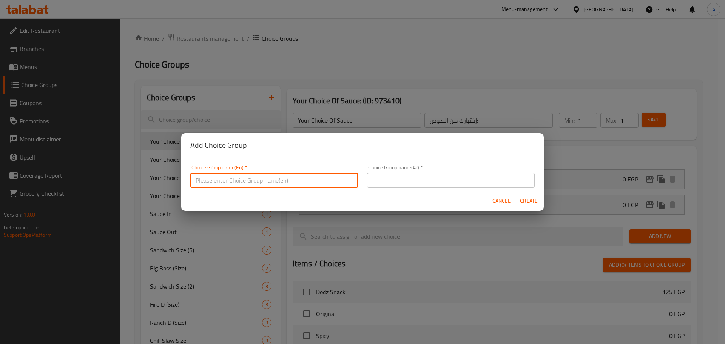
click at [270, 181] on input "text" at bounding box center [274, 180] width 168 height 15
type input "’"
type input "Mighty D Size"
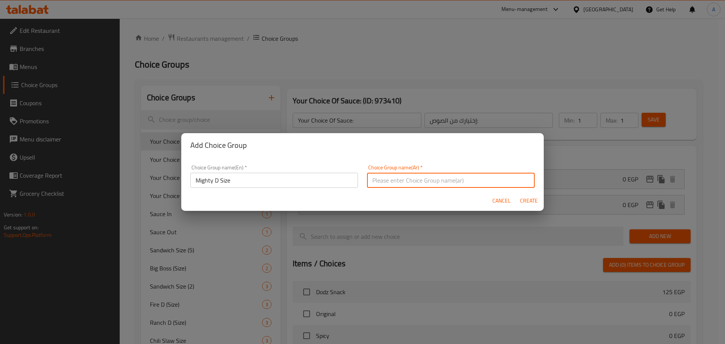
click at [397, 177] on input "text" at bounding box center [451, 180] width 168 height 15
type input "م"
type input "حجم ميتى دى"
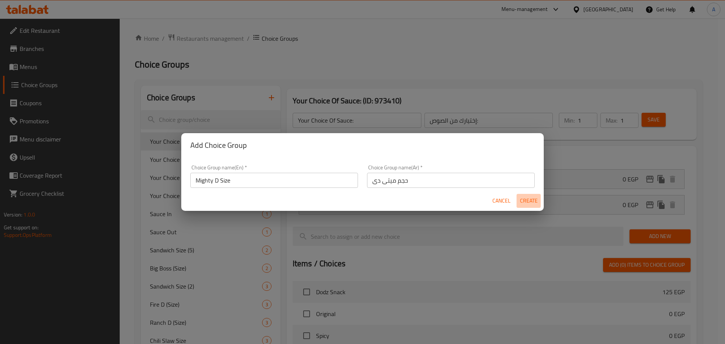
click at [527, 200] on span "Create" at bounding box center [529, 200] width 18 height 9
type input "Mighty D Size"
type input "حجم ميتى دى"
type input "0"
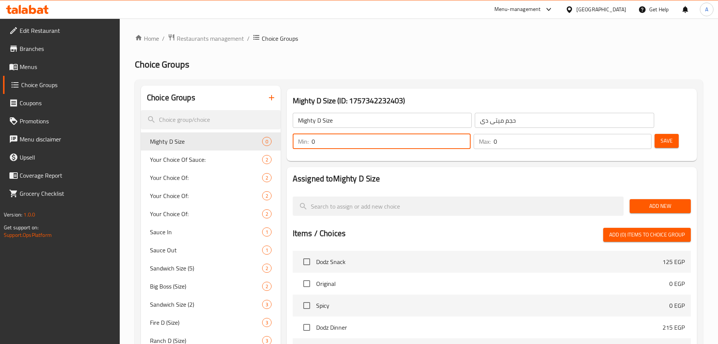
click at [471, 134] on input "0" at bounding box center [391, 141] width 159 height 15
type input "1"
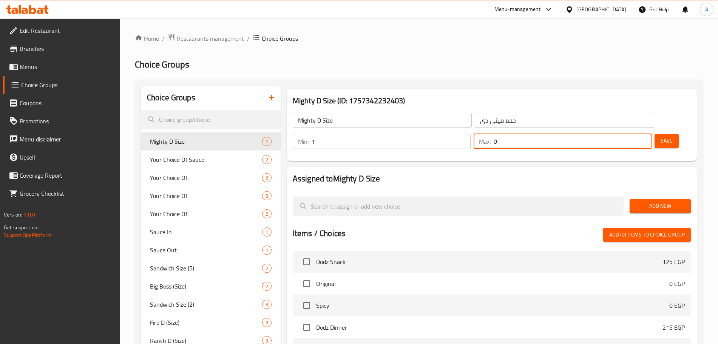
click at [626, 134] on input "0" at bounding box center [573, 141] width 158 height 15
type input "1"
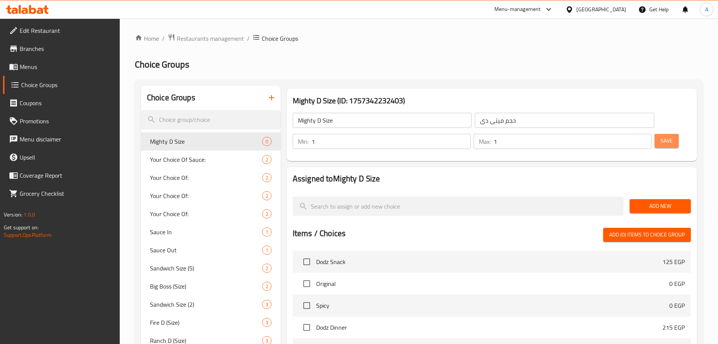
click at [661, 136] on span "Save" at bounding box center [667, 140] width 12 height 9
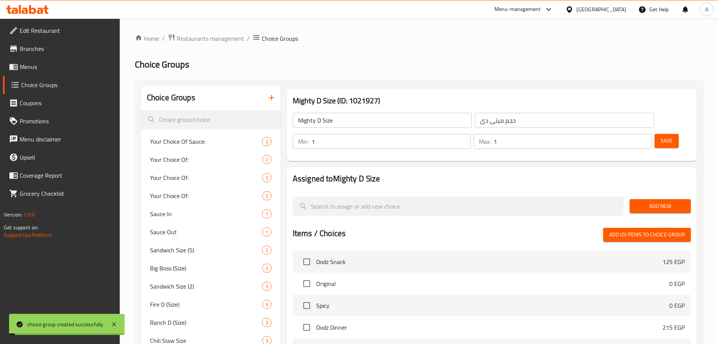
click at [654, 202] on span "Add New" at bounding box center [660, 206] width 49 height 9
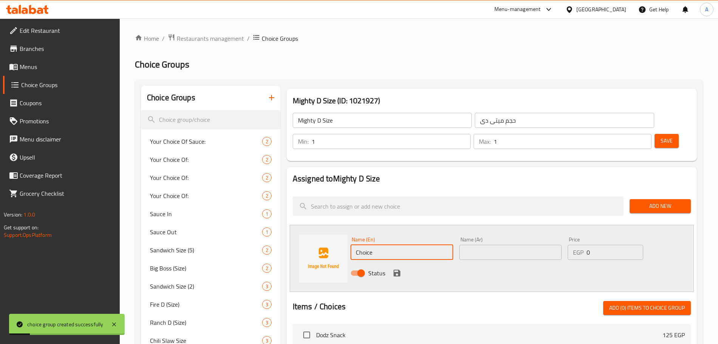
click at [392, 245] on input "Choice" at bounding box center [402, 252] width 103 height 15
type input "Dodo"
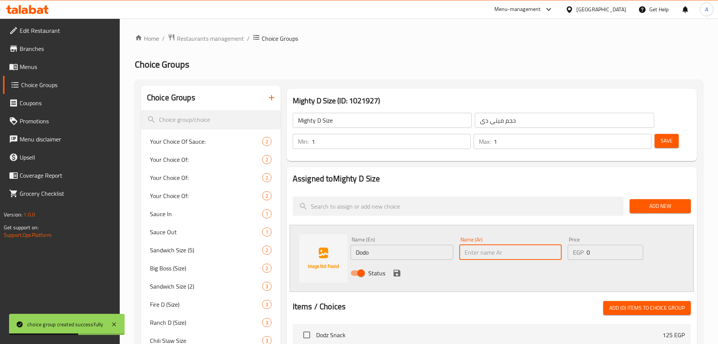
click at [469, 245] on input "text" at bounding box center [510, 252] width 103 height 15
type input "دودو"
click at [590, 245] on input "0" at bounding box center [615, 252] width 57 height 15
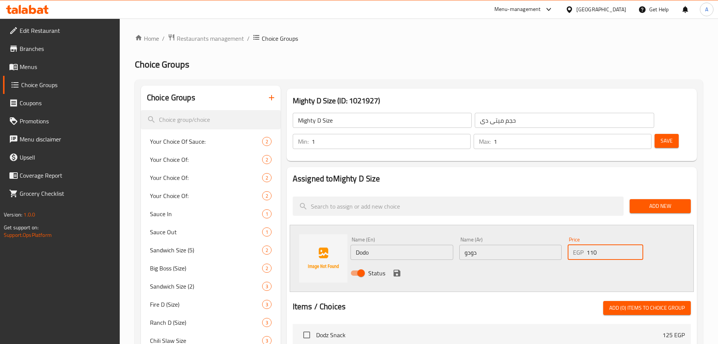
type input "110"
click at [398, 270] on icon "save" at bounding box center [397, 273] width 7 height 7
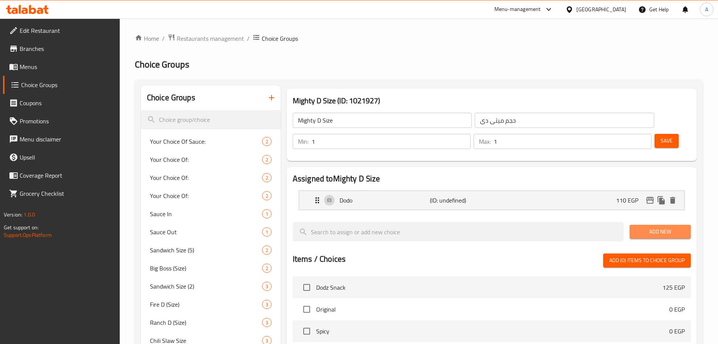
click at [654, 227] on span "Add New" at bounding box center [660, 231] width 49 height 9
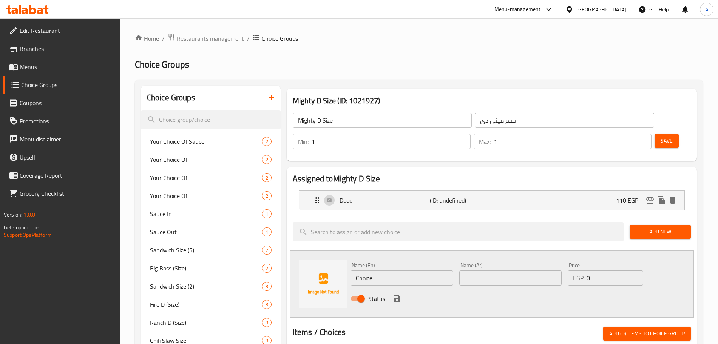
click at [384, 271] on input "Choice" at bounding box center [402, 278] width 103 height 15
type input "ٍ"
type input "Single"
click at [510, 271] on input "text" at bounding box center [510, 278] width 103 height 15
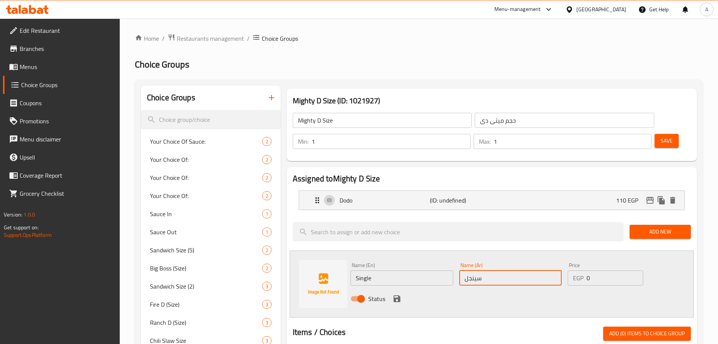
type input "سينجل"
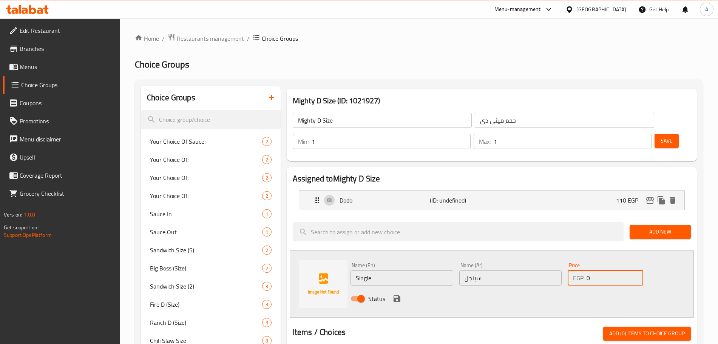
click at [596, 271] on input "0" at bounding box center [615, 278] width 57 height 15
type input "145"
click at [396, 295] on icon "save" at bounding box center [396, 299] width 9 height 9
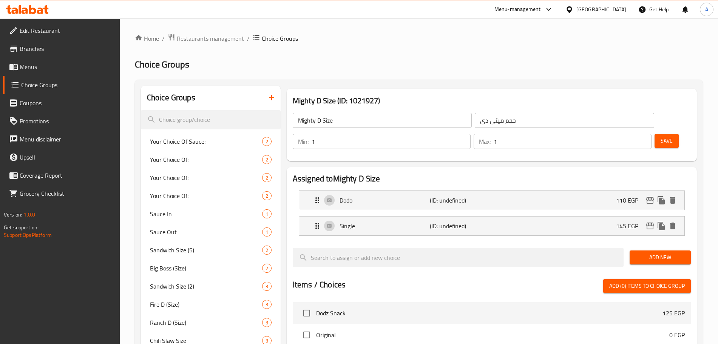
click at [640, 253] on span "Add New" at bounding box center [660, 257] width 49 height 9
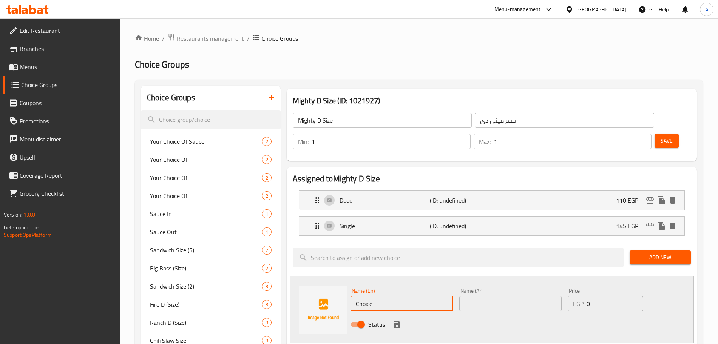
click at [381, 297] on input "Choice" at bounding box center [402, 304] width 103 height 15
type input "Double"
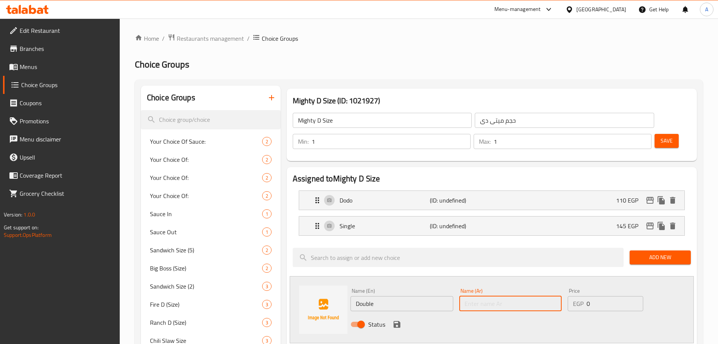
click at [475, 297] on input "text" at bounding box center [510, 304] width 103 height 15
type input "دبل"
click at [603, 297] on input "0" at bounding box center [615, 304] width 57 height 15
type input "225"
click at [397, 321] on icon "save" at bounding box center [397, 324] width 7 height 7
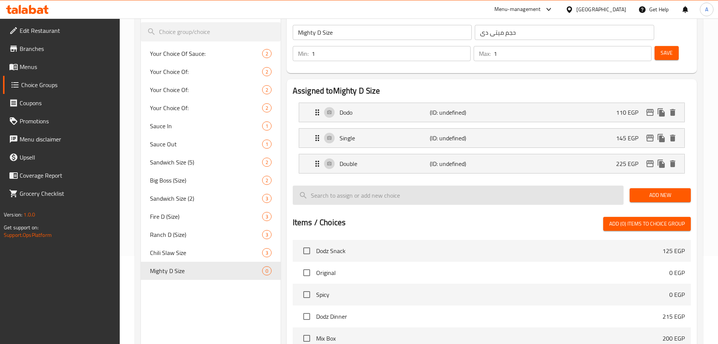
scroll to position [93, 0]
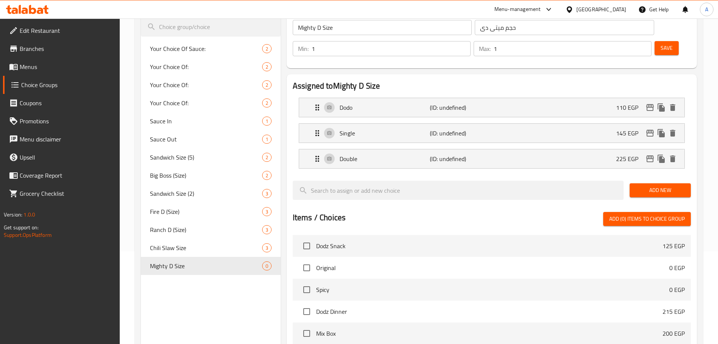
click at [661, 43] on span "Save" at bounding box center [667, 47] width 12 height 9
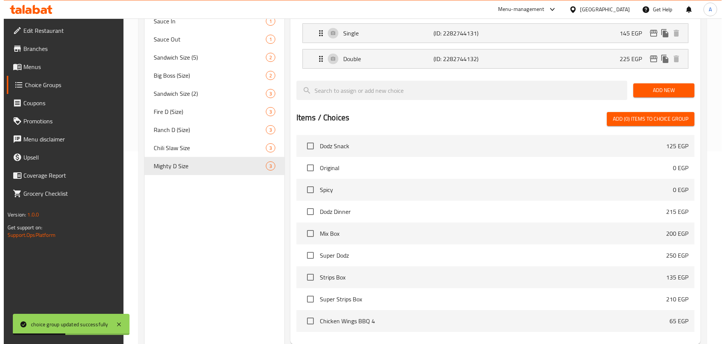
scroll to position [192, 0]
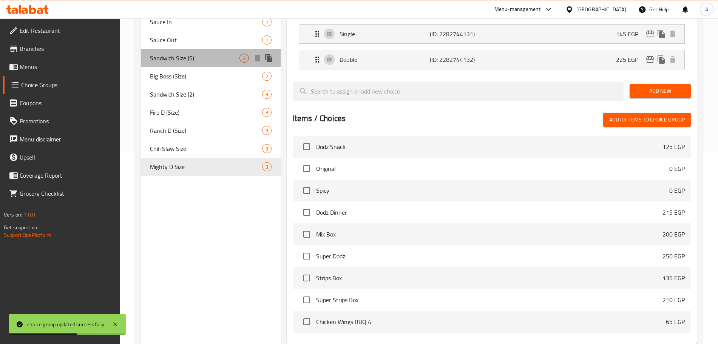
click at [216, 53] on div "Sandwich Size (5) 2" at bounding box center [211, 58] width 140 height 18
type input "Sandwich Size (5)"
type input "حجم الساندوتش (5)"
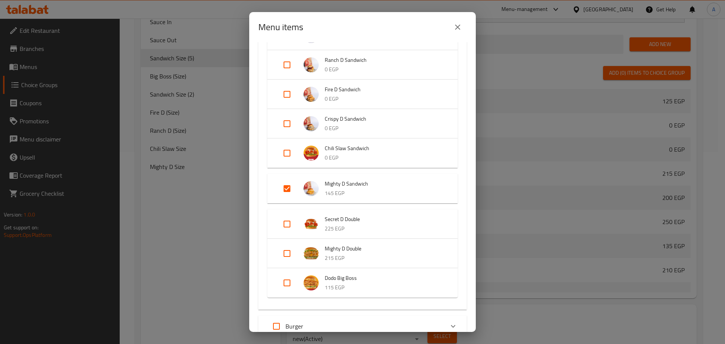
scroll to position [337, 0]
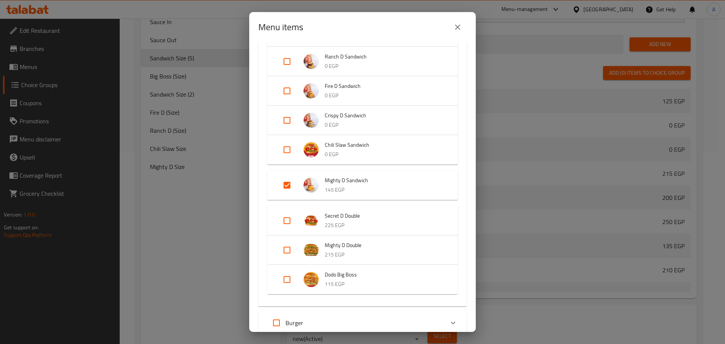
click at [288, 186] on input "Expand" at bounding box center [287, 185] width 18 height 18
checkbox input "false"
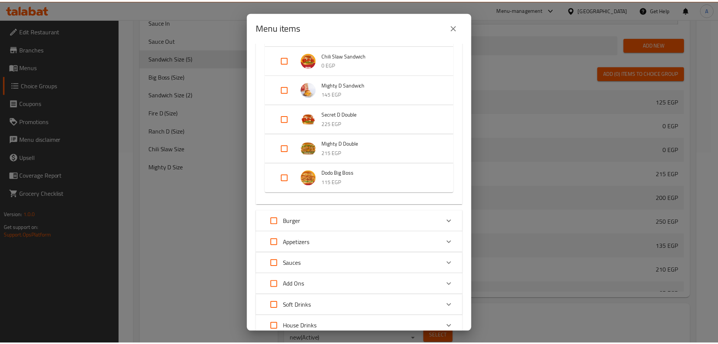
scroll to position [485, 0]
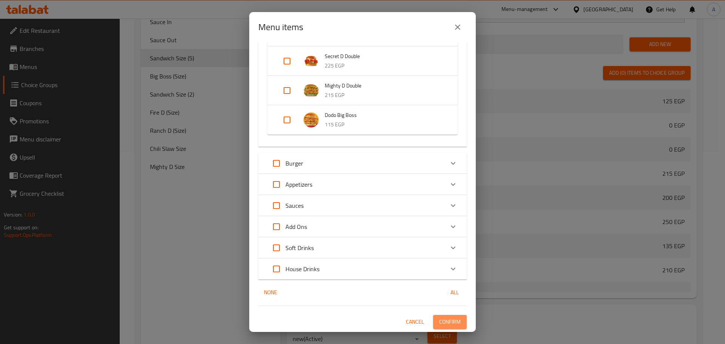
click at [446, 326] on span "Confirm" at bounding box center [450, 322] width 22 height 9
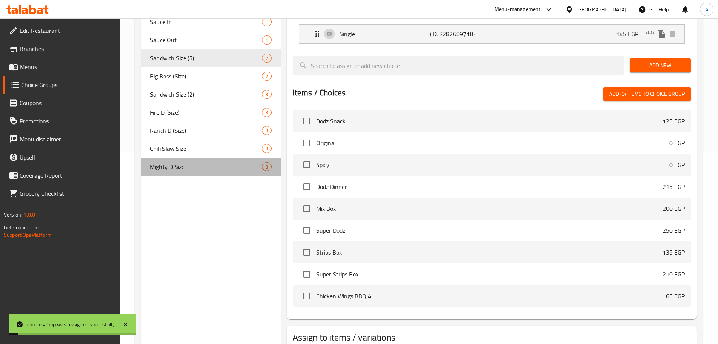
click at [217, 171] on div "Mighty D Size 3" at bounding box center [211, 167] width 140 height 18
type input "Mighty D Size"
type input "حجم ميتى دى"
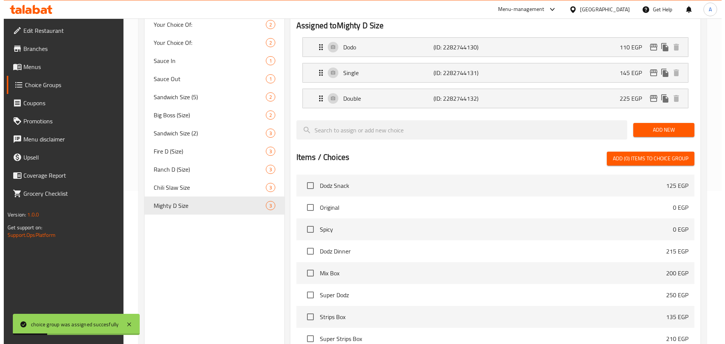
scroll to position [249, 0]
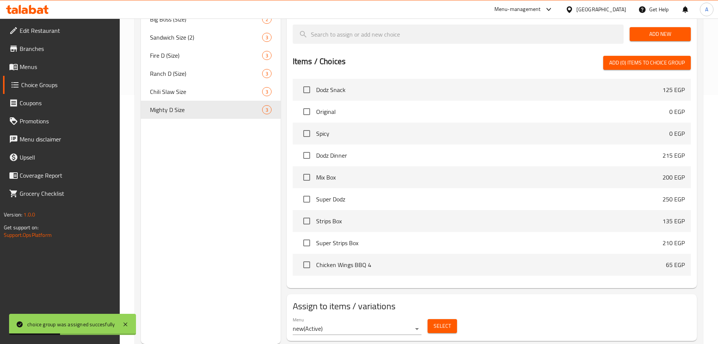
click at [443, 322] on span "Select" at bounding box center [442, 326] width 17 height 9
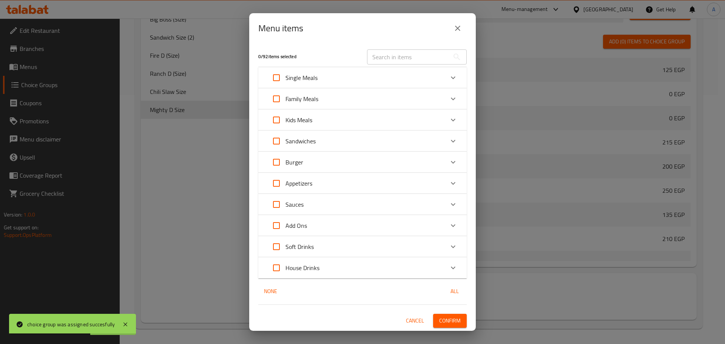
click at [450, 138] on icon "Expand" at bounding box center [453, 141] width 9 height 9
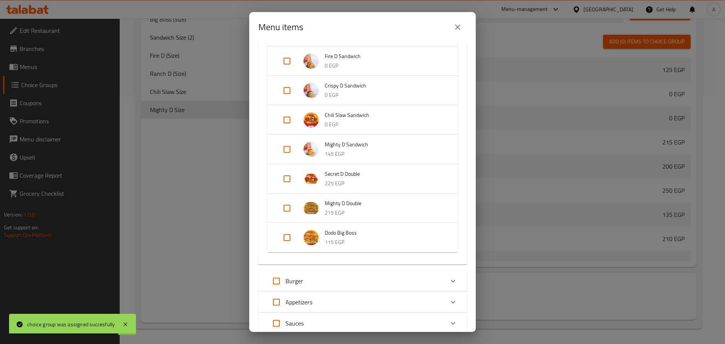
scroll to position [355, 0]
click at [287, 150] on input "Expand" at bounding box center [287, 149] width 18 height 18
checkbox input "true"
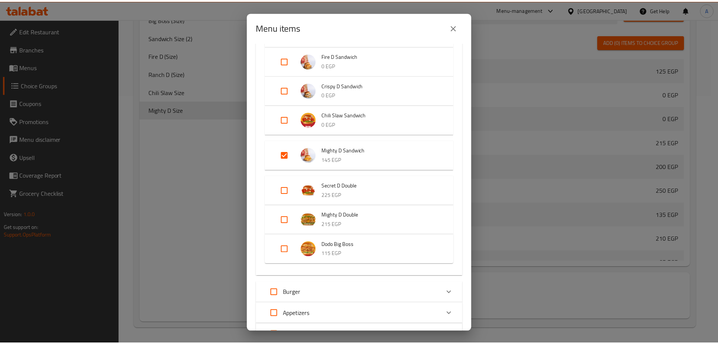
scroll to position [485, 0]
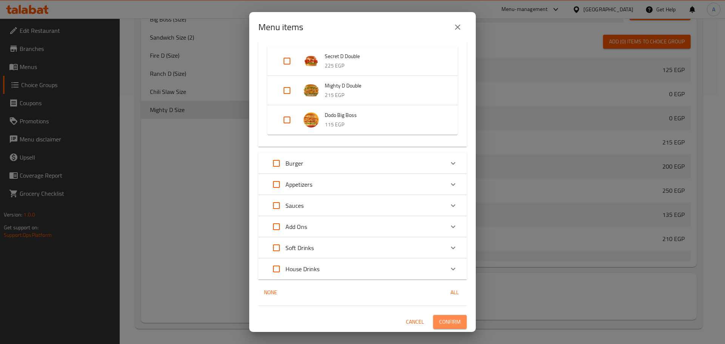
click at [450, 321] on span "Confirm" at bounding box center [450, 322] width 22 height 9
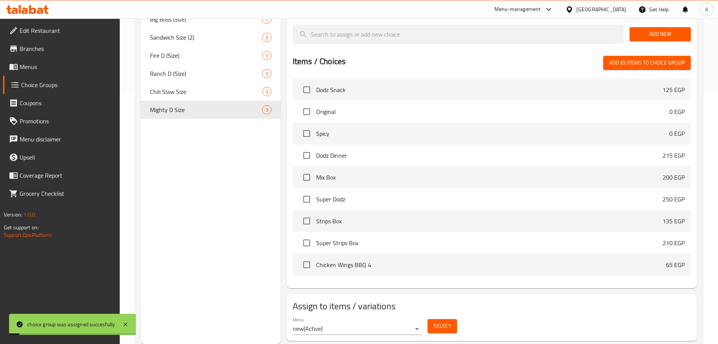
scroll to position [205, 0]
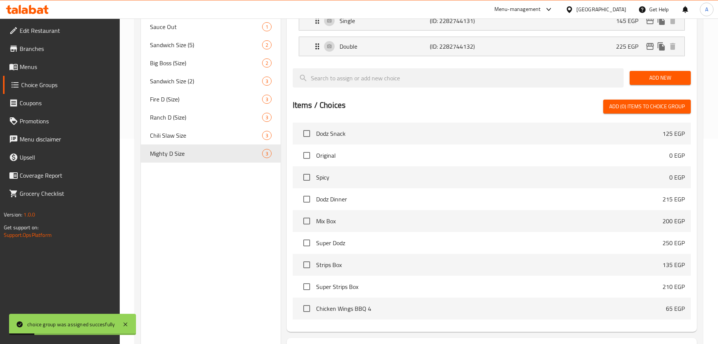
click at [65, 65] on span "Menus" at bounding box center [67, 66] width 94 height 9
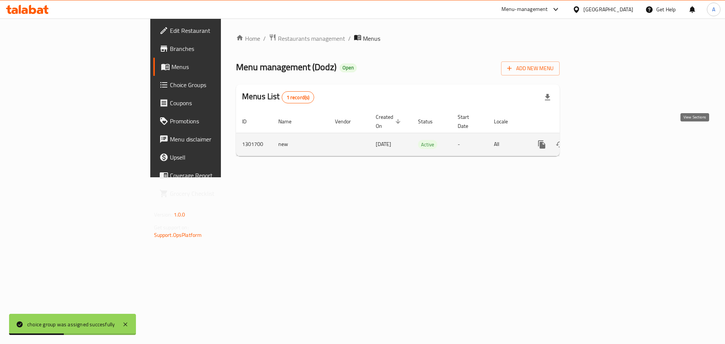
click at [605, 136] on link "enhanced table" at bounding box center [596, 145] width 18 height 18
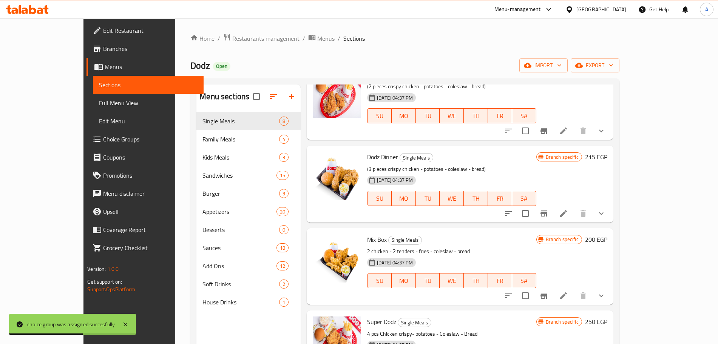
scroll to position [46, 0]
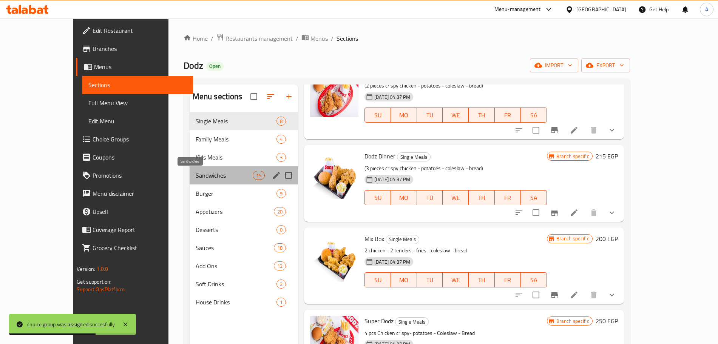
click at [201, 171] on span "Sandwiches" at bounding box center [224, 175] width 57 height 9
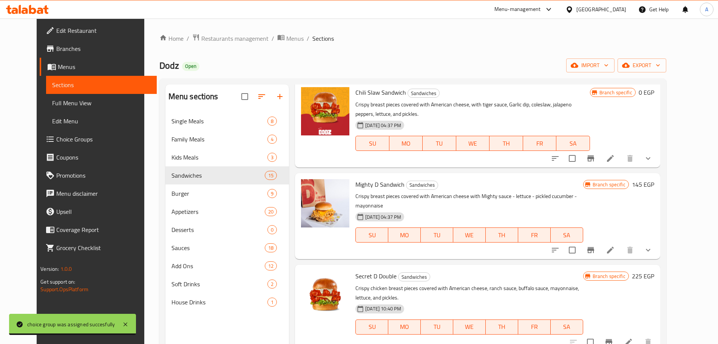
scroll to position [929, 0]
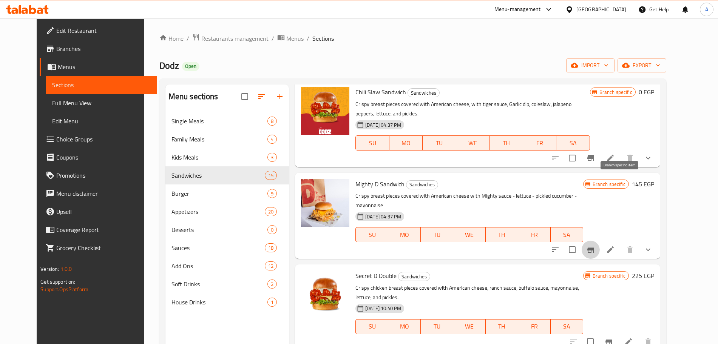
click at [594, 247] on icon "Branch-specific-item" at bounding box center [590, 250] width 7 height 6
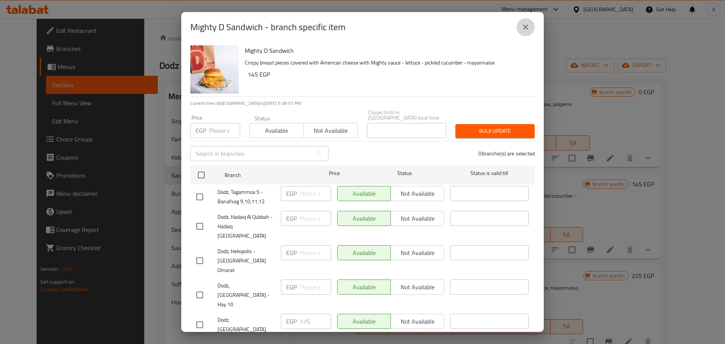
click at [528, 26] on icon "close" at bounding box center [525, 27] width 9 height 9
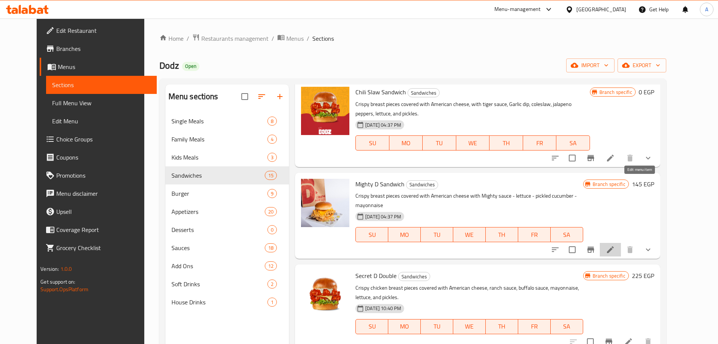
click at [614, 247] on icon at bounding box center [610, 250] width 7 height 7
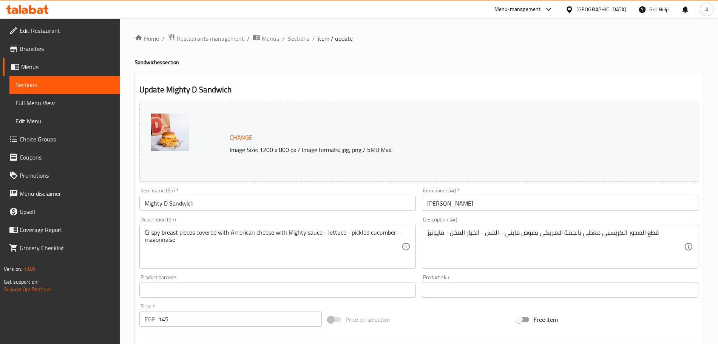
click at [204, 322] on input "145" at bounding box center [240, 319] width 164 height 15
type input "1"
type input "0"
click at [428, 330] on div at bounding box center [418, 339] width 565 height 19
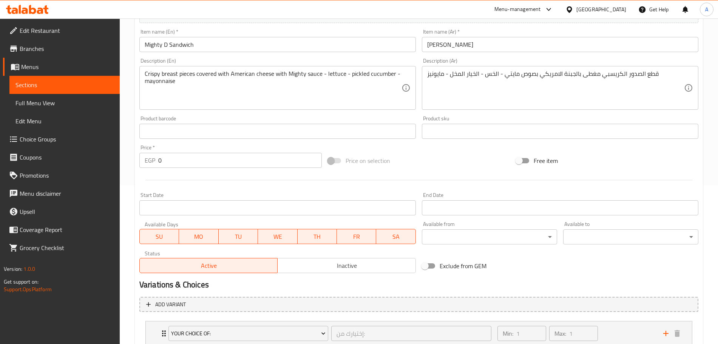
scroll to position [244, 0]
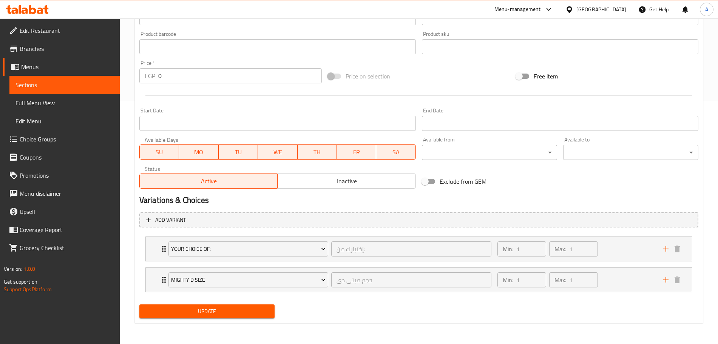
click at [258, 311] on span "Update" at bounding box center [206, 311] width 123 height 9
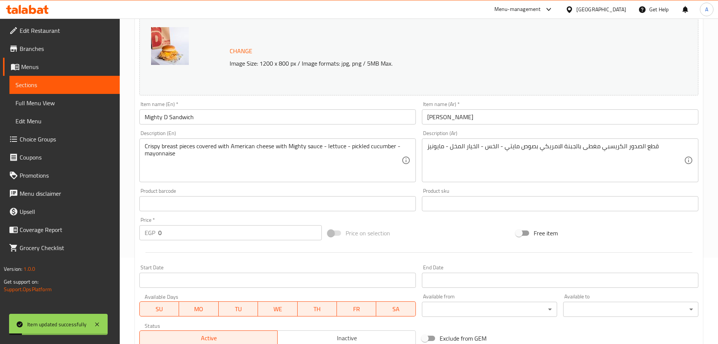
scroll to position [0, 0]
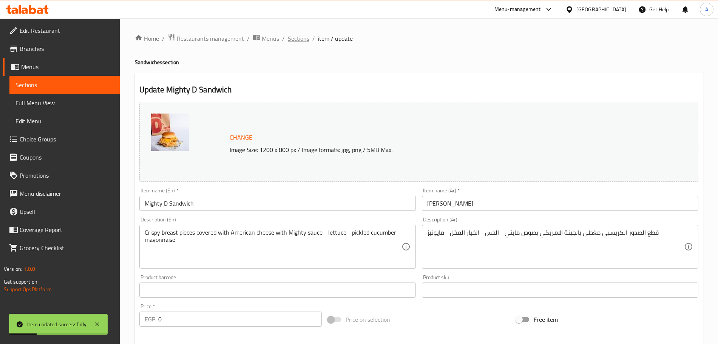
click at [298, 37] on span "Sections" at bounding box center [299, 38] width 22 height 9
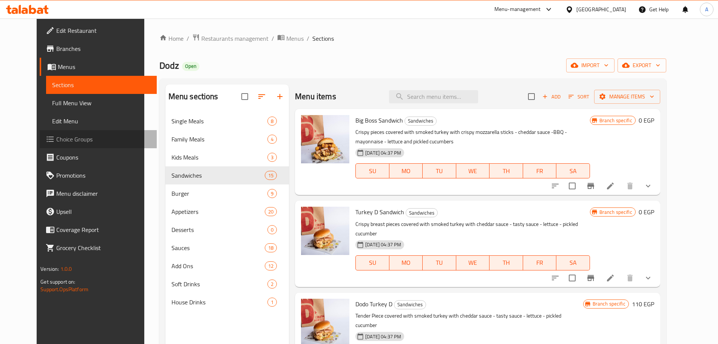
click at [64, 138] on span "Choice Groups" at bounding box center [103, 139] width 94 height 9
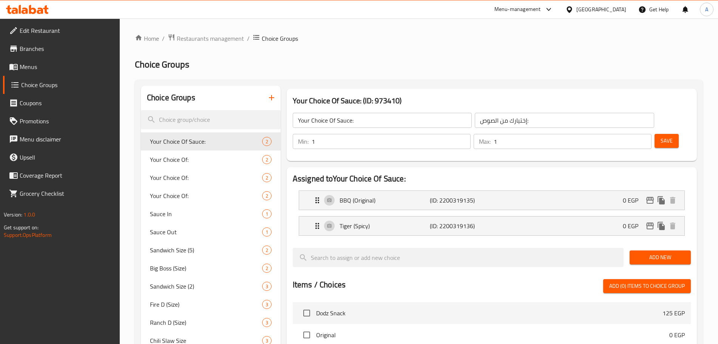
click at [270, 99] on icon "button" at bounding box center [271, 97] width 9 height 9
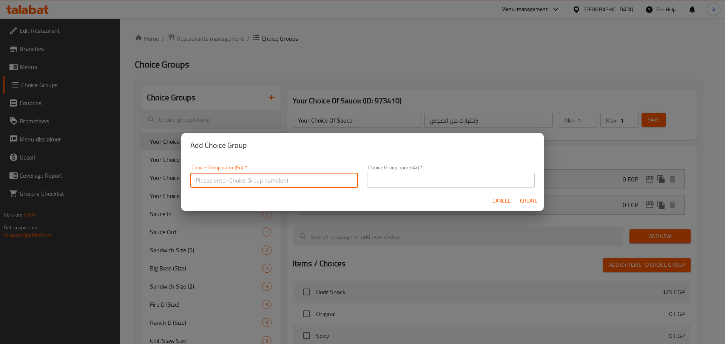
click at [266, 182] on input "text" at bounding box center [274, 180] width 168 height 15
type input "ٍ"
type input "Secret D Size"
click at [373, 183] on input "text" at bounding box center [451, 180] width 168 height 15
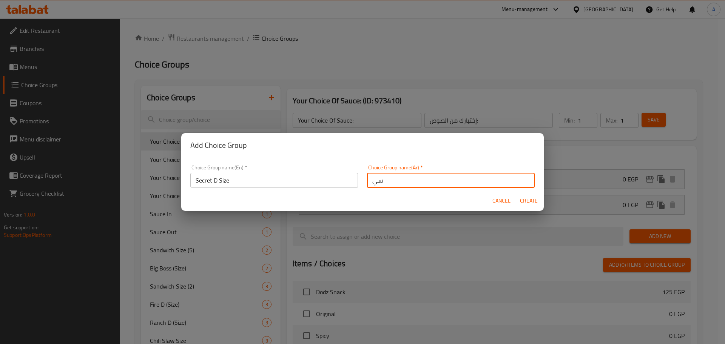
type input "س"
type input "حجم سيكرت دى"
click at [527, 200] on span "Create" at bounding box center [529, 200] width 18 height 9
type input "Secret D Size"
type input "حجم سيكرت دى"
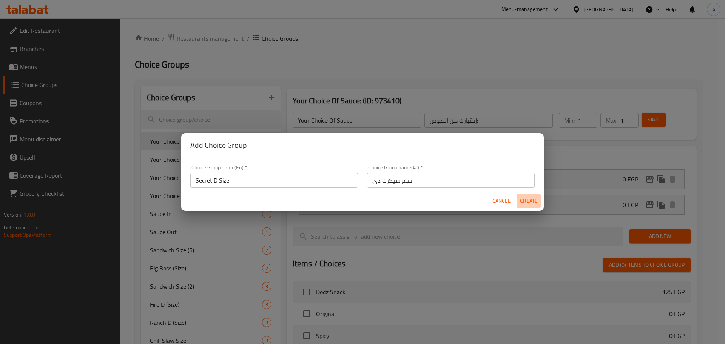
type input "0"
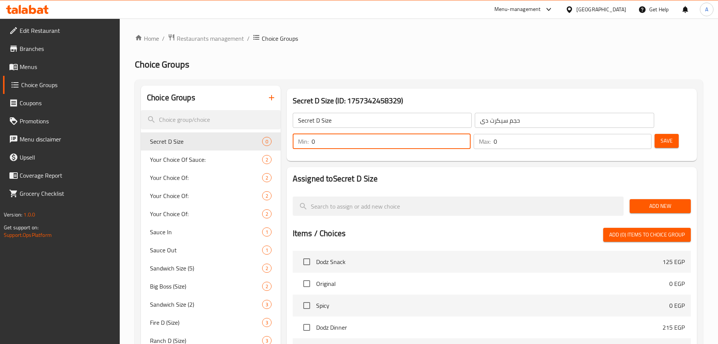
click at [471, 134] on input "0" at bounding box center [391, 141] width 159 height 15
type input "1"
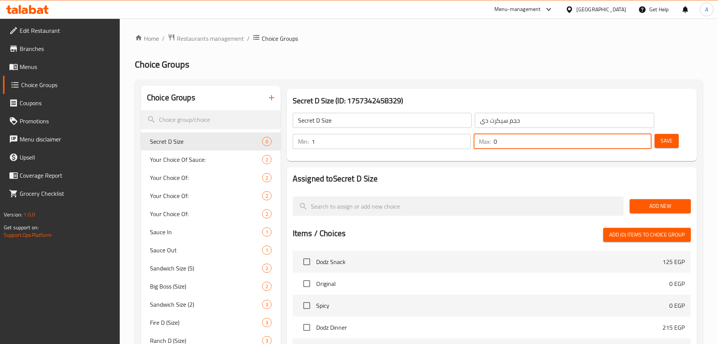
click at [624, 134] on input "0" at bounding box center [573, 141] width 158 height 15
type input "1"
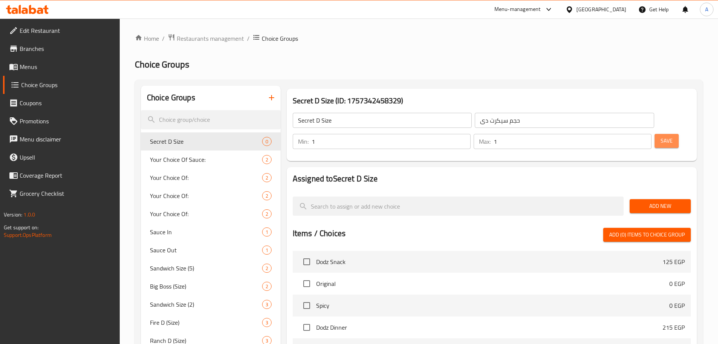
click at [661, 136] on span "Save" at bounding box center [667, 140] width 12 height 9
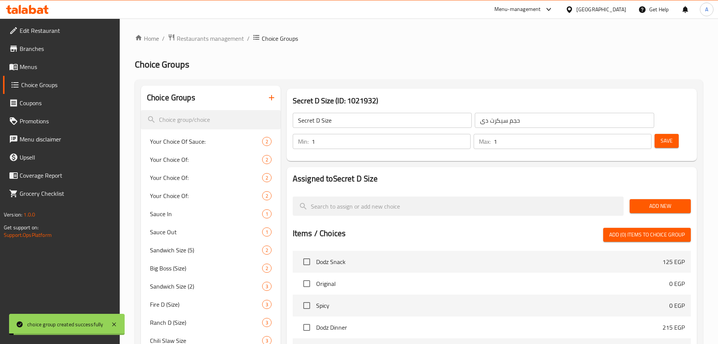
click at [659, 202] on span "Add New" at bounding box center [660, 206] width 49 height 9
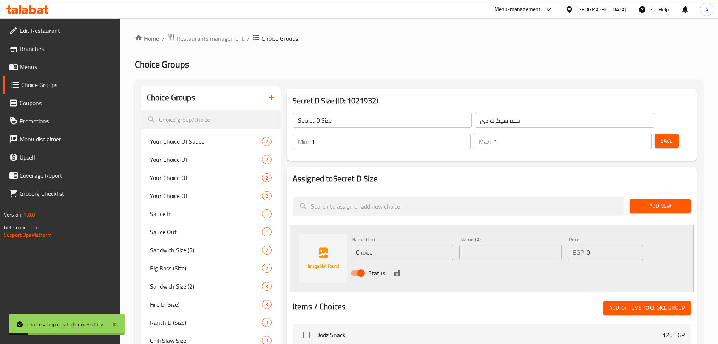
click at [385, 245] on input "Choice" at bounding box center [402, 252] width 103 height 15
type input "]"
type input "Dodo"
click at [490, 245] on input "text" at bounding box center [510, 252] width 103 height 15
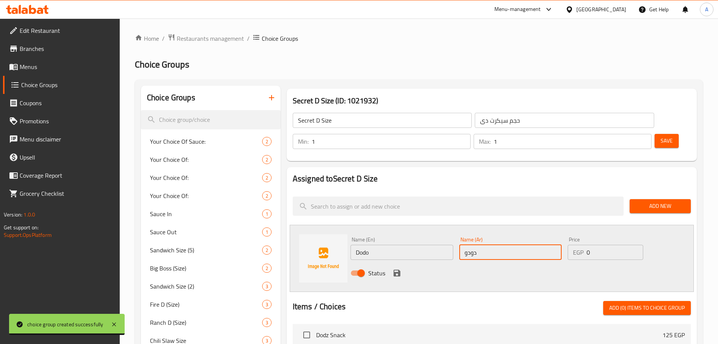
type input "دودو"
click at [603, 245] on input "0" at bounding box center [615, 252] width 57 height 15
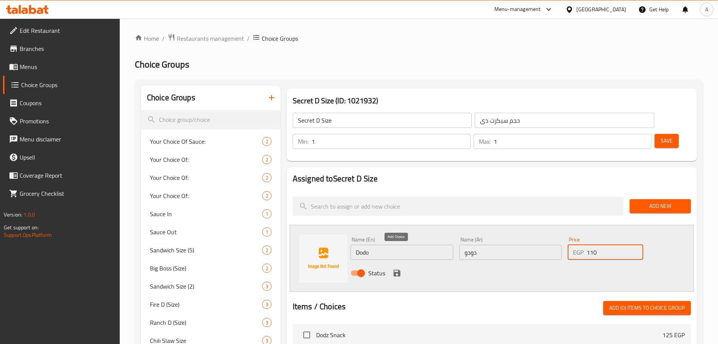
type input "110"
click at [397, 270] on icon "save" at bounding box center [397, 273] width 7 height 7
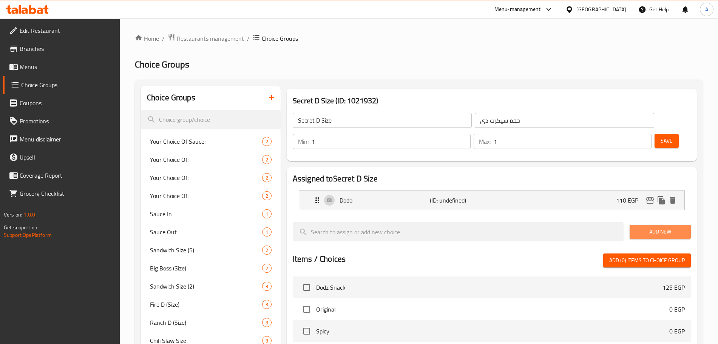
click at [661, 227] on span "Add New" at bounding box center [660, 231] width 49 height 9
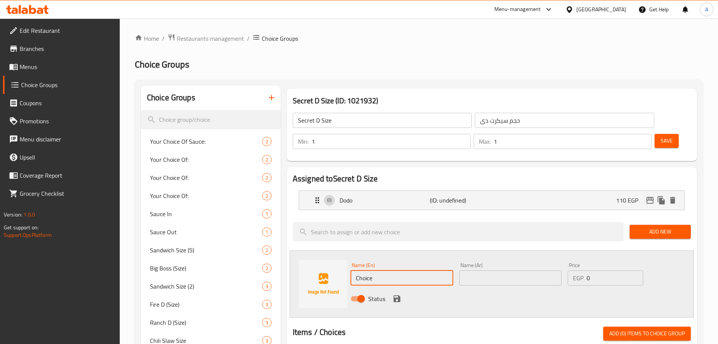
click at [406, 271] on input "Choice" at bounding box center [402, 278] width 103 height 15
type input "Single"
click at [518, 271] on input "text" at bounding box center [510, 278] width 103 height 15
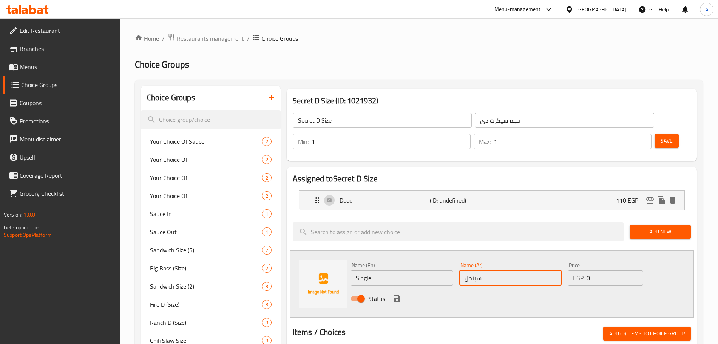
type input "سينجل"
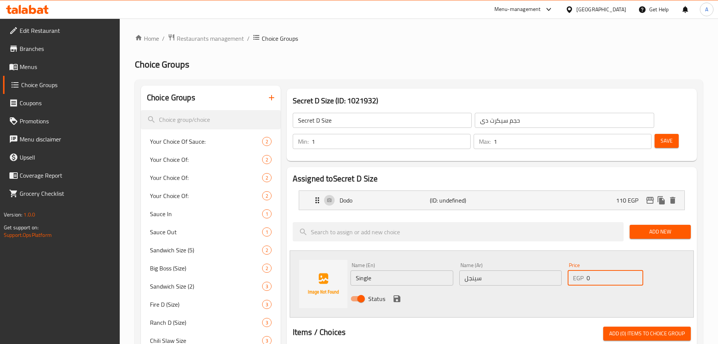
click at [602, 271] on input "0" at bounding box center [615, 278] width 57 height 15
type input "145"
click at [400, 295] on icon "save" at bounding box center [396, 299] width 9 height 9
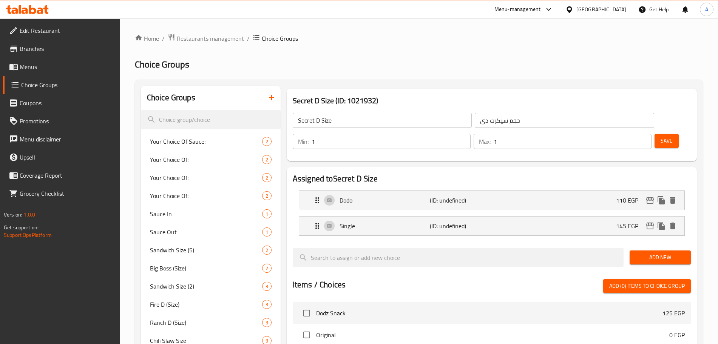
click at [643, 253] on span "Add New" at bounding box center [660, 257] width 49 height 9
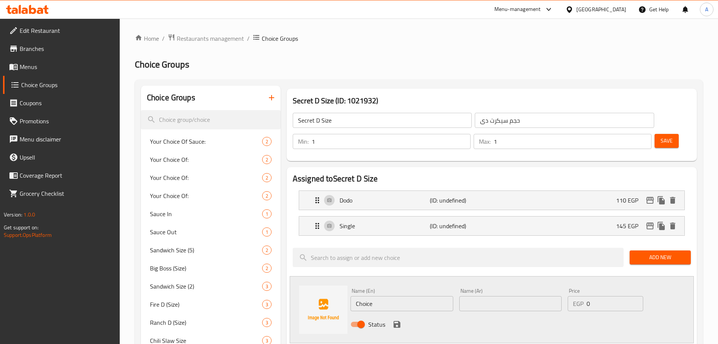
click at [391, 297] on input "Choice" at bounding box center [402, 304] width 103 height 15
type input "Double"
click at [499, 297] on input "text" at bounding box center [510, 304] width 103 height 15
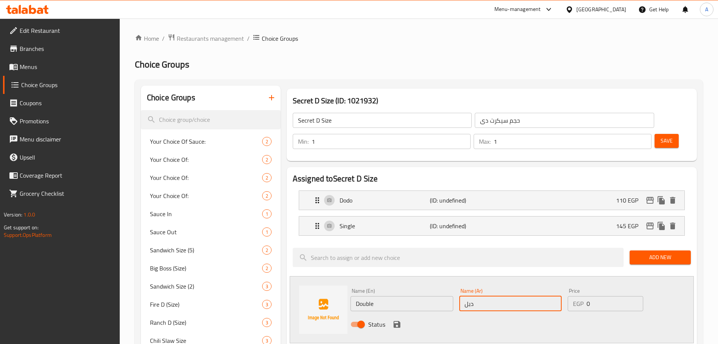
type input "دبل"
click at [597, 297] on input "0" at bounding box center [615, 304] width 57 height 15
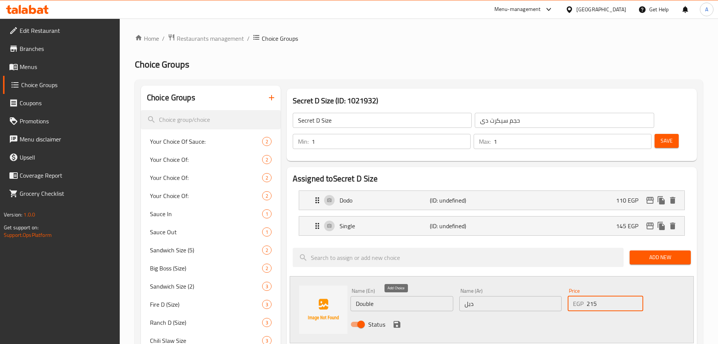
type input "215"
click at [400, 320] on icon "save" at bounding box center [396, 324] width 9 height 9
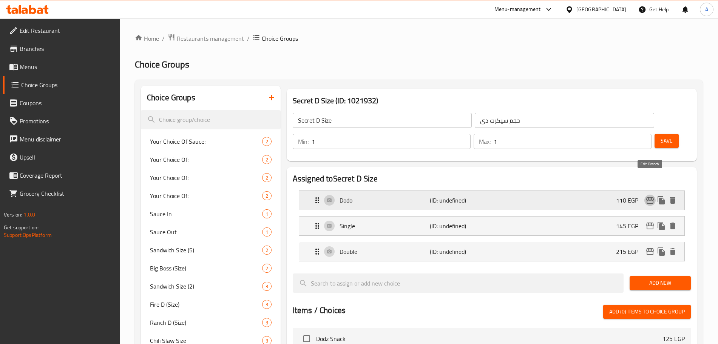
click at [650, 196] on icon "edit" at bounding box center [650, 200] width 9 height 9
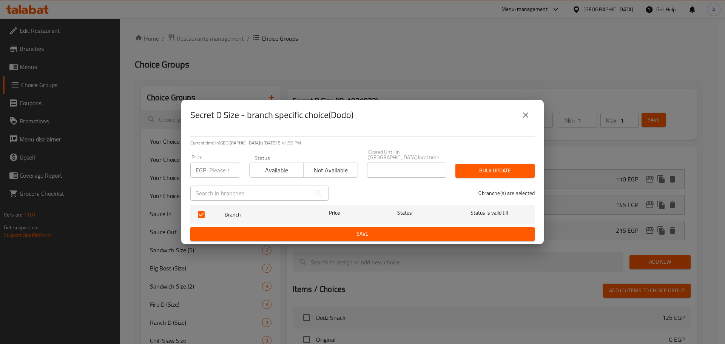
click at [526, 119] on icon "close" at bounding box center [525, 115] width 9 height 9
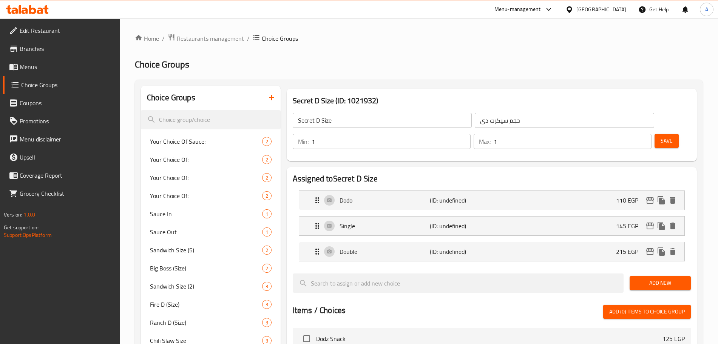
click at [661, 136] on span "Save" at bounding box center [667, 140] width 12 height 9
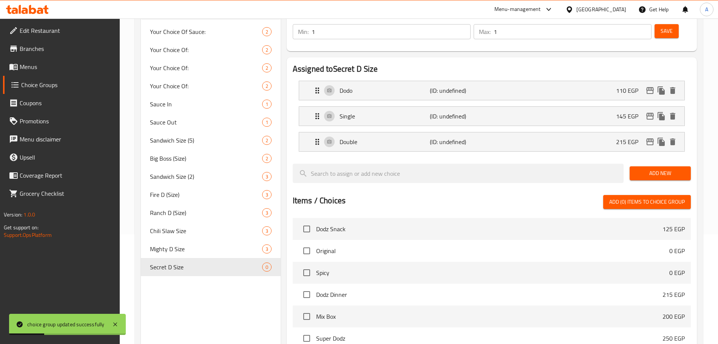
scroll to position [115, 0]
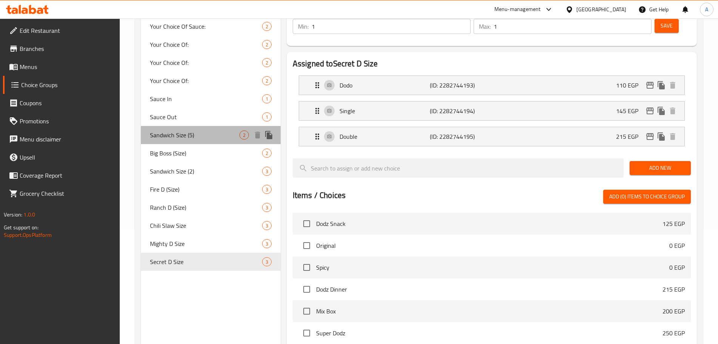
click at [206, 136] on span "Sandwich Size (5)" at bounding box center [195, 135] width 90 height 9
type input "Sandwich Size (5)"
type input "حجم الساندوتش (5)"
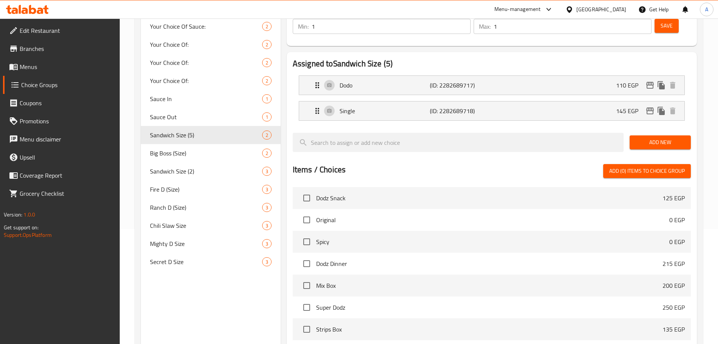
scroll to position [0, 0]
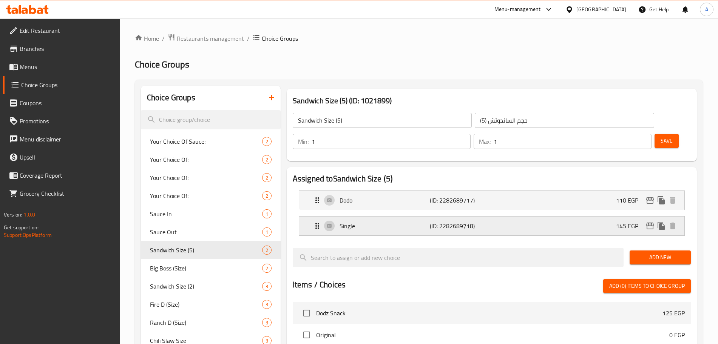
click at [470, 217] on div "Single (ID: 2282689718) 145 EGP" at bounding box center [494, 226] width 363 height 19
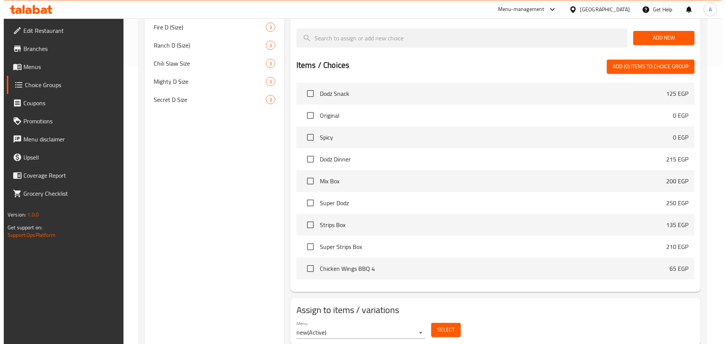
scroll to position [281, 0]
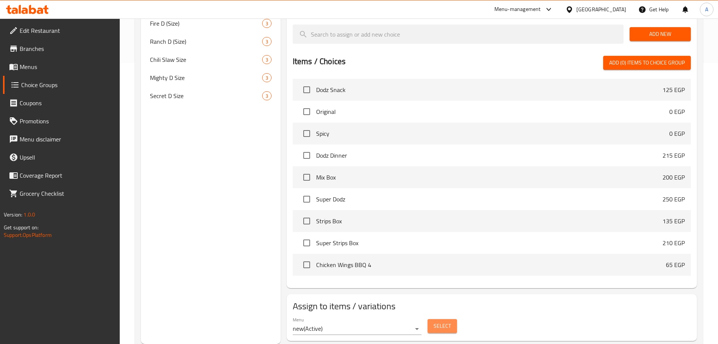
click at [446, 320] on button "Select" at bounding box center [442, 327] width 29 height 14
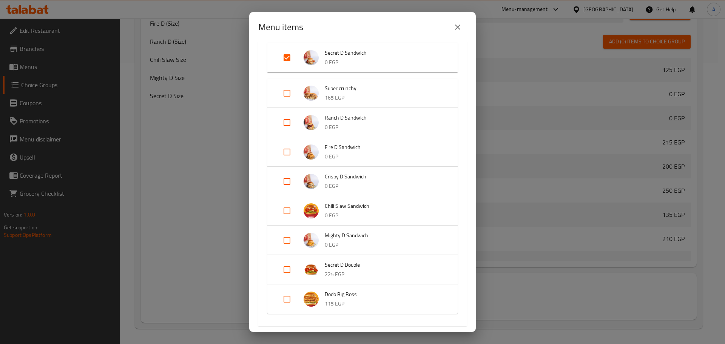
scroll to position [215, 0]
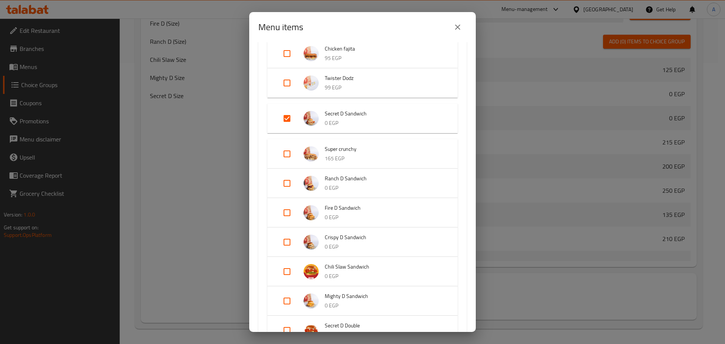
click at [287, 119] on input "Expand" at bounding box center [287, 119] width 18 height 18
checkbox input "false"
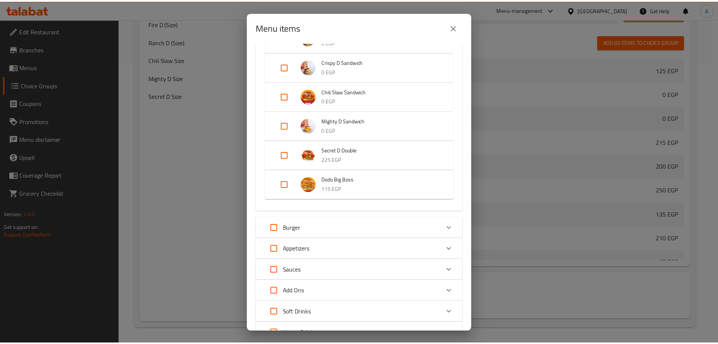
scroll to position [443, 0]
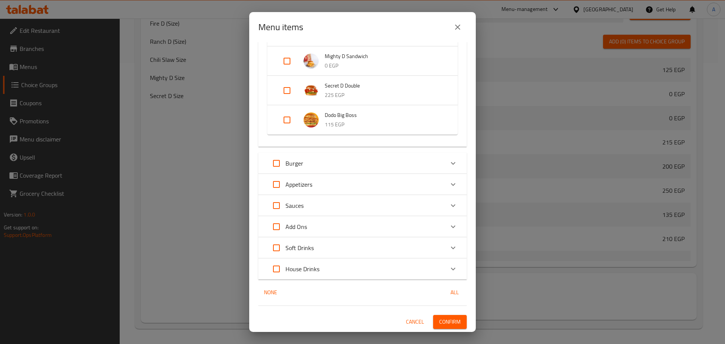
click at [446, 322] on span "Confirm" at bounding box center [450, 322] width 22 height 9
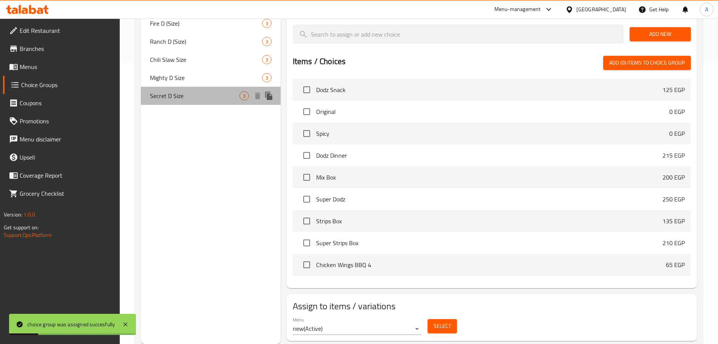
click at [211, 99] on span "Secret D Size" at bounding box center [195, 95] width 90 height 9
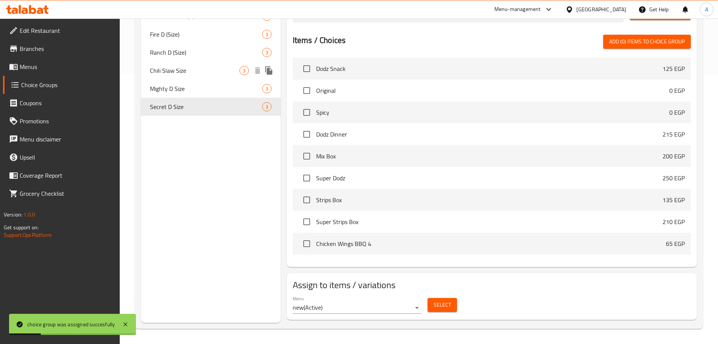
type input "Secret D Size"
type input "حجم سيكرت دى"
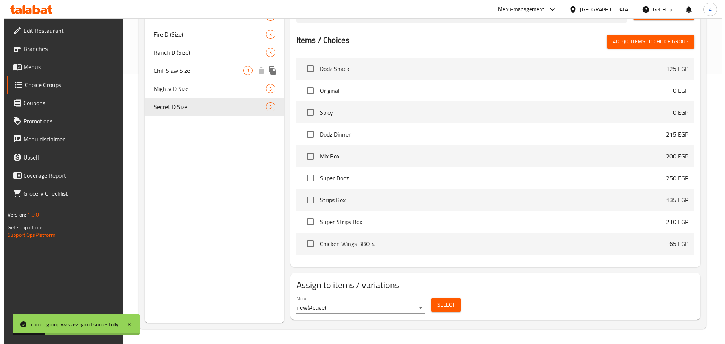
scroll to position [249, 0]
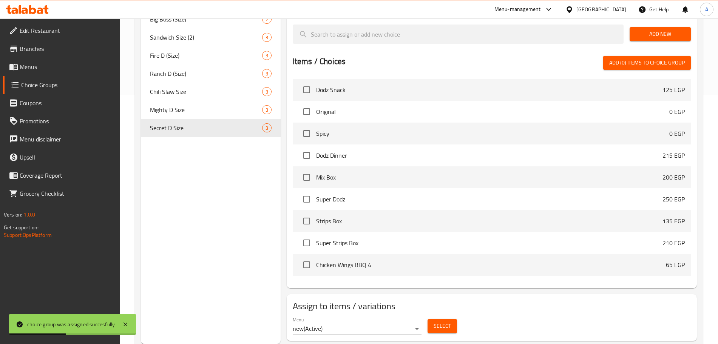
click at [445, 322] on span "Select" at bounding box center [442, 326] width 17 height 9
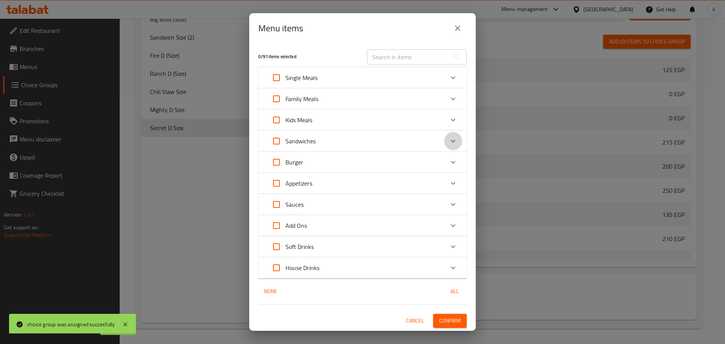
click at [454, 144] on icon "Expand" at bounding box center [453, 141] width 9 height 9
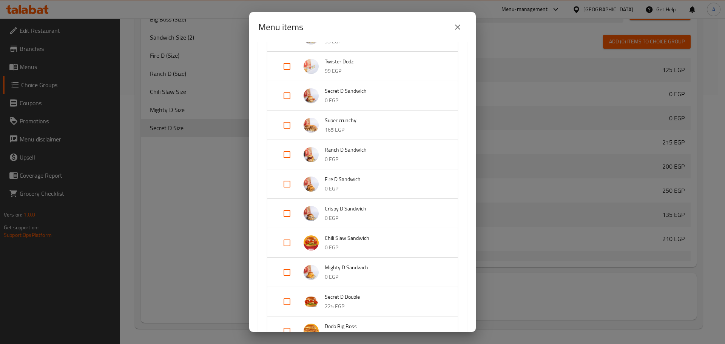
scroll to position [226, 0]
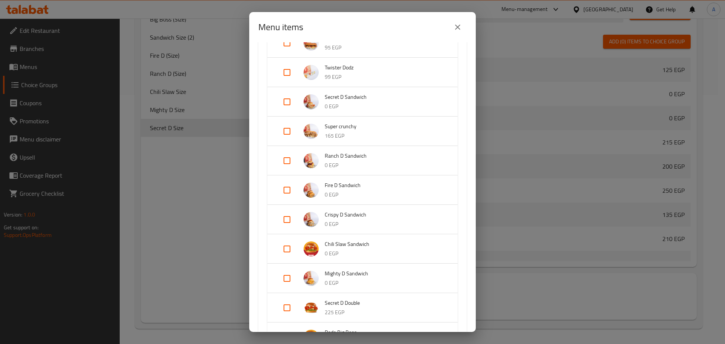
click at [287, 99] on input "Expand" at bounding box center [287, 102] width 18 height 18
checkbox input "true"
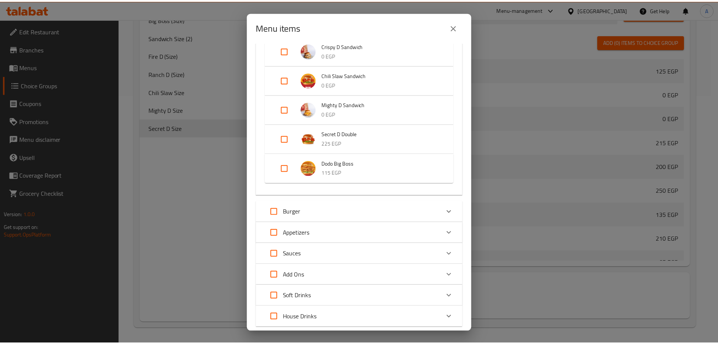
scroll to position [448, 0]
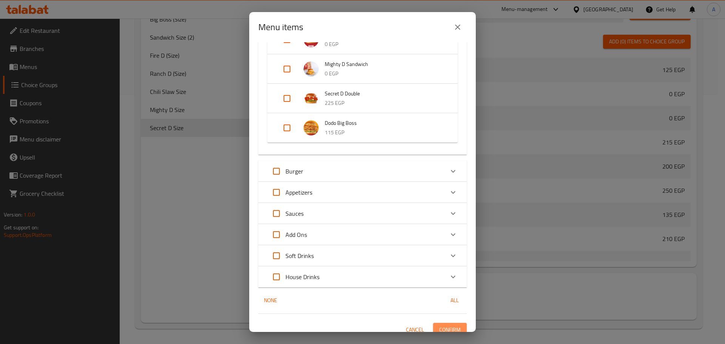
click at [451, 327] on span "Confirm" at bounding box center [450, 330] width 22 height 9
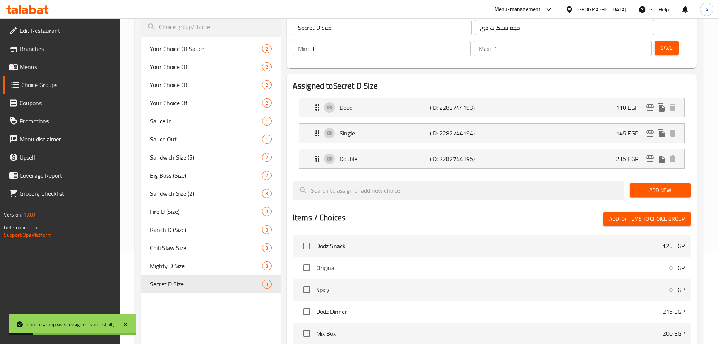
scroll to position [93, 0]
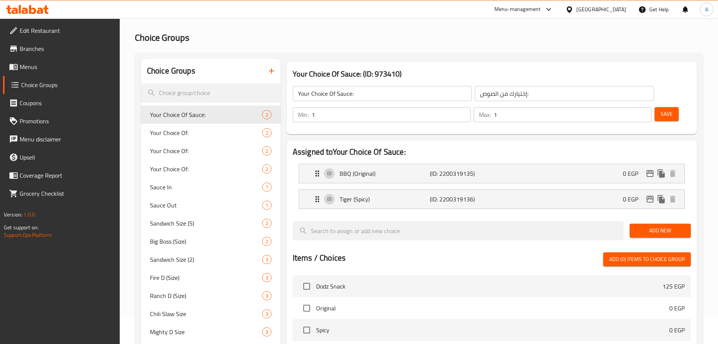
scroll to position [37, 0]
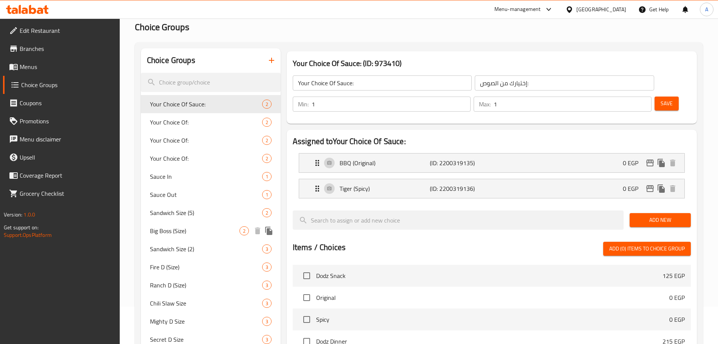
click at [198, 227] on span "Big Boss (Size)" at bounding box center [195, 231] width 90 height 9
type input "Big Boss (Size)"
type input "بيج بوس (حجم)"
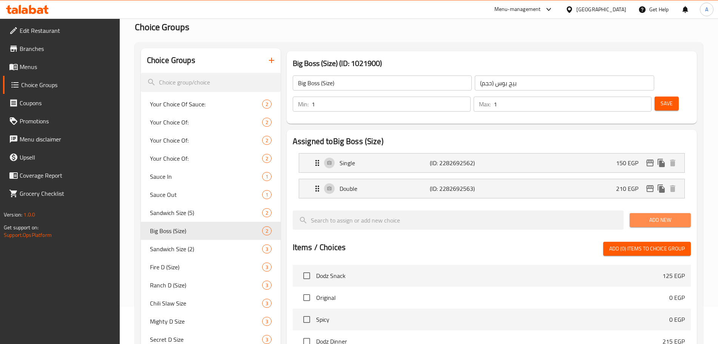
click at [636, 216] on span "Add New" at bounding box center [660, 220] width 49 height 9
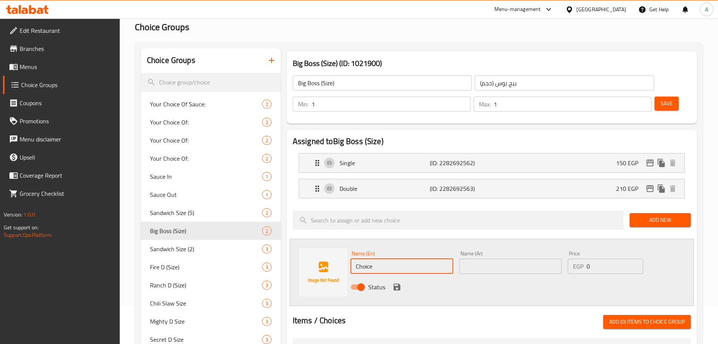
click at [375, 259] on input "Choice" at bounding box center [402, 266] width 103 height 15
type input "]"
type input "Dodo"
click at [520, 259] on input "text" at bounding box center [510, 266] width 103 height 15
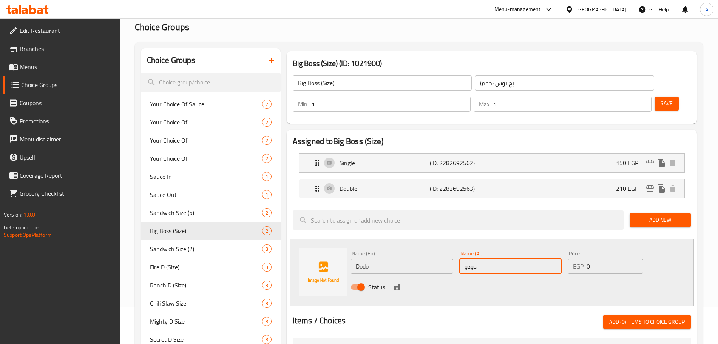
type input "دودو"
click at [600, 259] on input "0" at bounding box center [615, 266] width 57 height 15
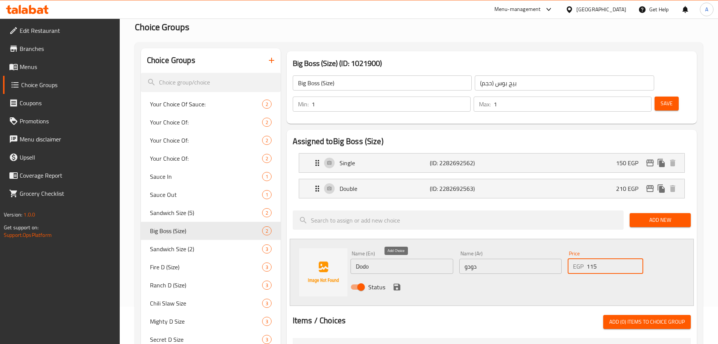
type input "115"
click at [397, 284] on icon "save" at bounding box center [397, 287] width 7 height 7
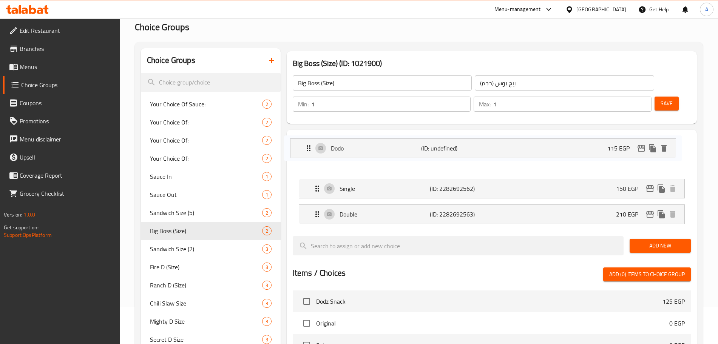
drag, startPoint x: 536, startPoint y: 194, endPoint x: 528, endPoint y: 147, distance: 48.3
click at [528, 147] on nav "Single (ID: 2282692562) 150 EGP Name (En) Single Name (En) Name (Ar) سينجل Name…" at bounding box center [492, 188] width 398 height 83
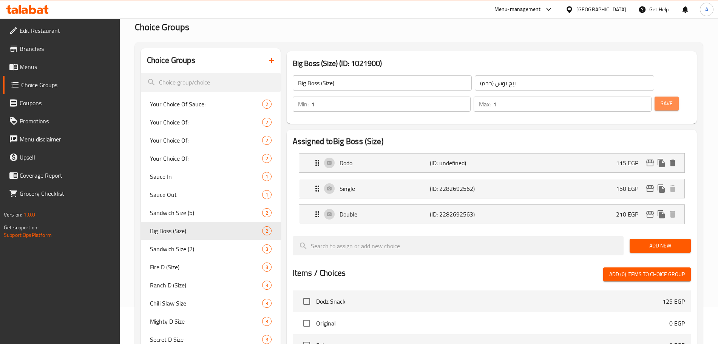
click at [661, 99] on span "Save" at bounding box center [667, 103] width 12 height 9
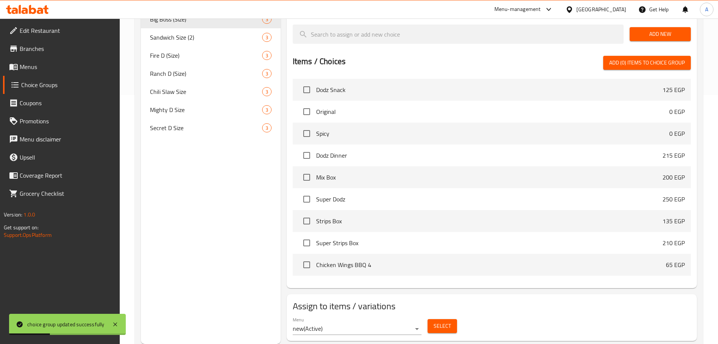
scroll to position [0, 0]
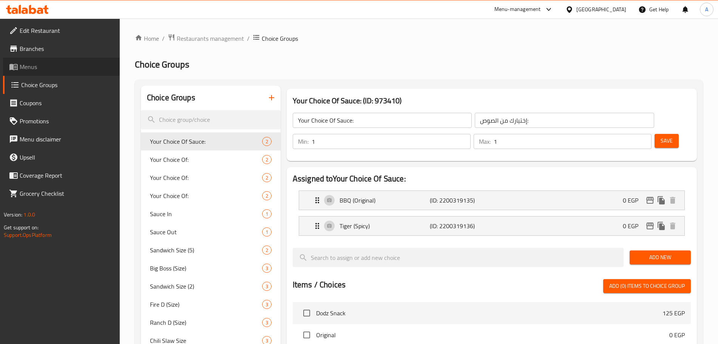
click at [70, 66] on span "Menus" at bounding box center [67, 66] width 94 height 9
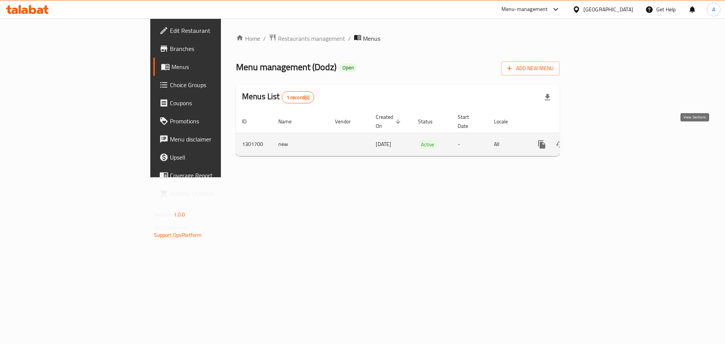
click at [601, 140] on icon "enhanced table" at bounding box center [596, 144] width 9 height 9
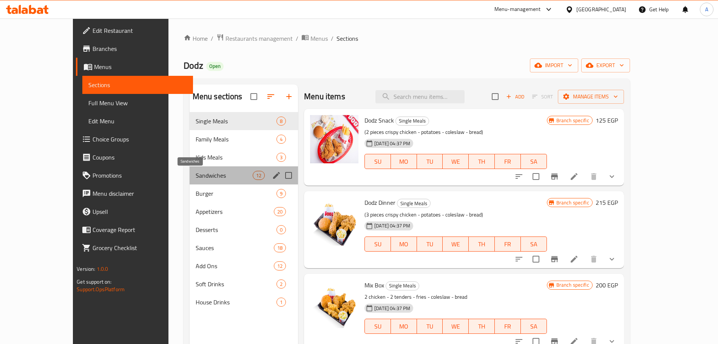
click at [201, 174] on span "Sandwiches" at bounding box center [224, 175] width 57 height 9
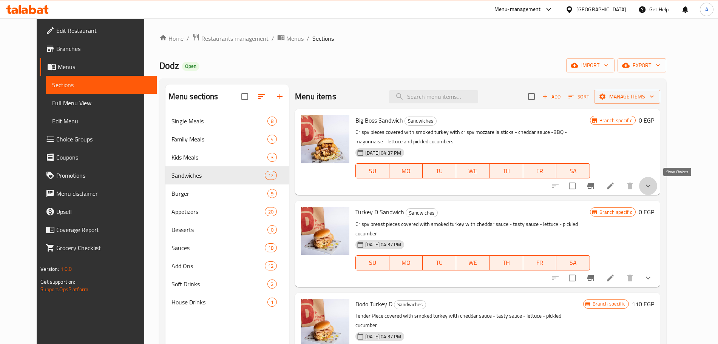
click at [653, 182] on icon "show more" at bounding box center [648, 186] width 9 height 9
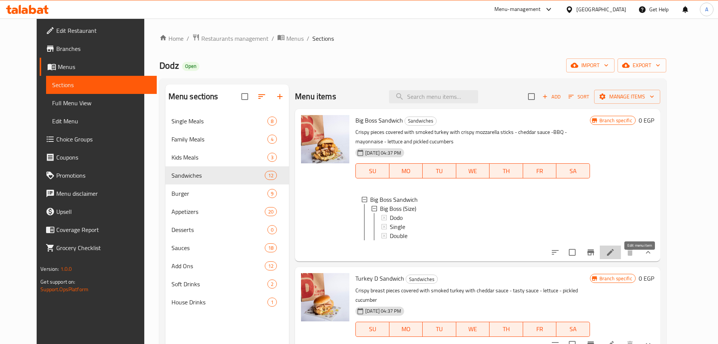
click at [614, 256] on icon at bounding box center [610, 252] width 7 height 7
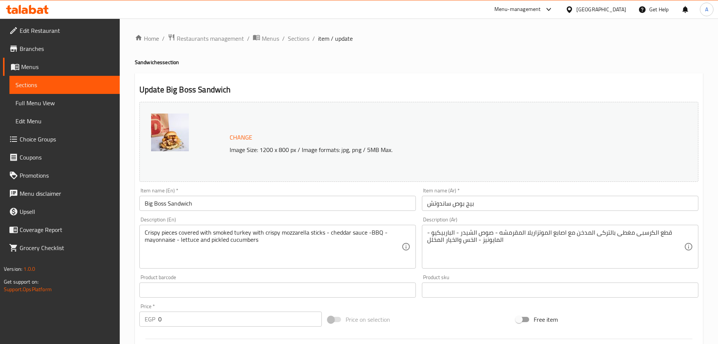
scroll to position [213, 0]
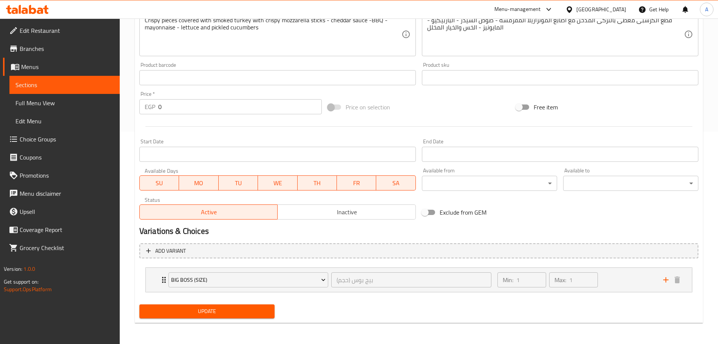
click at [337, 109] on span at bounding box center [334, 107] width 13 height 5
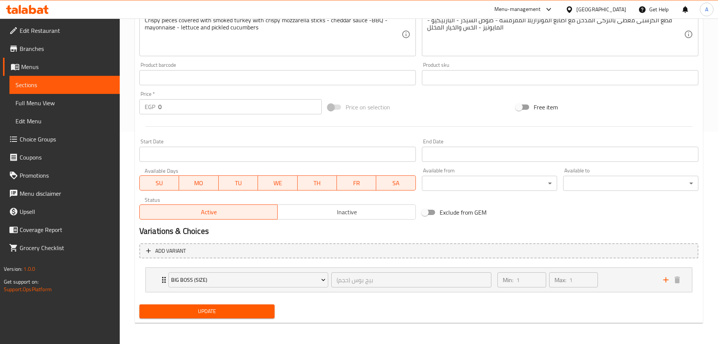
click at [337, 109] on span at bounding box center [334, 107] width 13 height 5
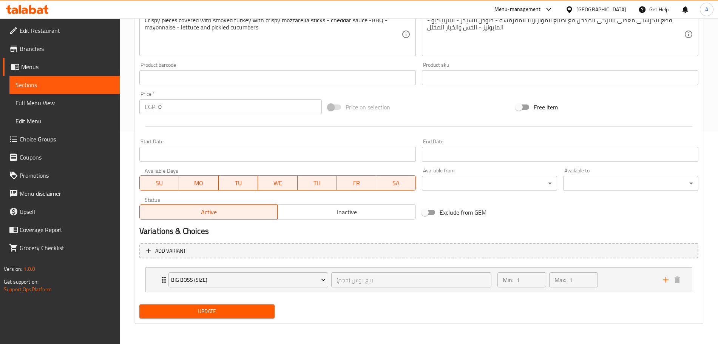
click at [337, 109] on span at bounding box center [334, 107] width 13 height 5
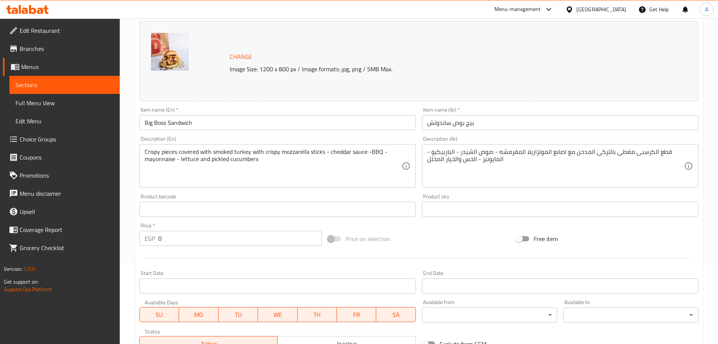
scroll to position [0, 0]
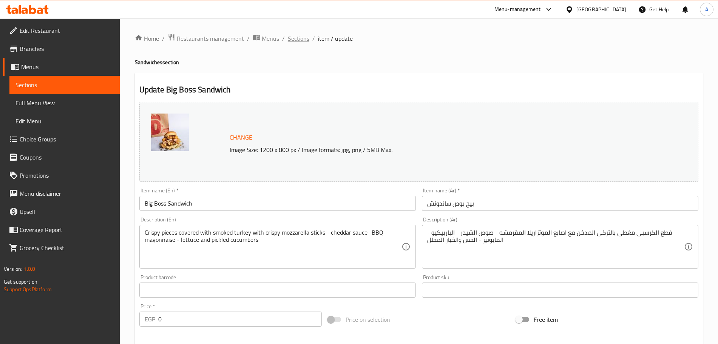
click at [302, 38] on span "Sections" at bounding box center [299, 38] width 22 height 9
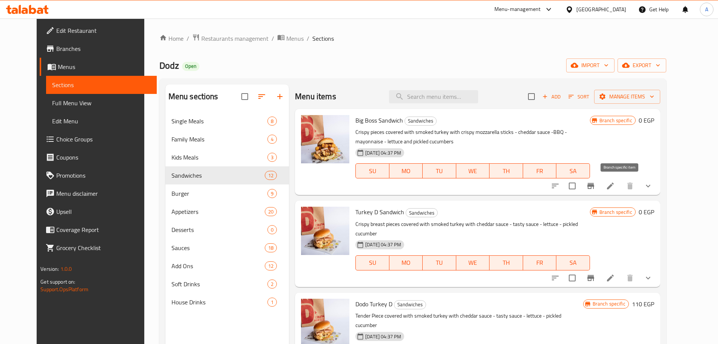
click at [595, 184] on icon "Branch-specific-item" at bounding box center [590, 186] width 9 height 9
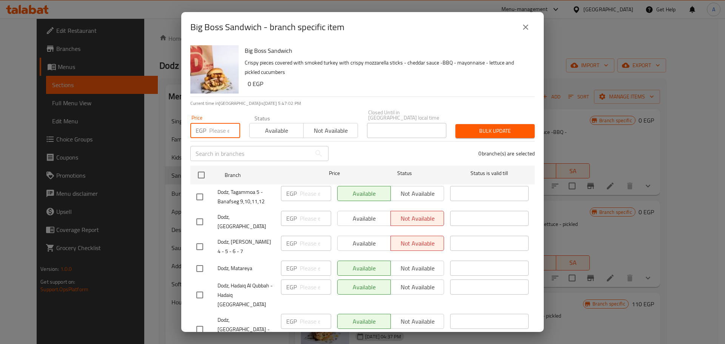
click at [217, 123] on input "number" at bounding box center [224, 130] width 31 height 15
type input "0"
click at [295, 125] on span "Available" at bounding box center [277, 130] width 48 height 11
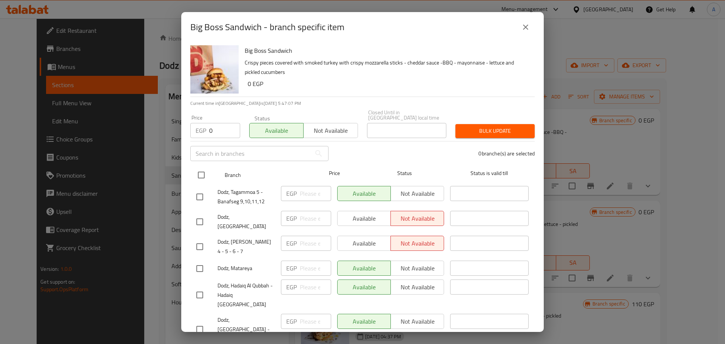
click at [204, 168] on input "checkbox" at bounding box center [201, 175] width 16 height 16
checkbox input "true"
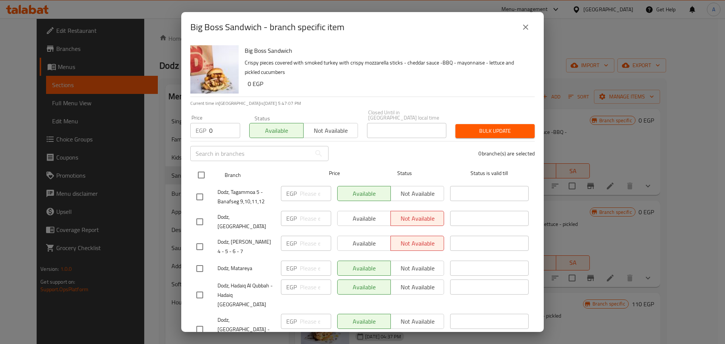
checkbox input "true"
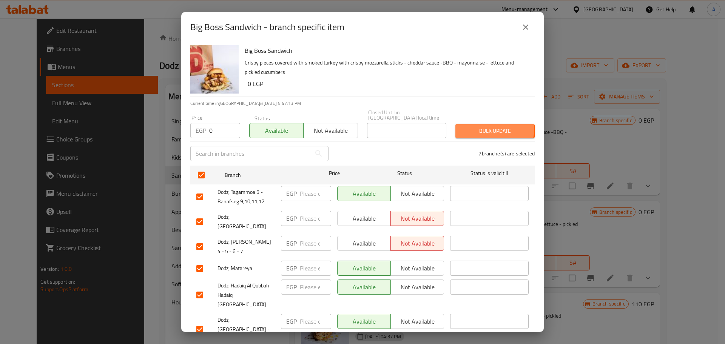
click at [485, 127] on span "Bulk update" at bounding box center [495, 131] width 67 height 9
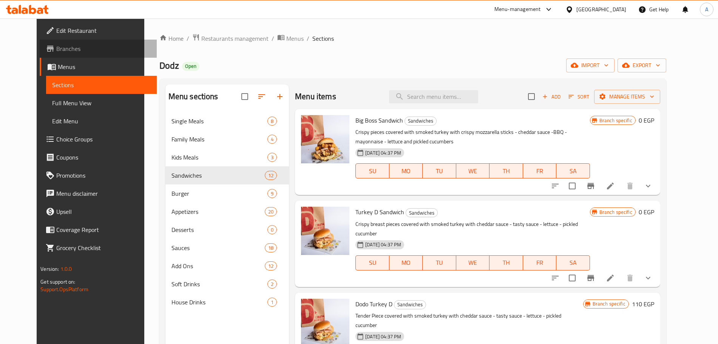
click at [82, 51] on span "Branches" at bounding box center [103, 48] width 94 height 9
